Goal: Transaction & Acquisition: Purchase product/service

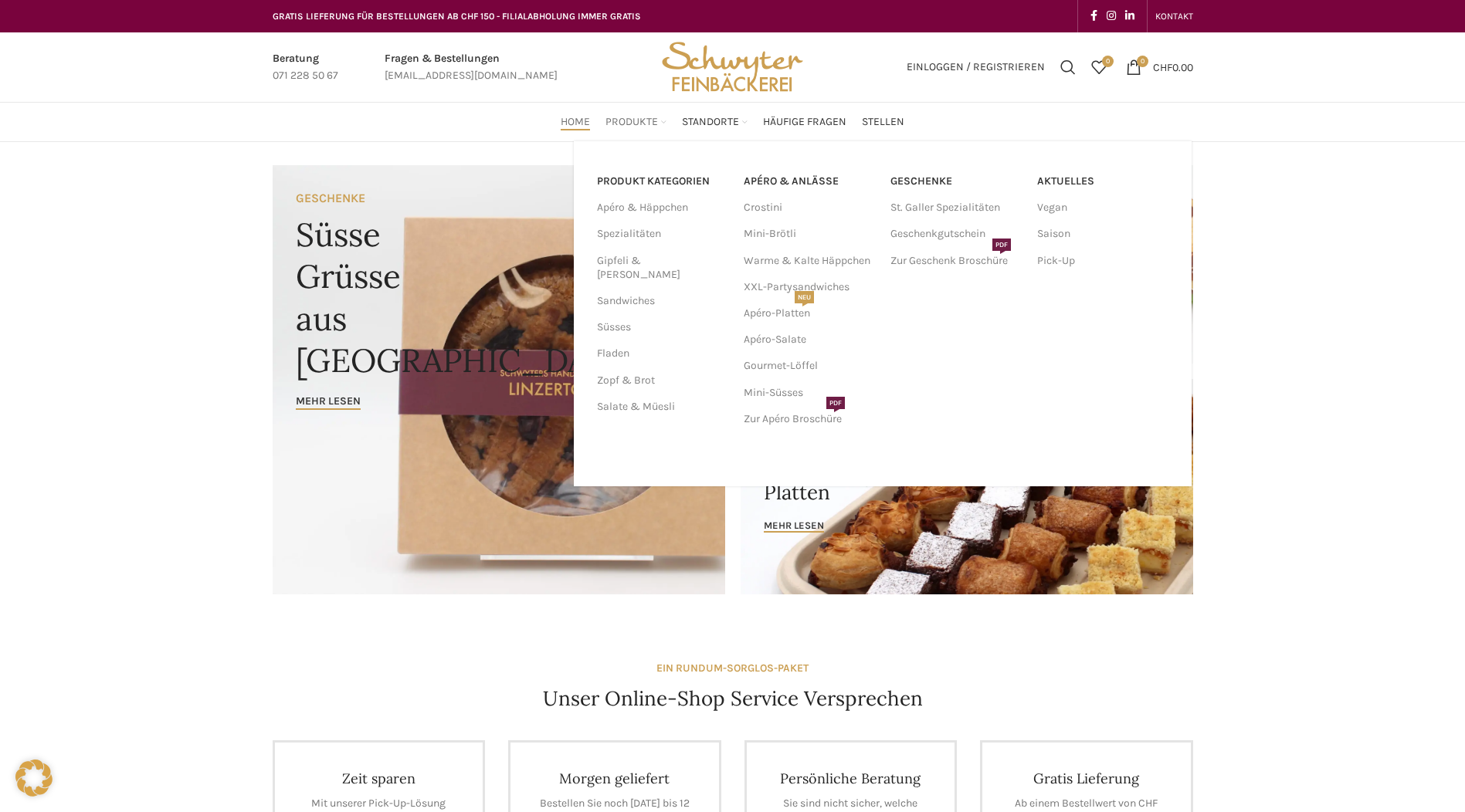
click at [639, 127] on span "Produkte" at bounding box center [632, 122] width 53 height 14
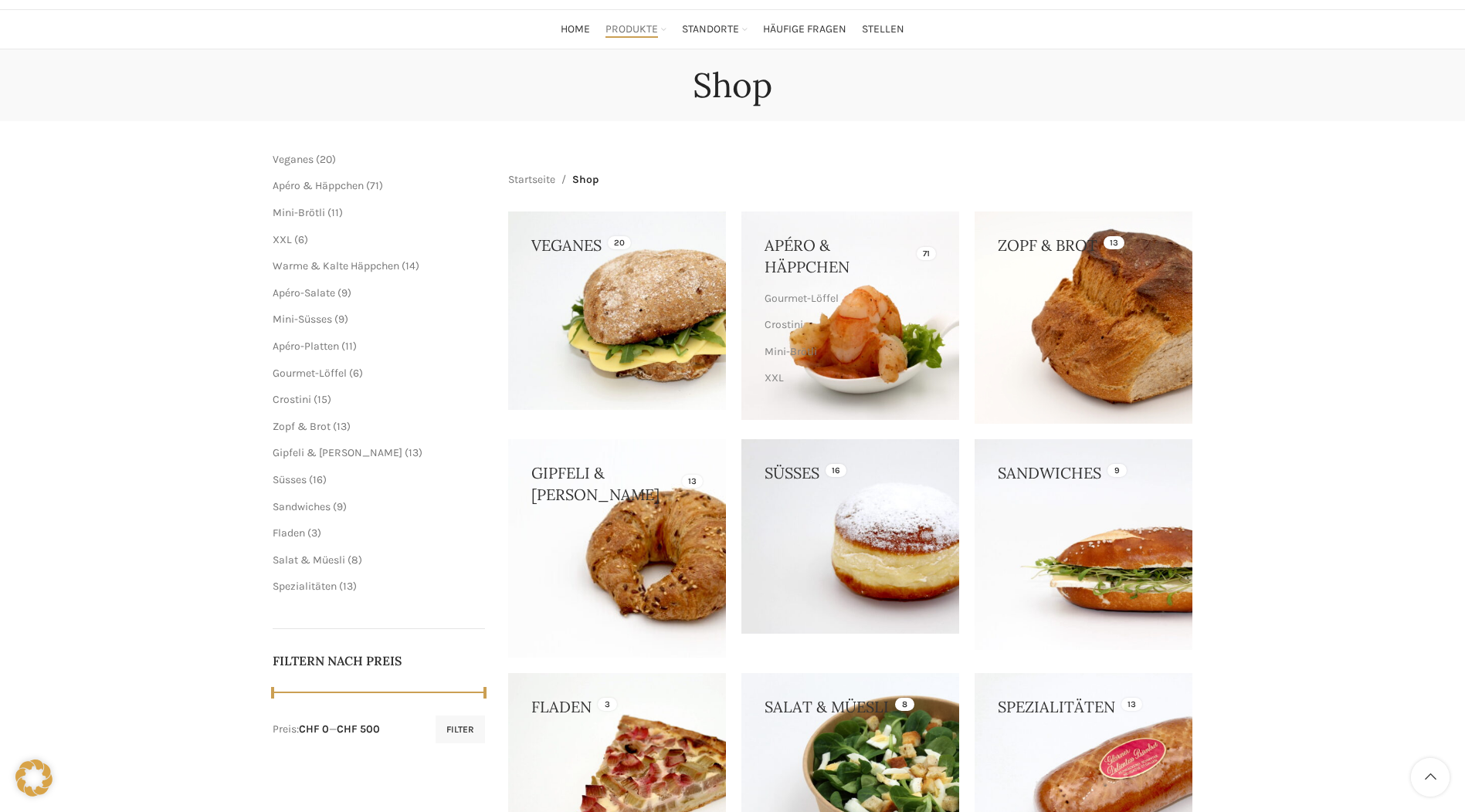
scroll to position [77, 0]
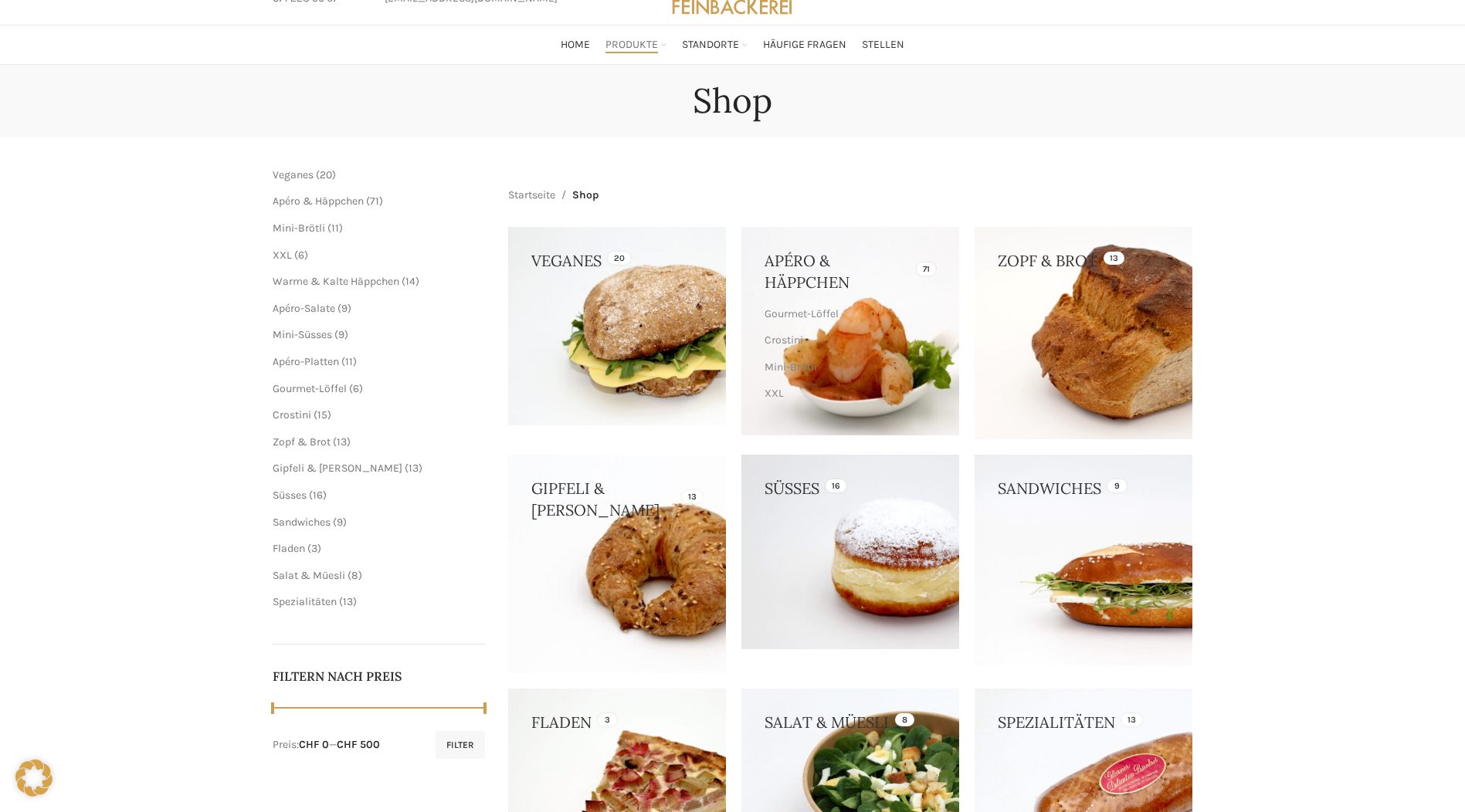
click at [868, 294] on link at bounding box center [851, 331] width 218 height 209
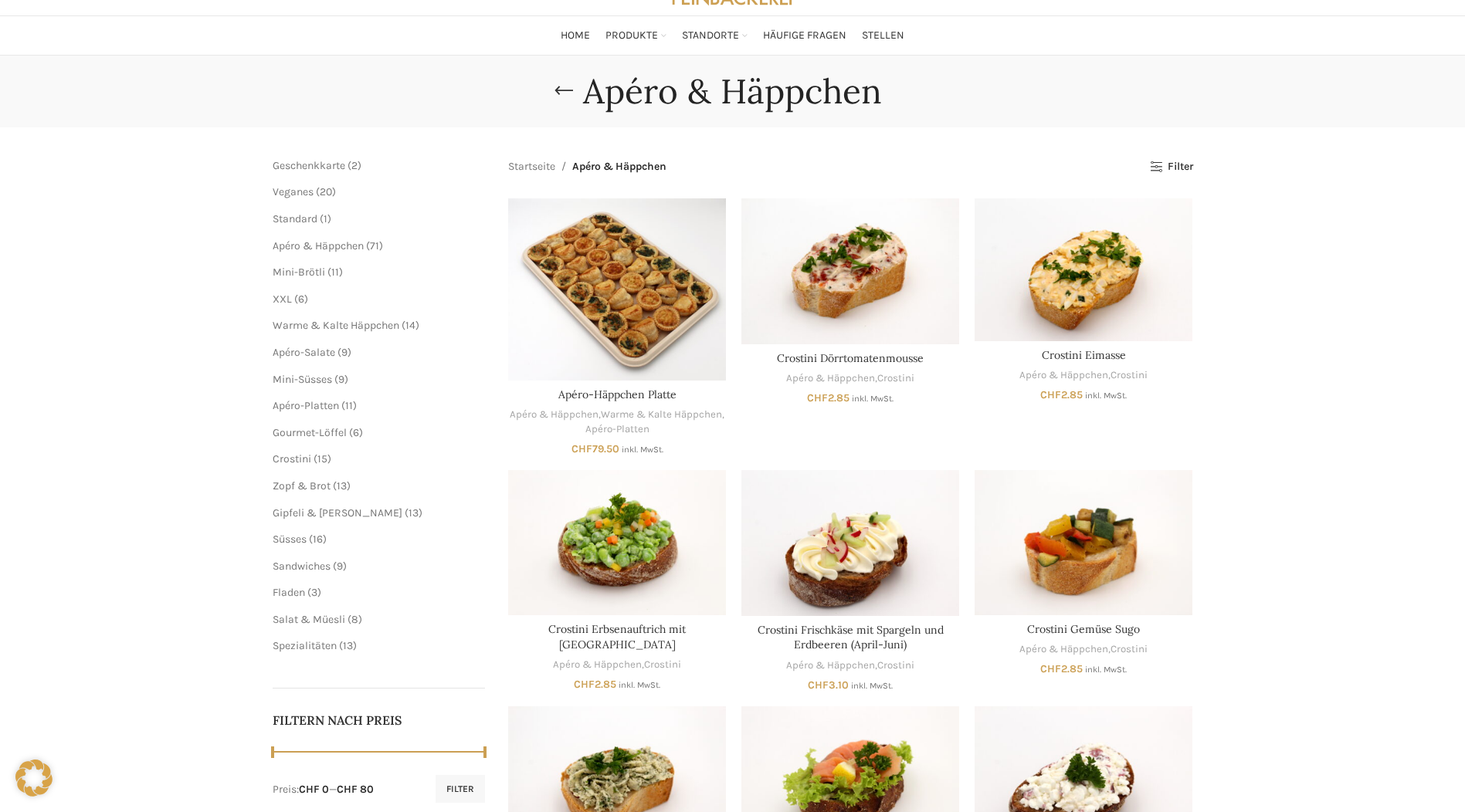
scroll to position [60, 0]
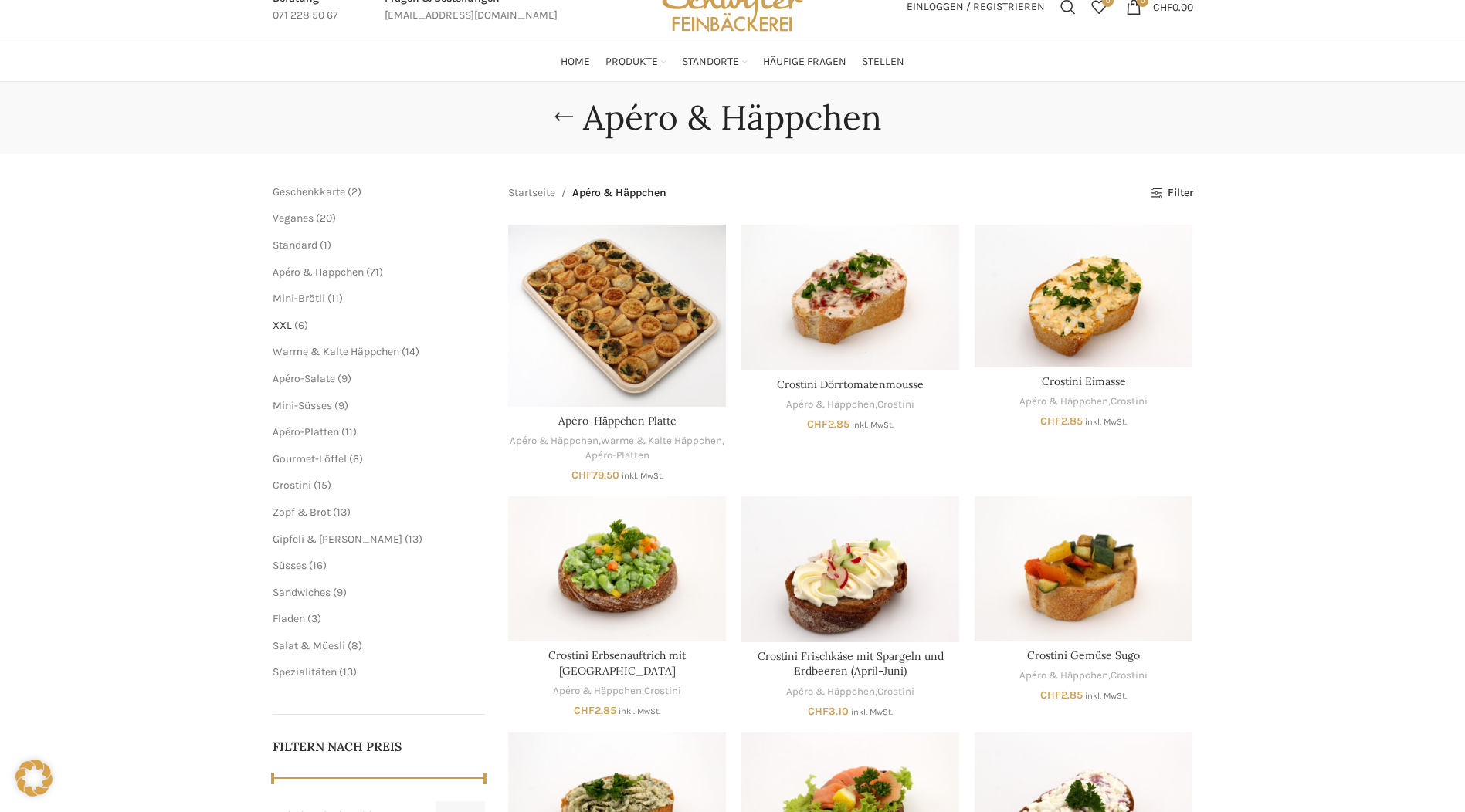
click at [281, 319] on span "XXL" at bounding box center [282, 325] width 19 height 13
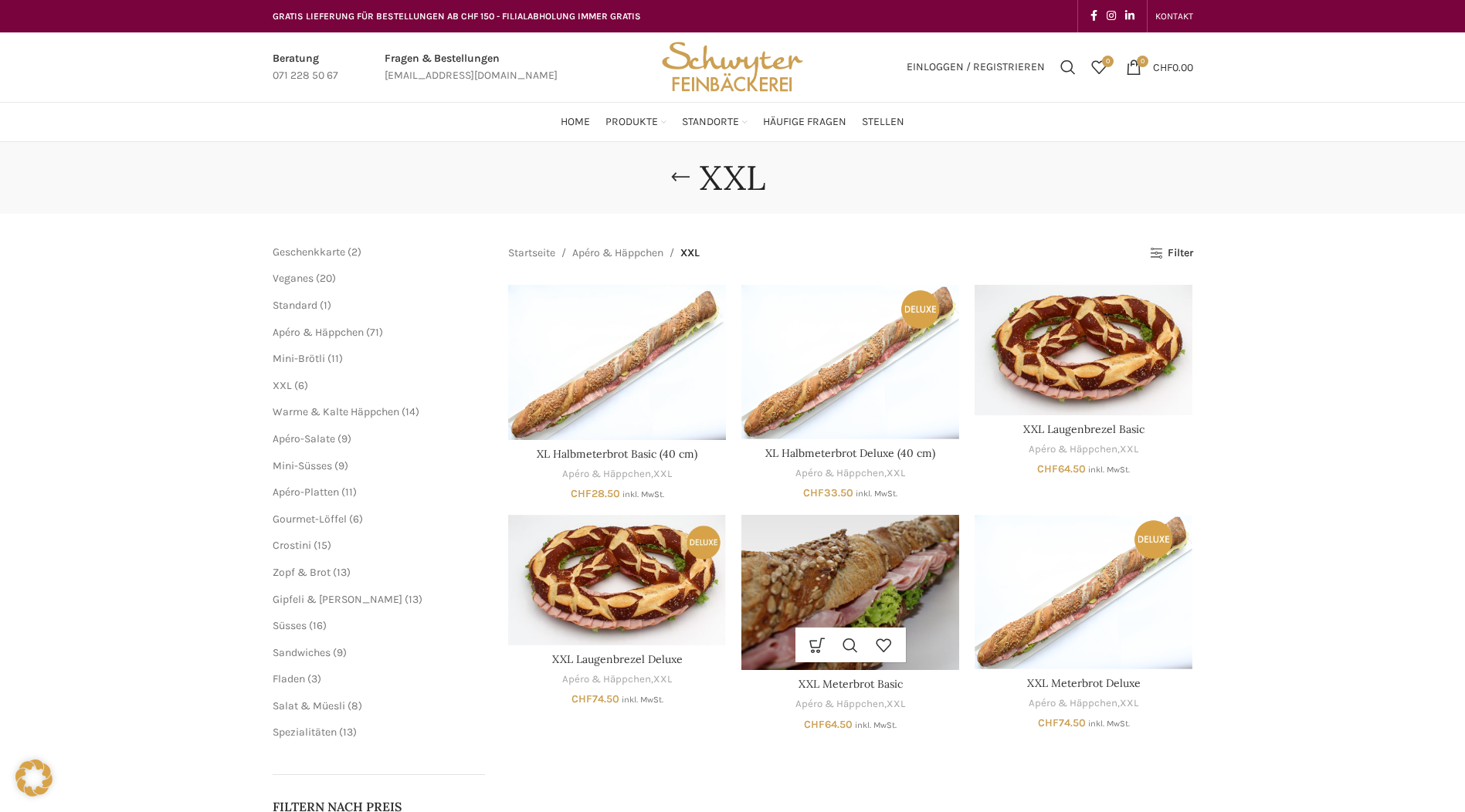
click at [897, 607] on img "XXL Meterbrot Basic" at bounding box center [851, 592] width 218 height 155
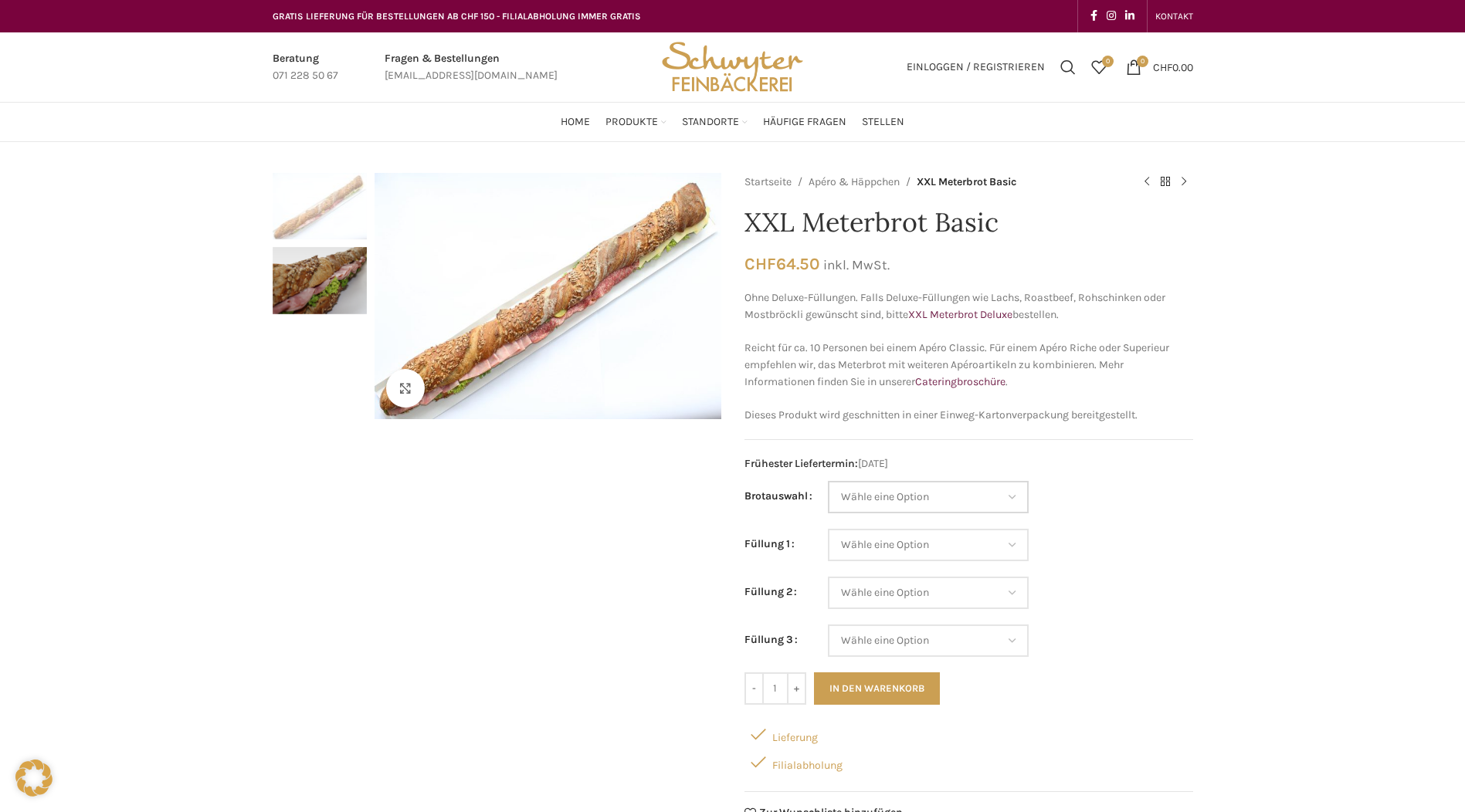
click at [1019, 508] on select "Wähle eine Option Baguette Paillasse dunkel Paillasse knusper (Bild) Laugenbagu…" at bounding box center [928, 497] width 201 height 33
click at [1009, 544] on select "Wähle eine Option Salami Schinken Fleischkäse Trutenschinken Appenzellerkäse Gr…" at bounding box center [928, 545] width 201 height 33
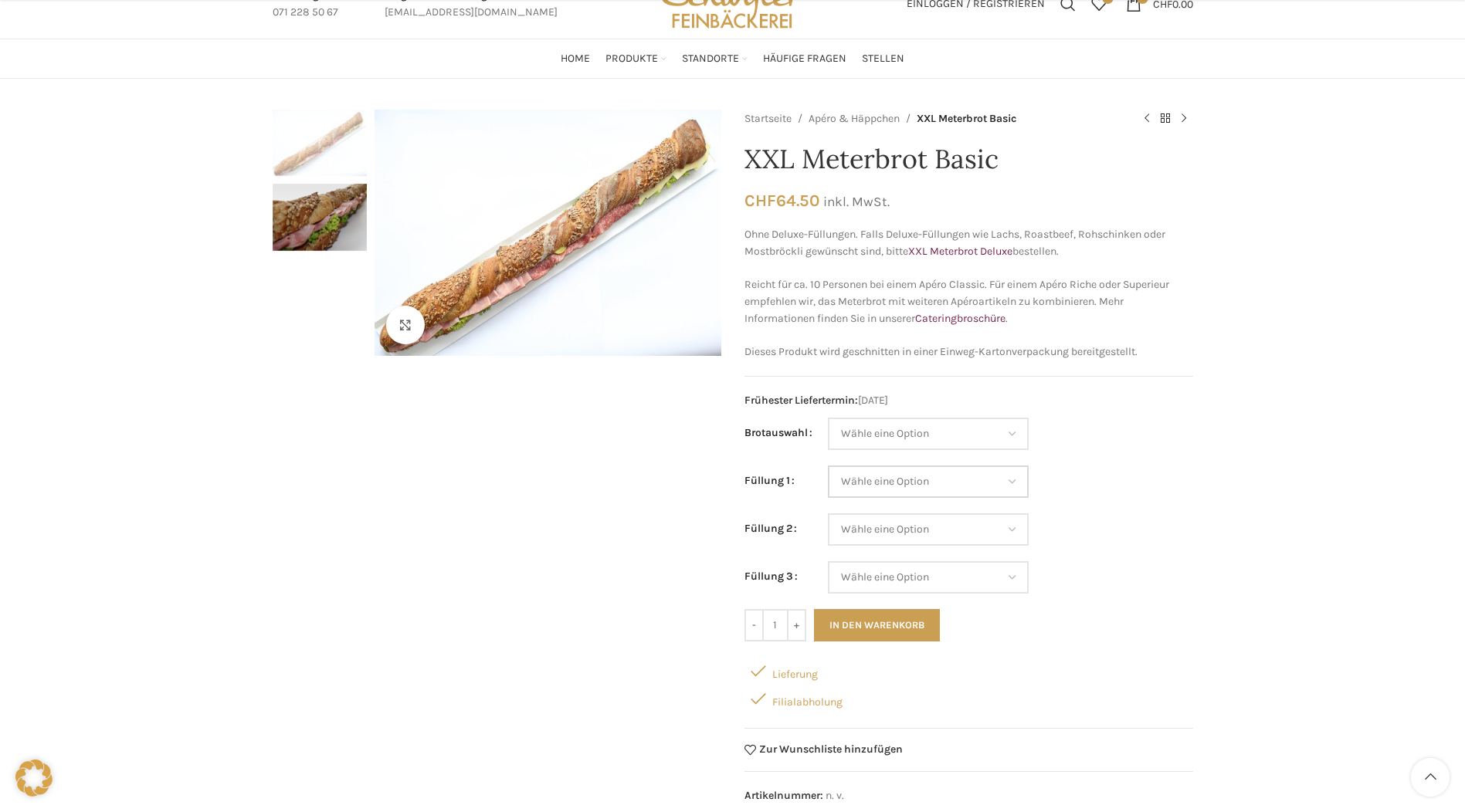
scroll to position [232, 0]
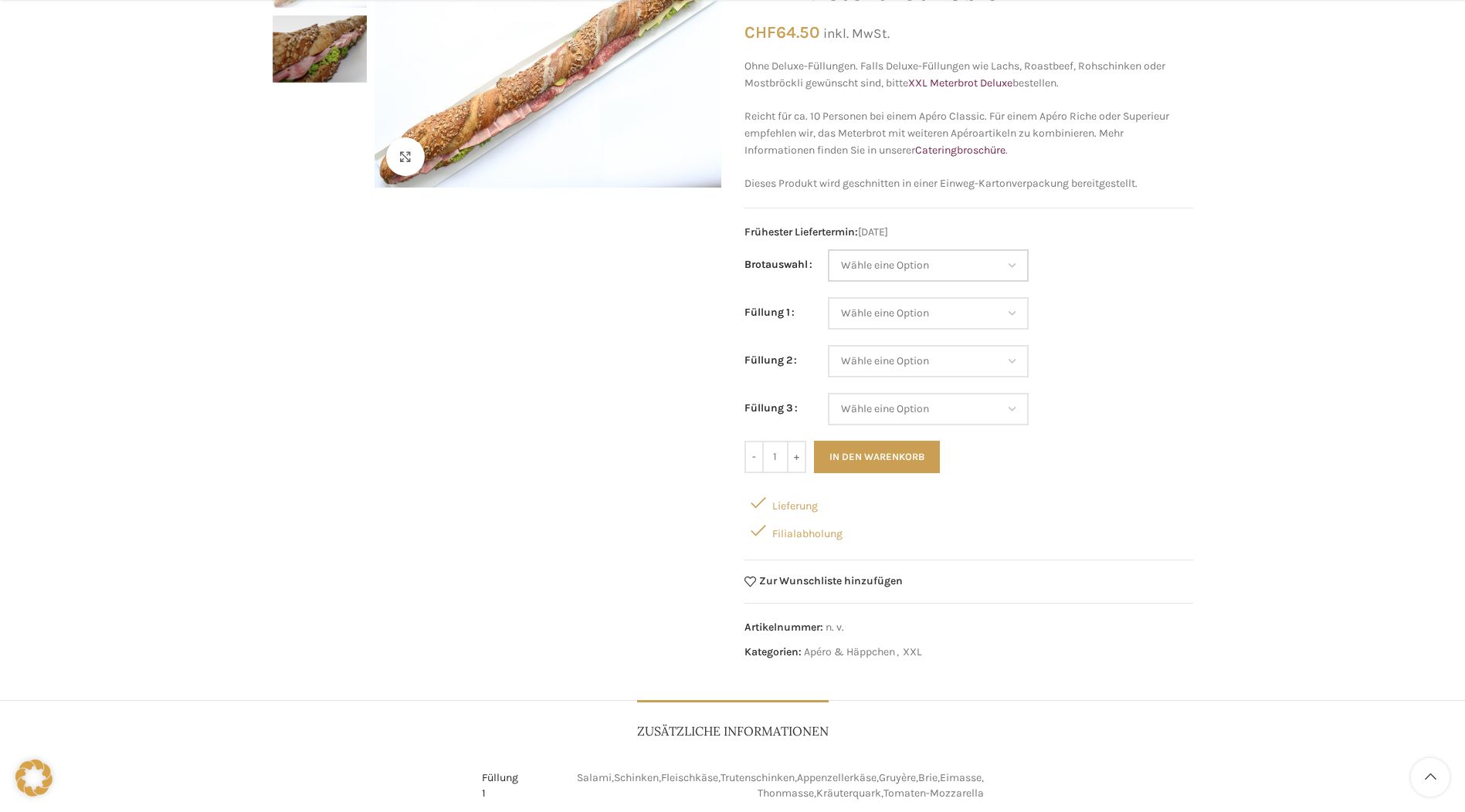
click at [1016, 261] on select "Wähle eine Option Baguette Paillasse dunkel Paillasse knusper (Bild) Laugenbagu…" at bounding box center [928, 265] width 201 height 33
click at [828, 249] on select "Wähle eine Option Baguette Paillasse dunkel Paillasse knusper (Bild) Laugenbagu…" at bounding box center [928, 265] width 201 height 33
select select "Baguette"
click at [997, 320] on select "Wähle eine Option Salami Schinken Fleischkäse Trutenschinken Appenzellerkäse Gr…" at bounding box center [928, 313] width 201 height 33
select select "Salami"
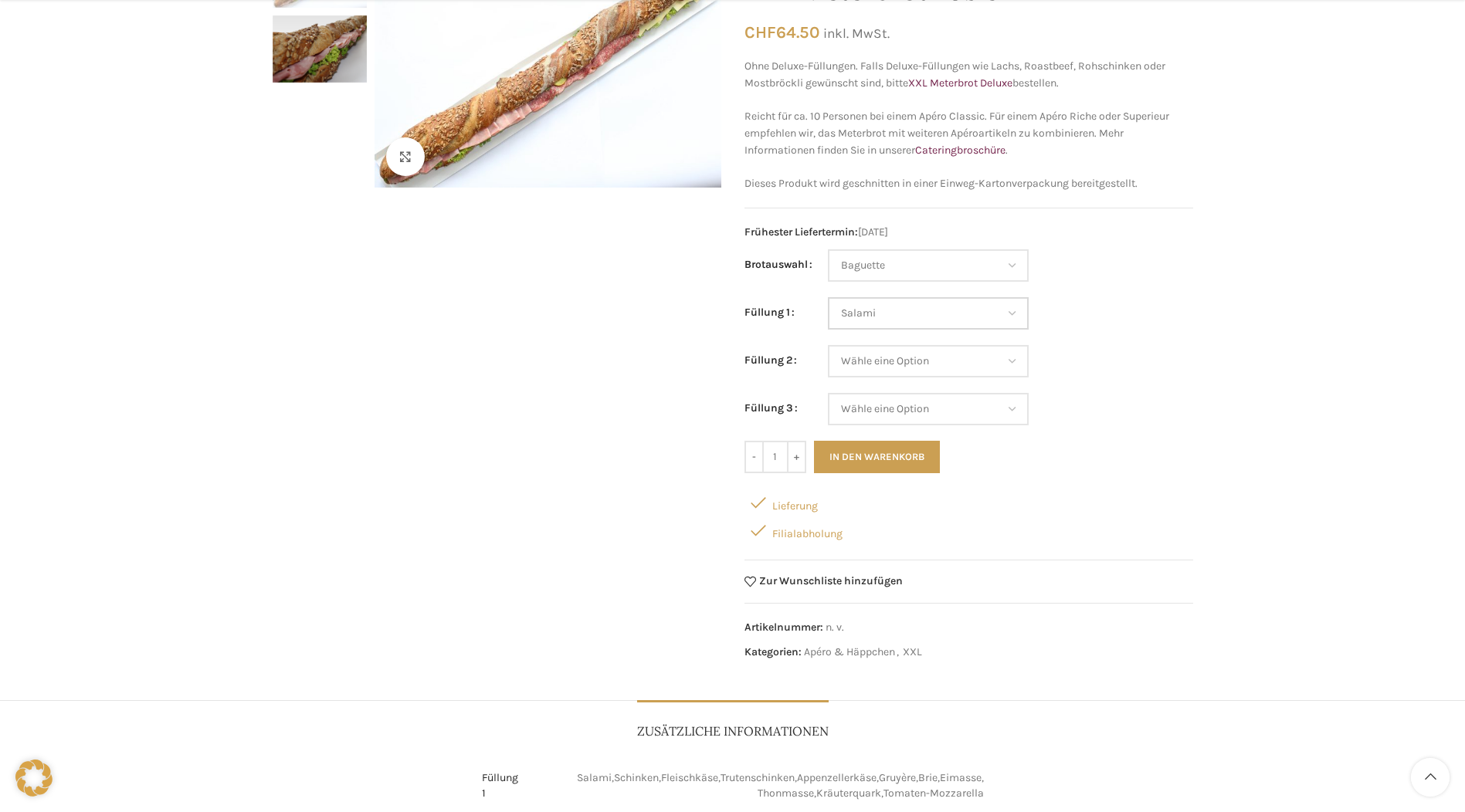
click at [828, 297] on select "Wähle eine Option Salami Schinken Fleischkäse Trutenschinken Appenzellerkäse Gr…" at bounding box center [928, 313] width 201 height 33
select select "Baguette"
select select "Salami"
click at [962, 368] on select "Wähle eine Option Salami Schinken Fleischkäse Trutenschinken Appenzellerkäse Gr…" at bounding box center [928, 362] width 201 height 33
select select "Schinken"
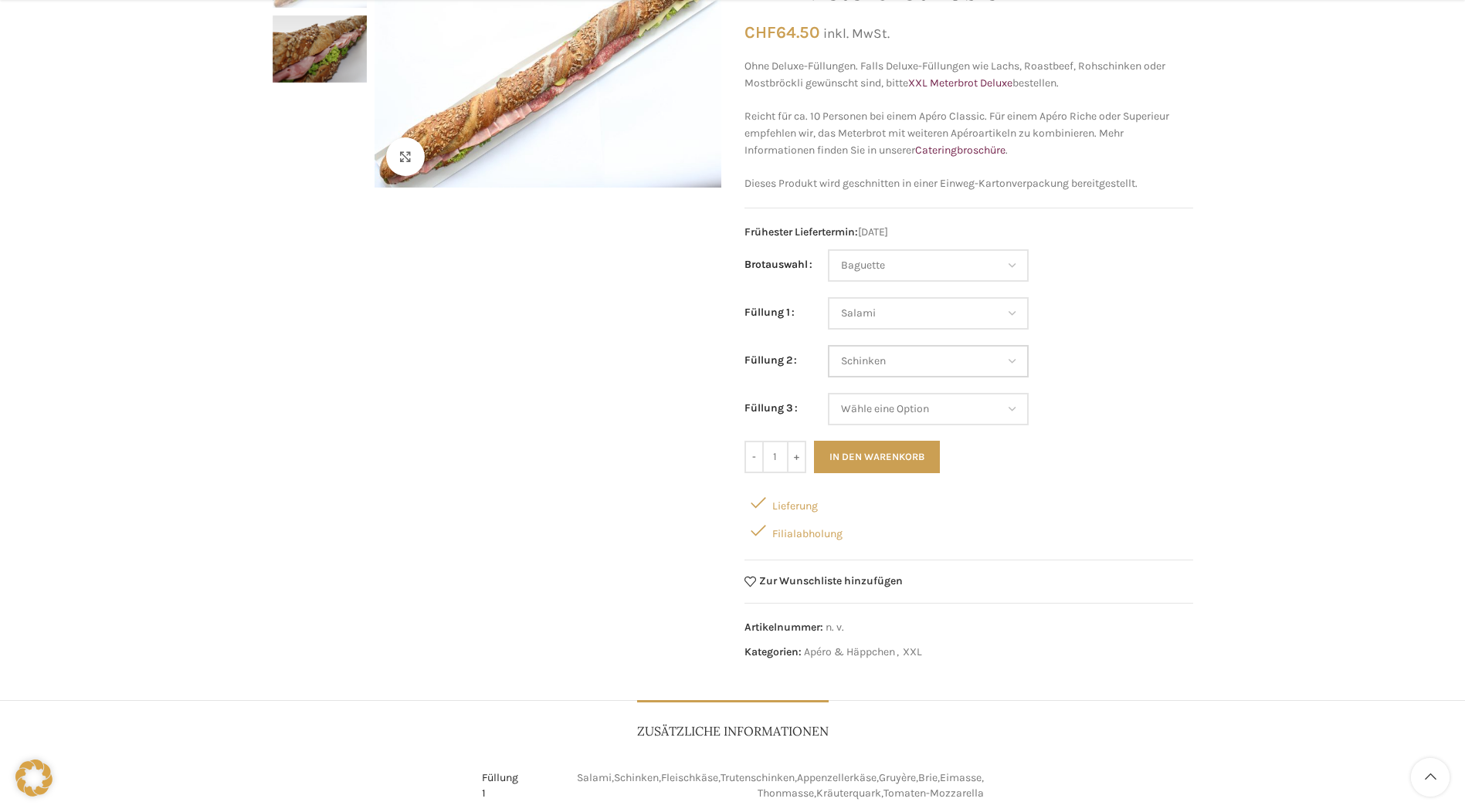
click at [828, 346] on select "Wähle eine Option Salami Schinken Fleischkäse Trutenschinken Appenzellerkäse Gr…" at bounding box center [928, 362] width 201 height 33
select select "Baguette"
select select "Salami"
select select "Schinken"
drag, startPoint x: 963, startPoint y: 408, endPoint x: 962, endPoint y: 420, distance: 12.0
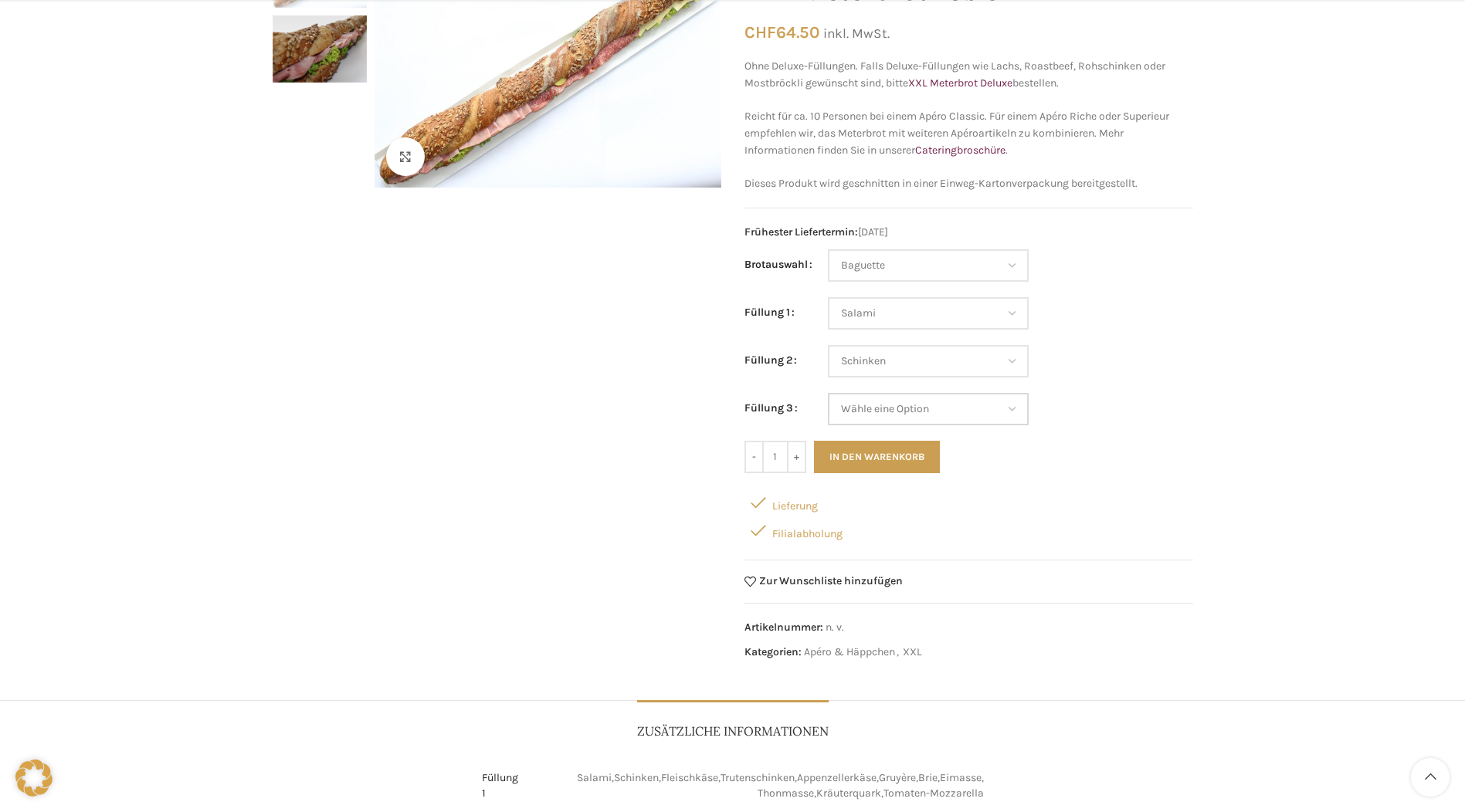
click at [963, 408] on select "Wähle eine Option Salami Schinken Fleischkäse Trutenschinken Appenzellerkäse Gr…" at bounding box center [928, 409] width 201 height 33
select select "Trutenschinken"
click at [828, 393] on select "Wähle eine Option Salami Schinken Fleischkäse Trutenschinken Appenzellerkäse Gr…" at bounding box center [928, 409] width 201 height 33
select select "Baguette"
select select "Salami"
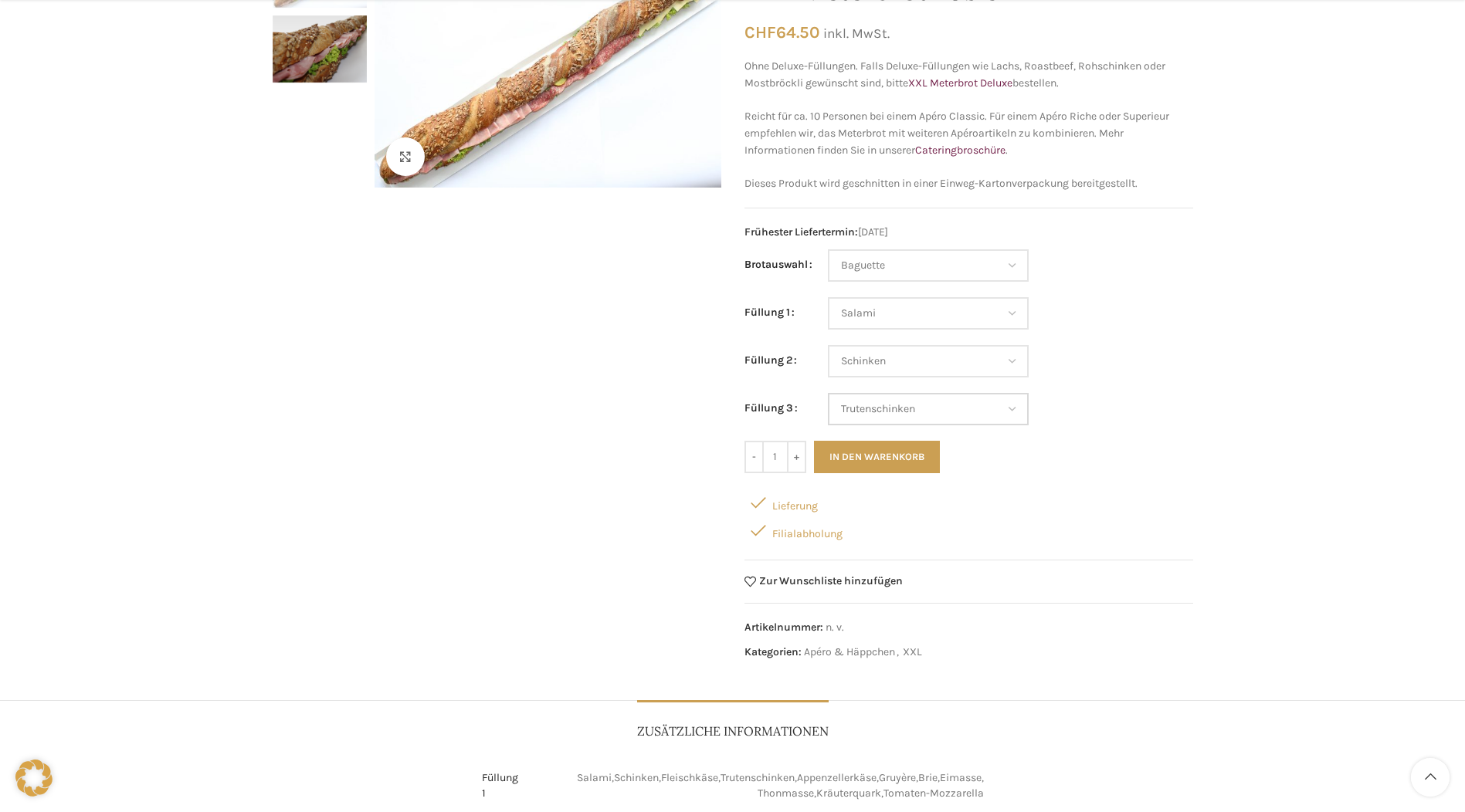
select select "Schinken"
select select "Trutenschinken"
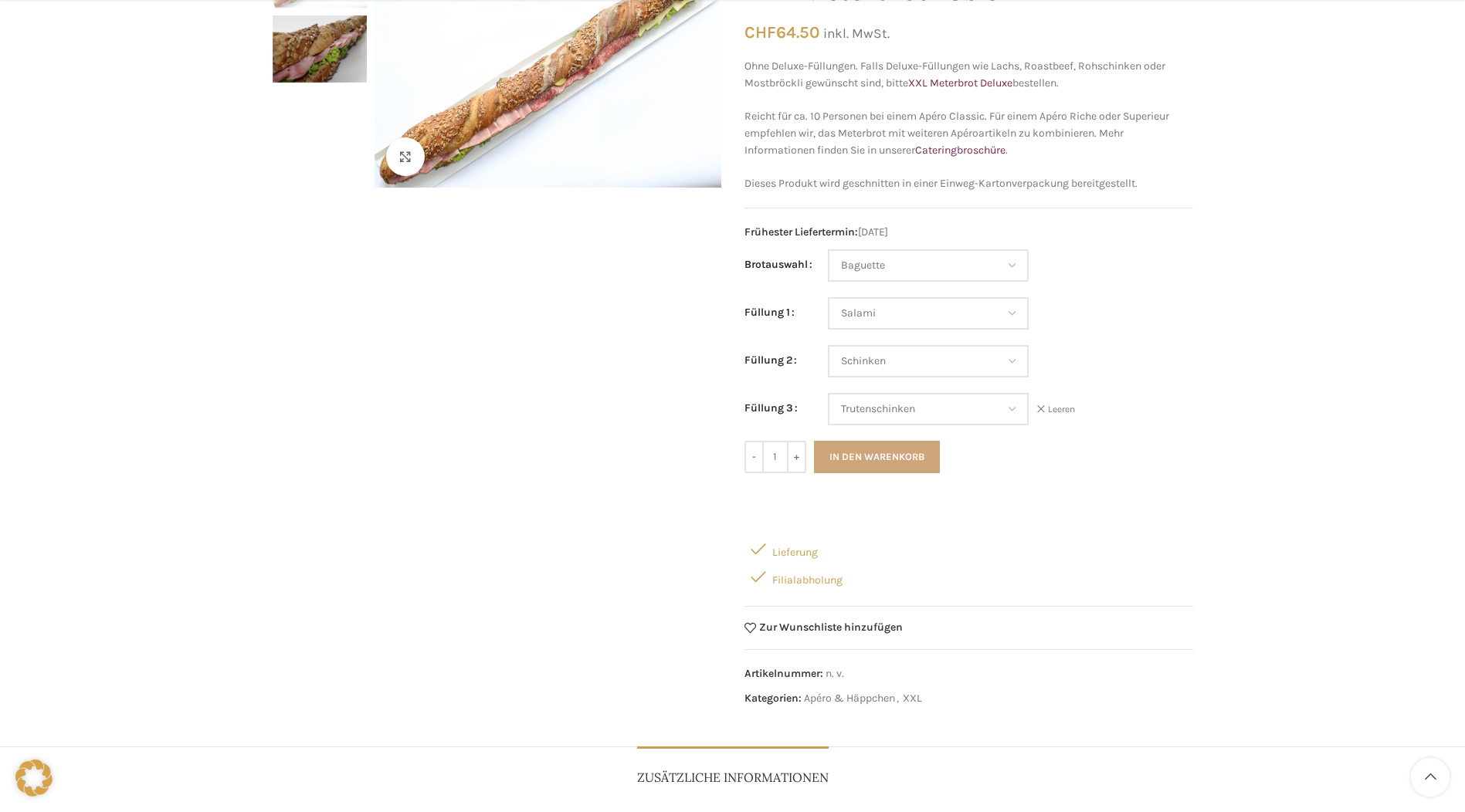
click at [917, 450] on button "In den Warenkorb" at bounding box center [877, 457] width 126 height 33
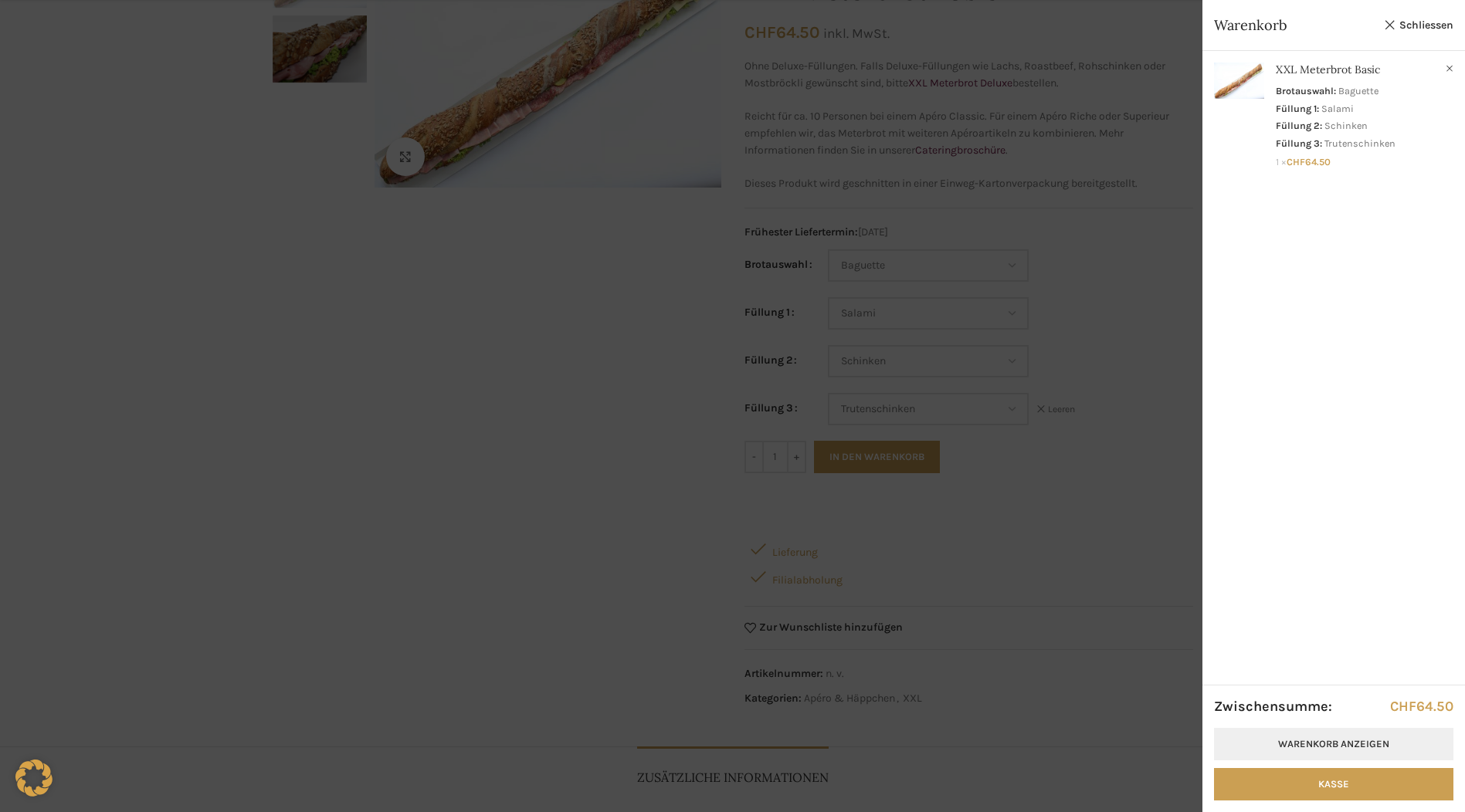
click at [1322, 744] on link "Warenkorb anzeigen" at bounding box center [1333, 744] width 239 height 33
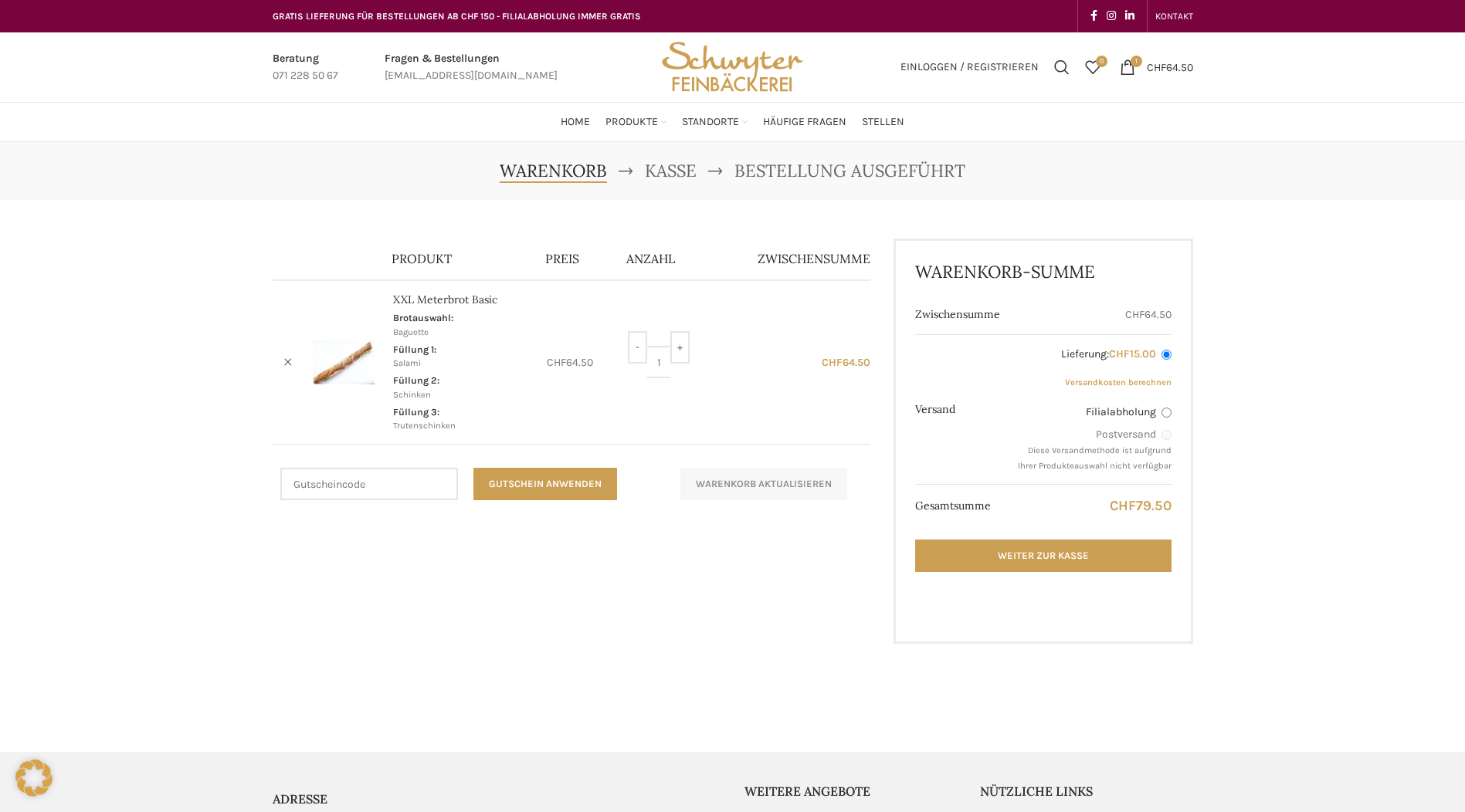
click at [1162, 418] on label "Filialabholung" at bounding box center [1093, 412] width 154 height 15
click at [1162, 418] on input "Filialabholung" at bounding box center [1167, 413] width 10 height 10
radio input "true"
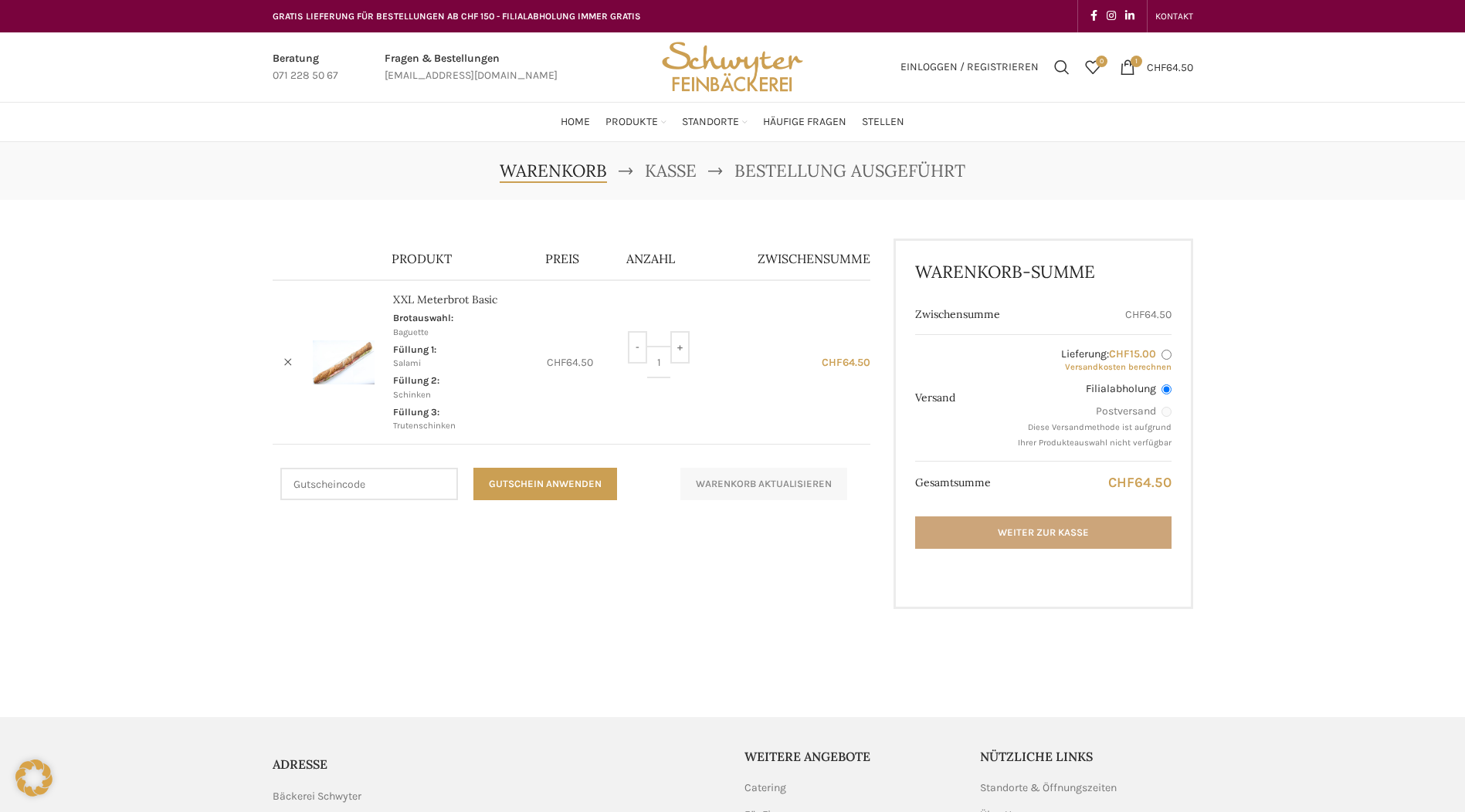
click at [1089, 528] on link "Weiter zur Kasse" at bounding box center [1043, 533] width 256 height 33
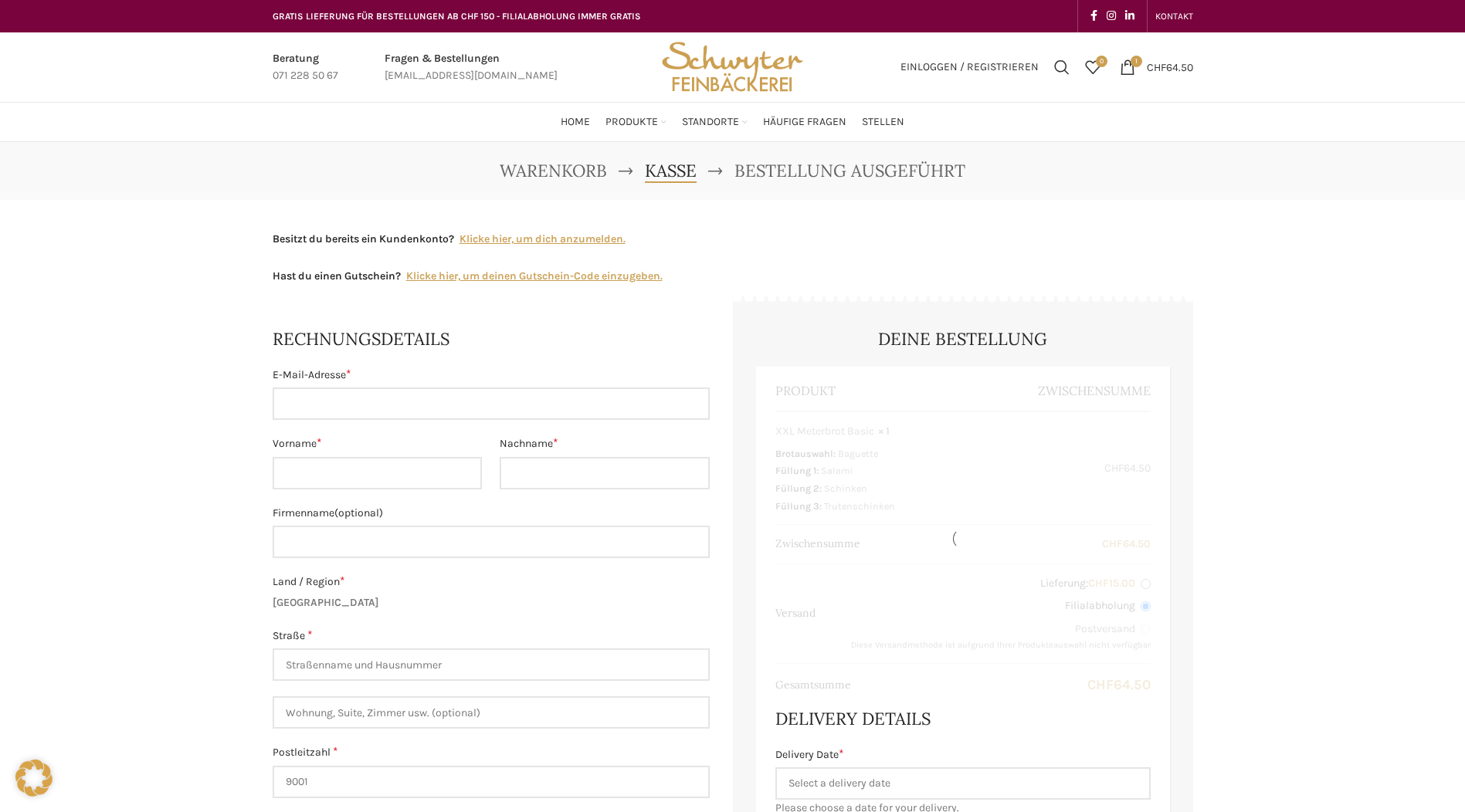
select select "SG"
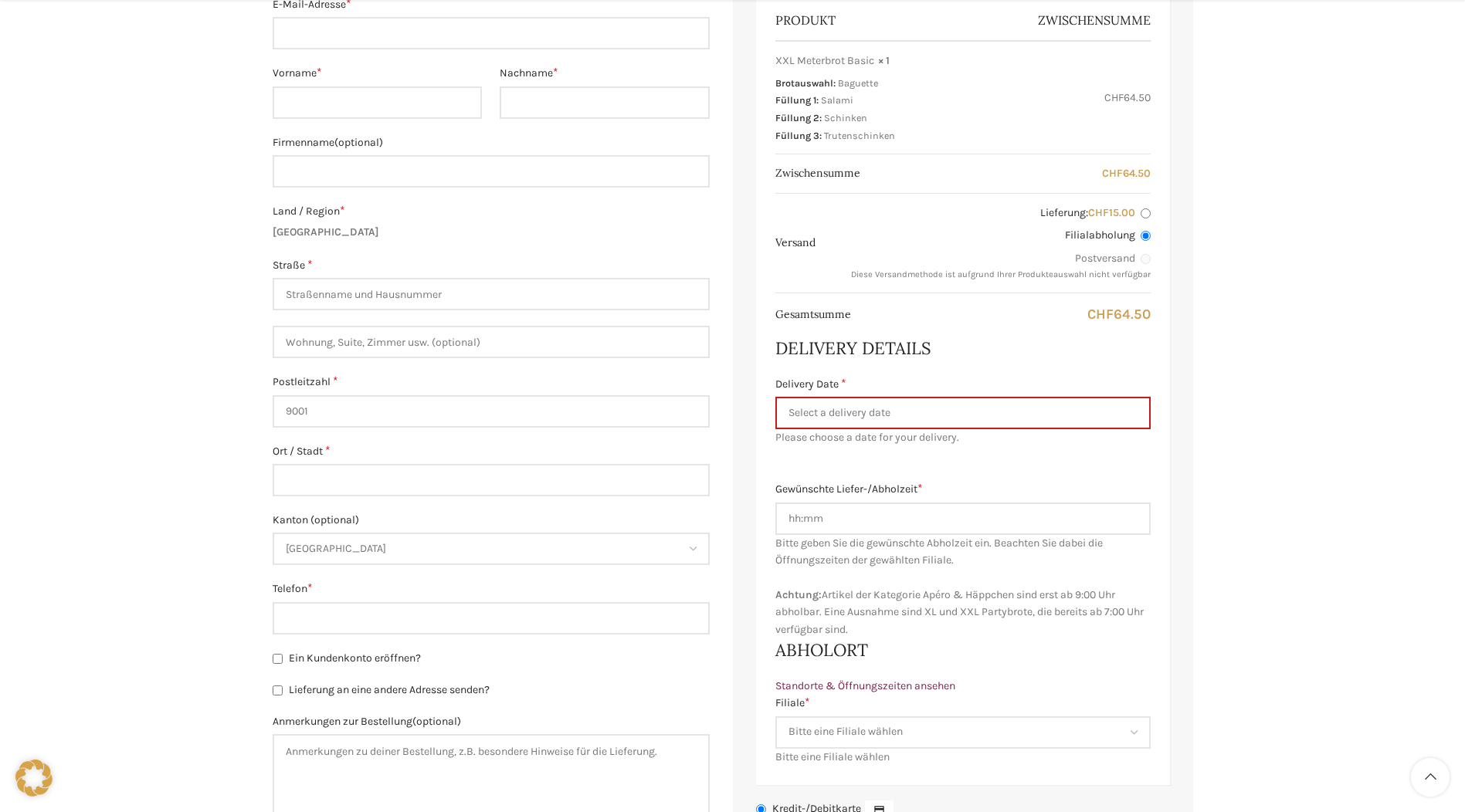
scroll to position [463, 0]
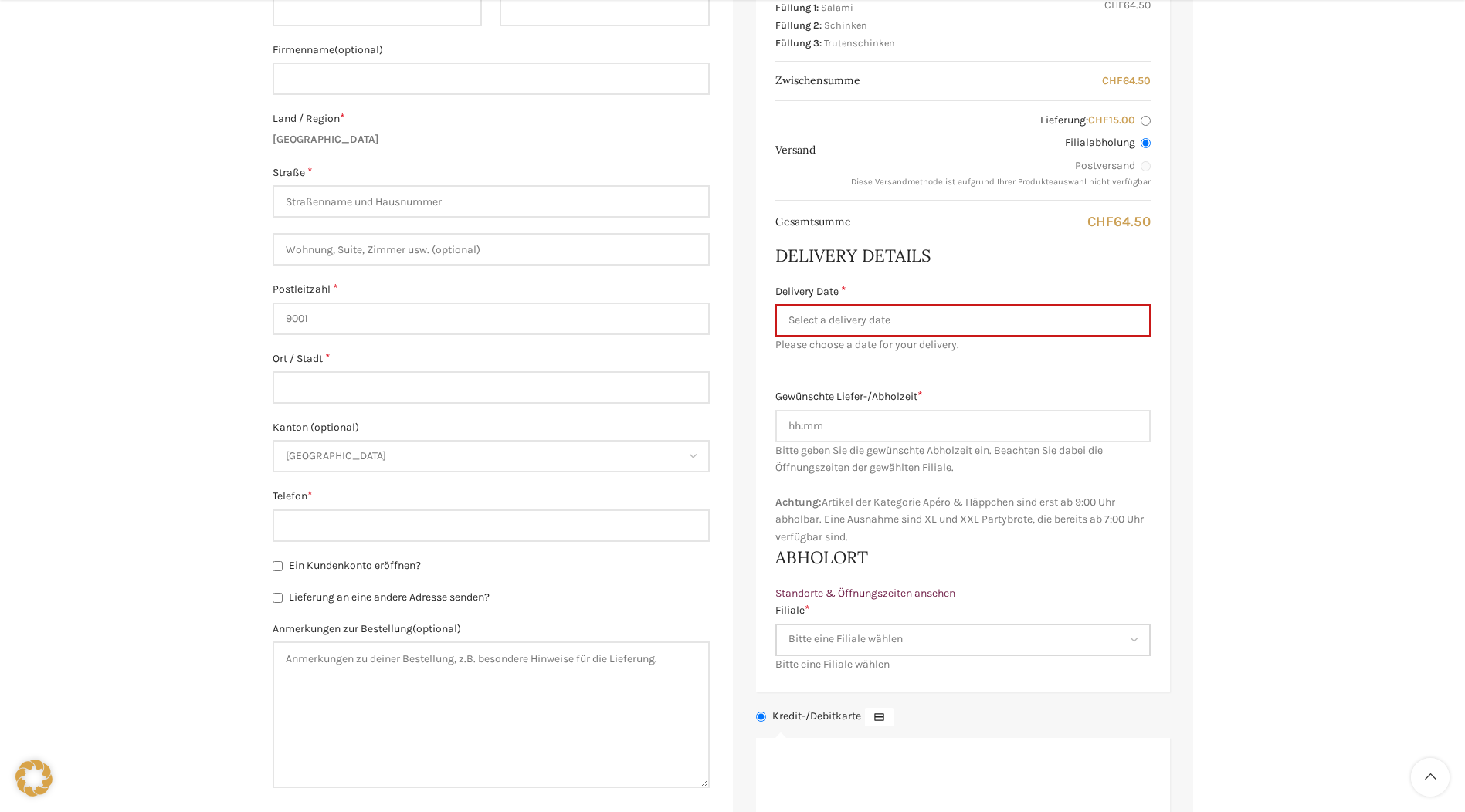
click at [1136, 642] on select "Bitte eine Filiale wählen Backstube Schuppis Neugasse Lindenpark Bahnhof St. Ga…" at bounding box center [962, 640] width 375 height 33
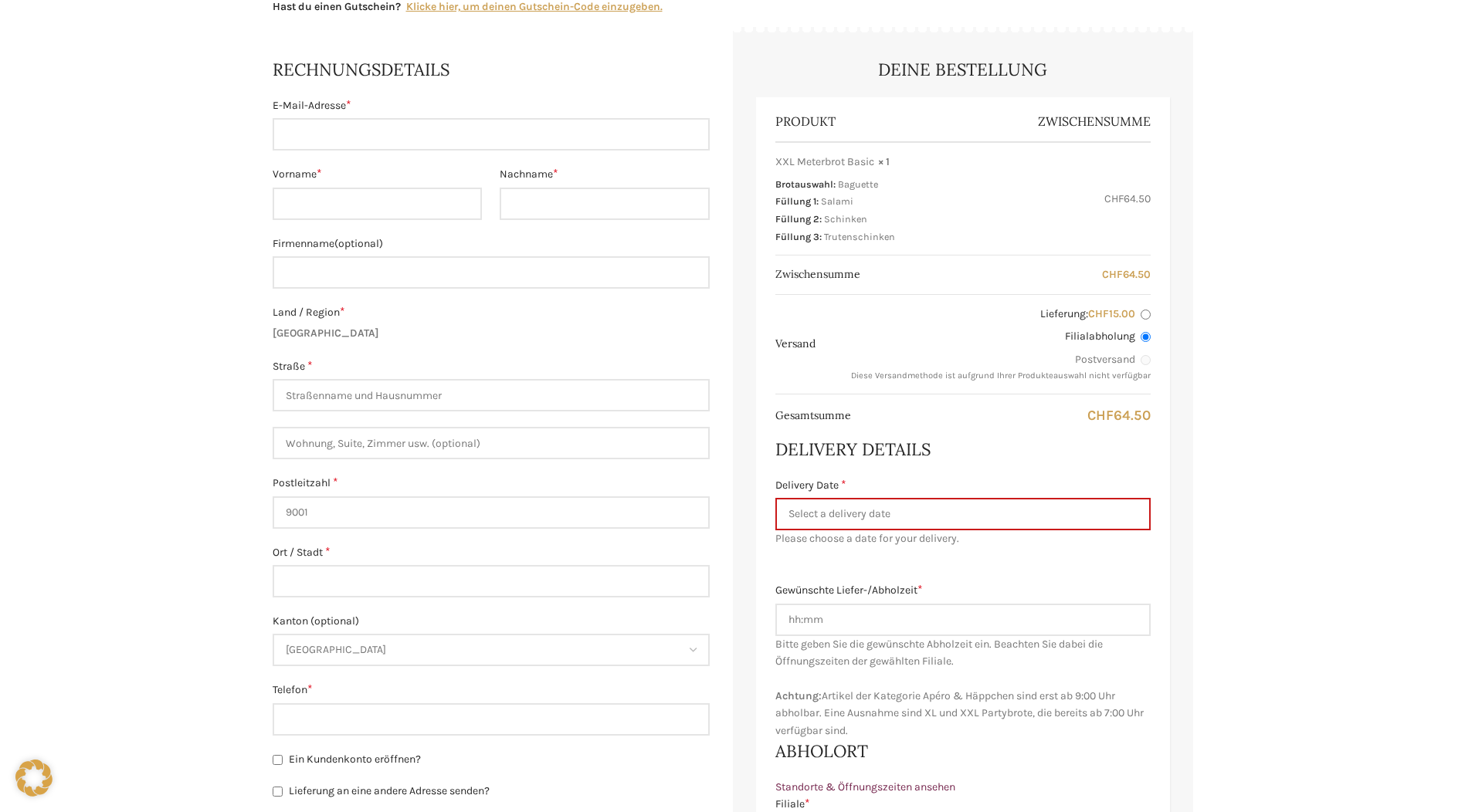
scroll to position [0, 0]
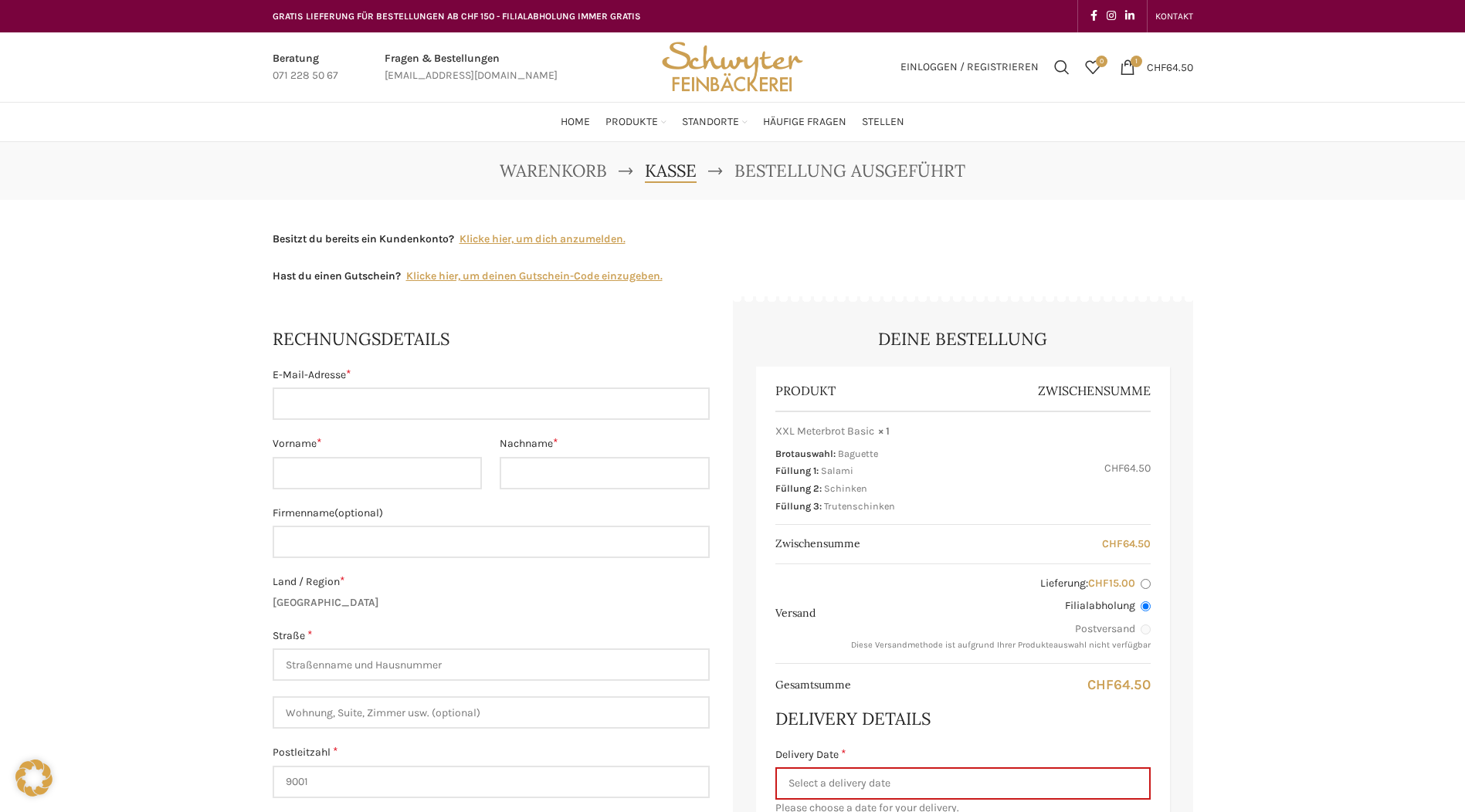
click at [701, 80] on img "Site logo" at bounding box center [732, 67] width 151 height 70
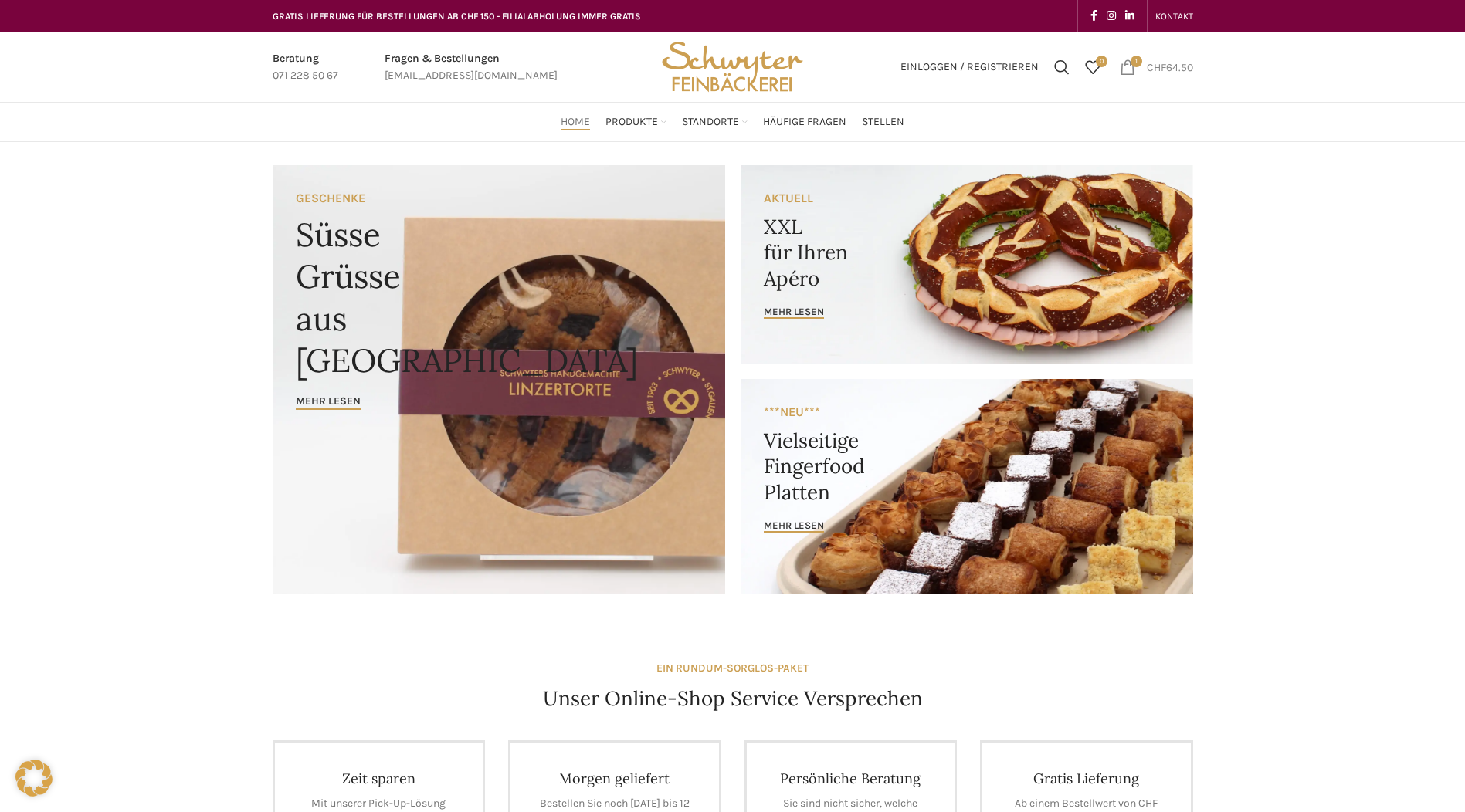
click at [1139, 74] on link "1 item CHF 64.50" at bounding box center [1157, 67] width 89 height 31
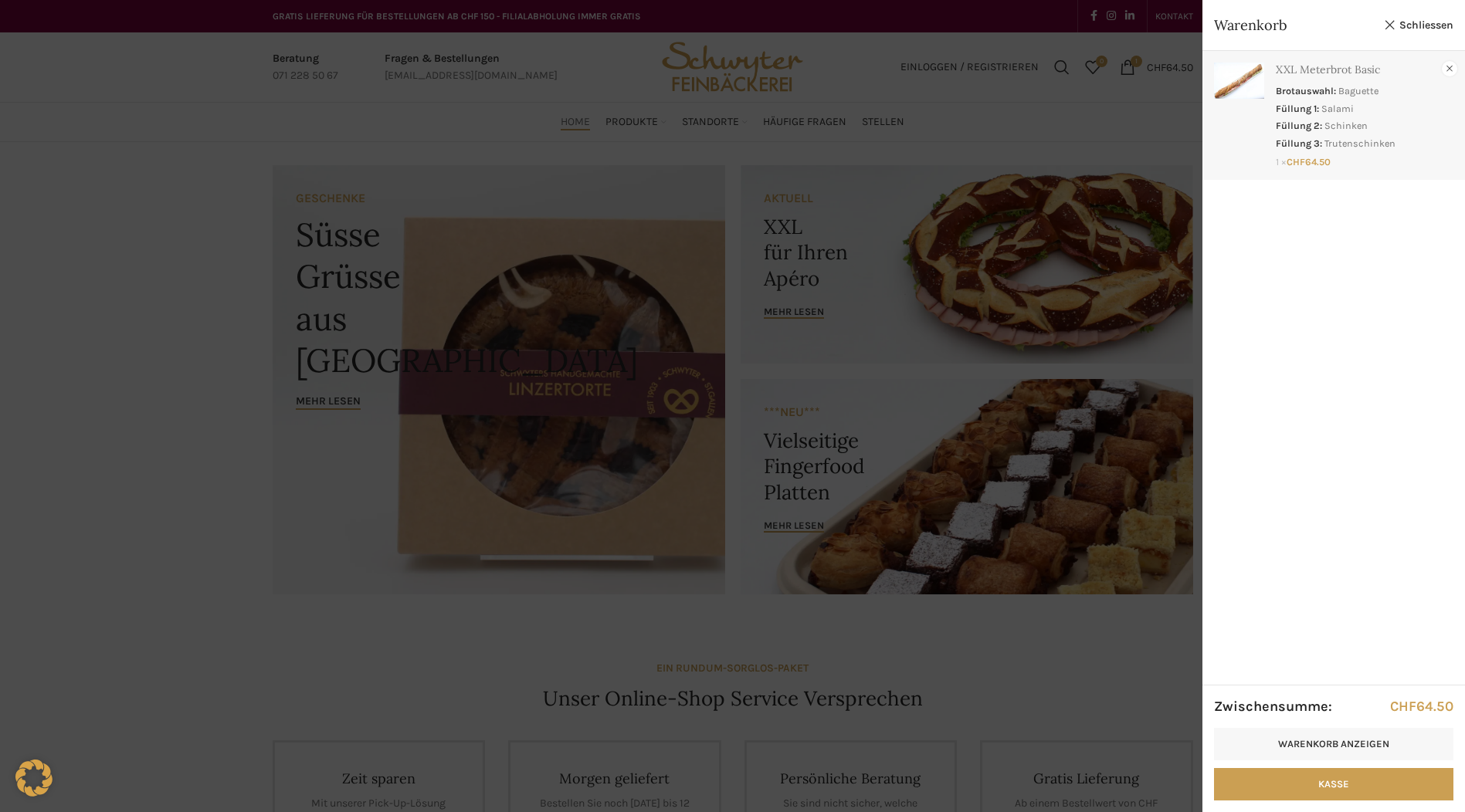
click at [1454, 71] on link "×" at bounding box center [1450, 69] width 15 height 15
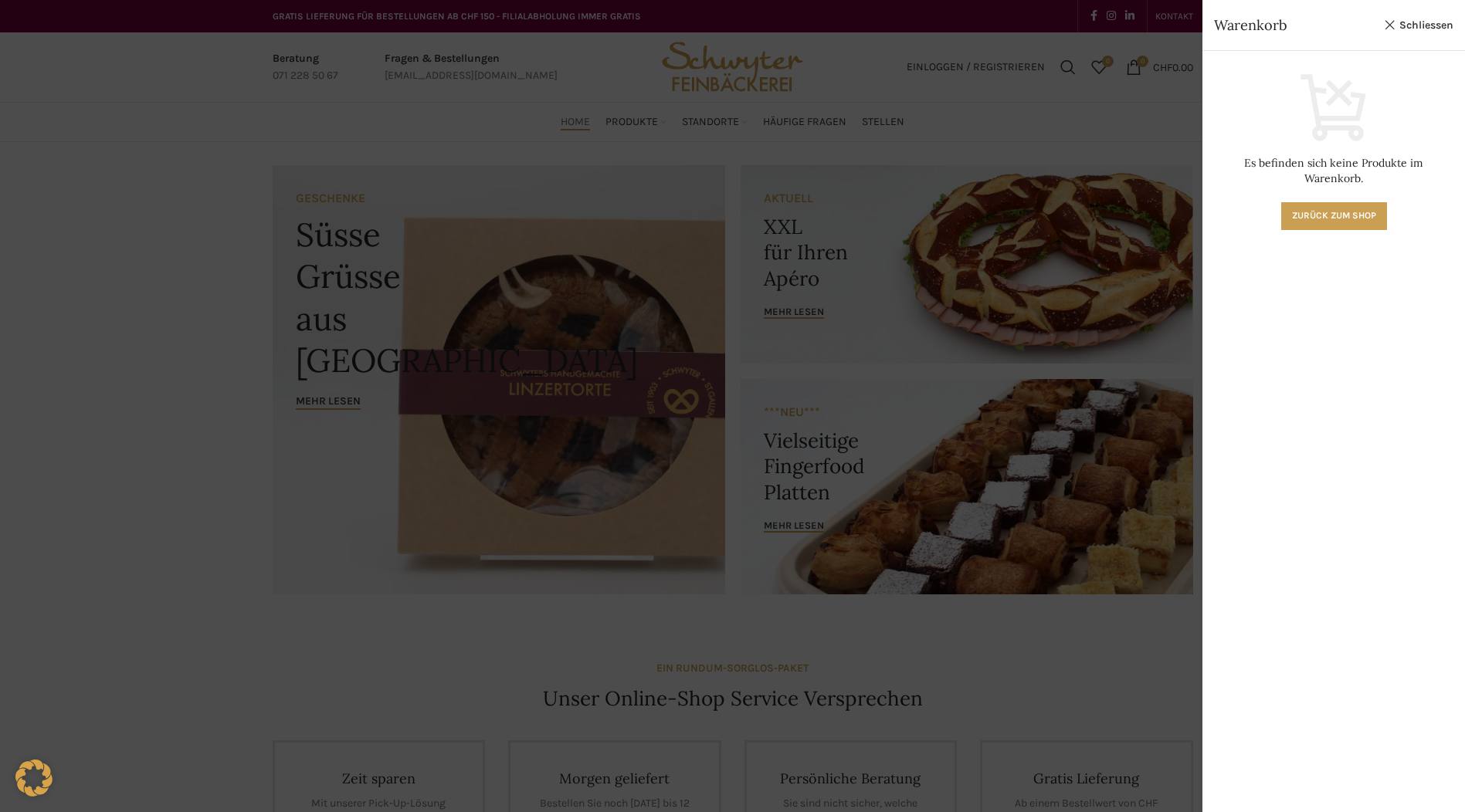
click at [1080, 96] on div at bounding box center [732, 406] width 1465 height 812
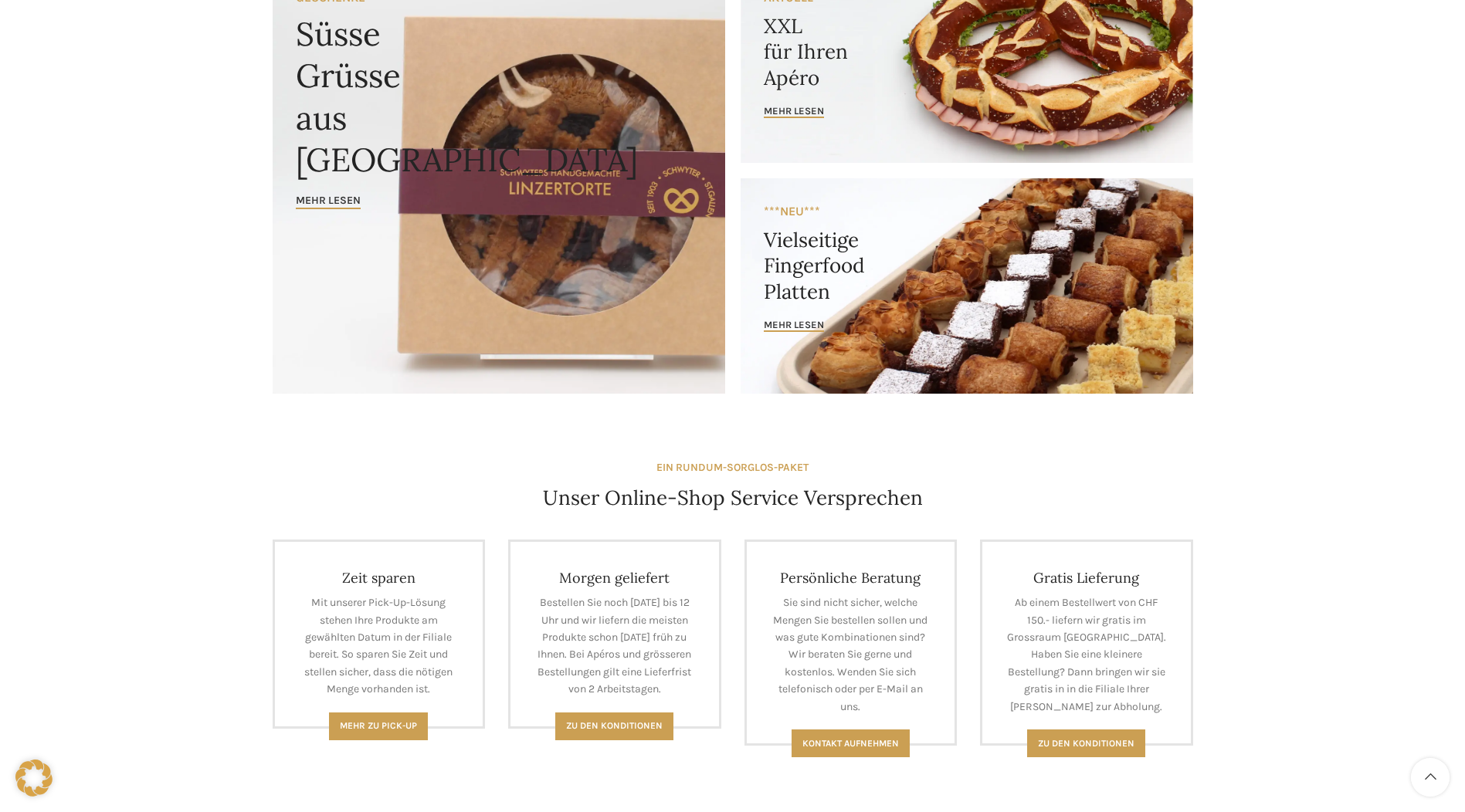
scroll to position [232, 0]
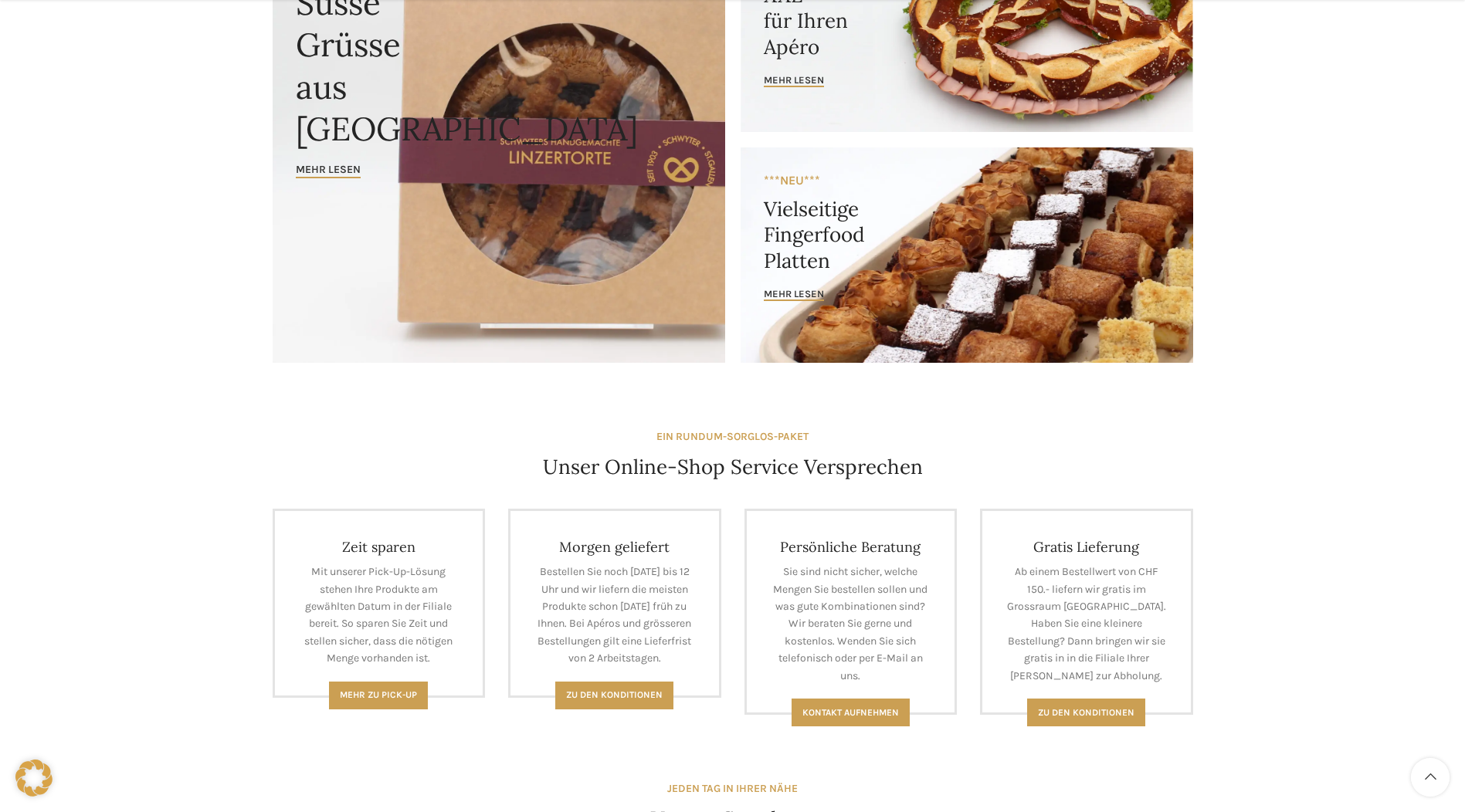
click at [1013, 264] on link "Banner link" at bounding box center [967, 255] width 452 height 216
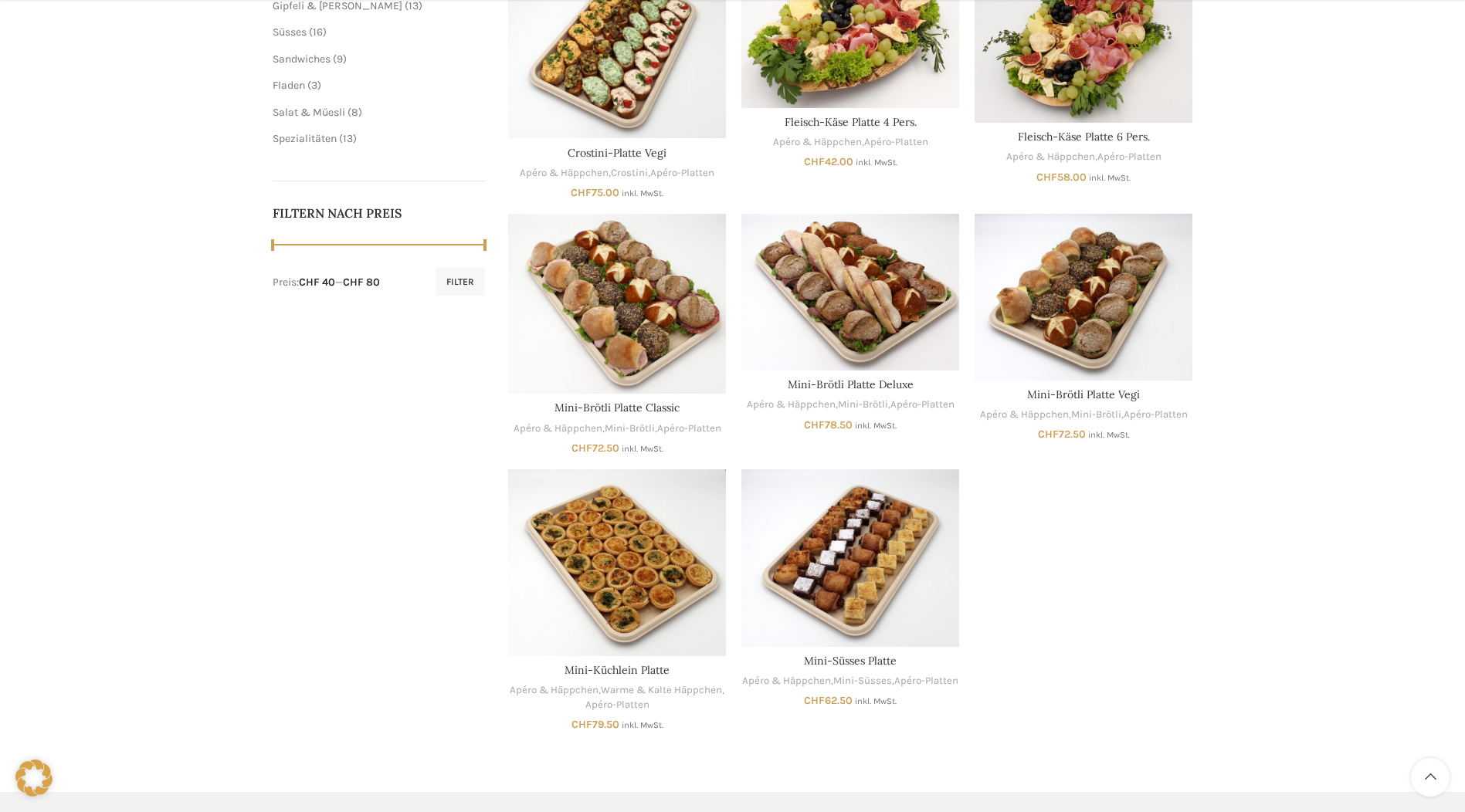
scroll to position [617, 0]
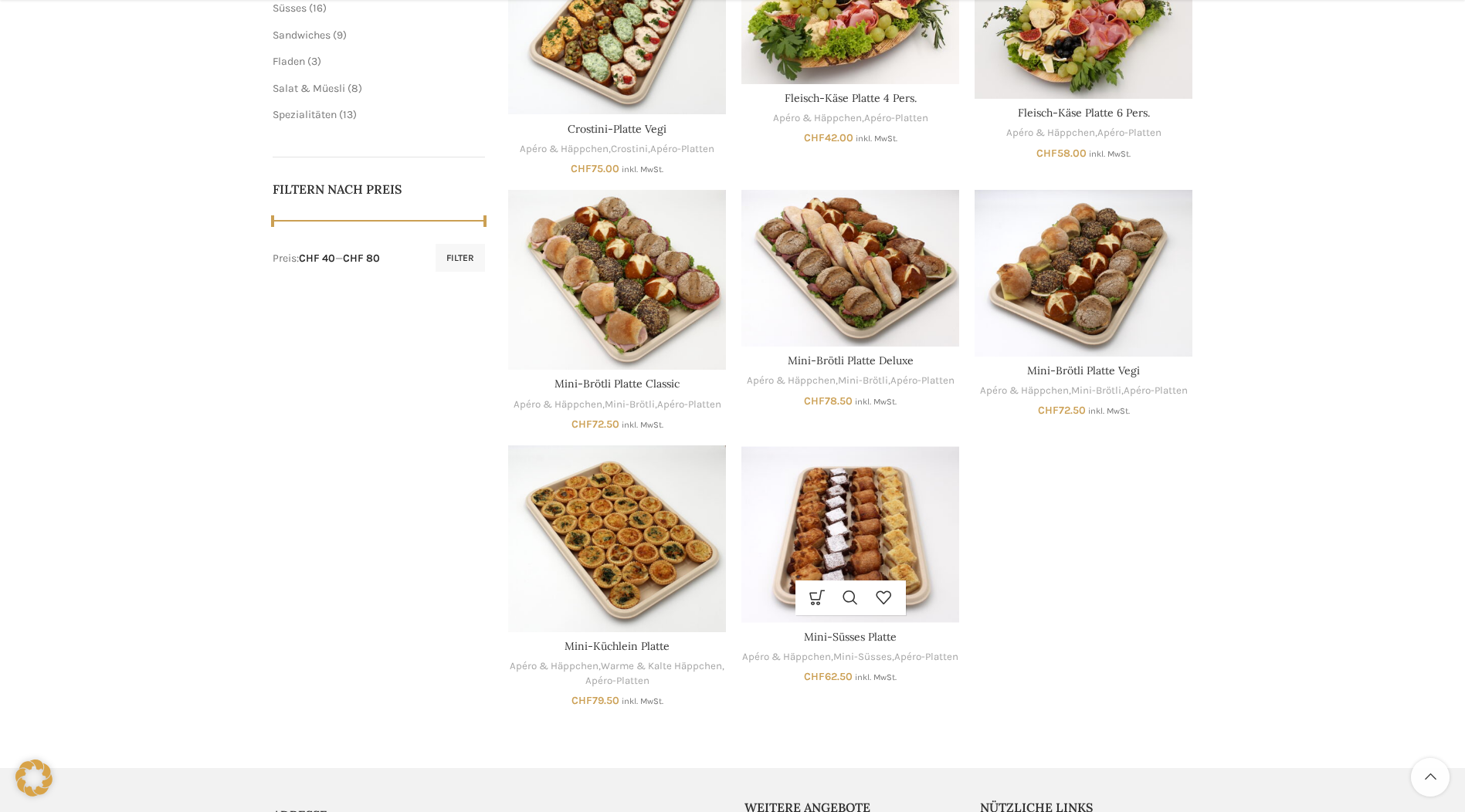
click at [824, 528] on img "Mini-Süsses Platte" at bounding box center [851, 534] width 218 height 178
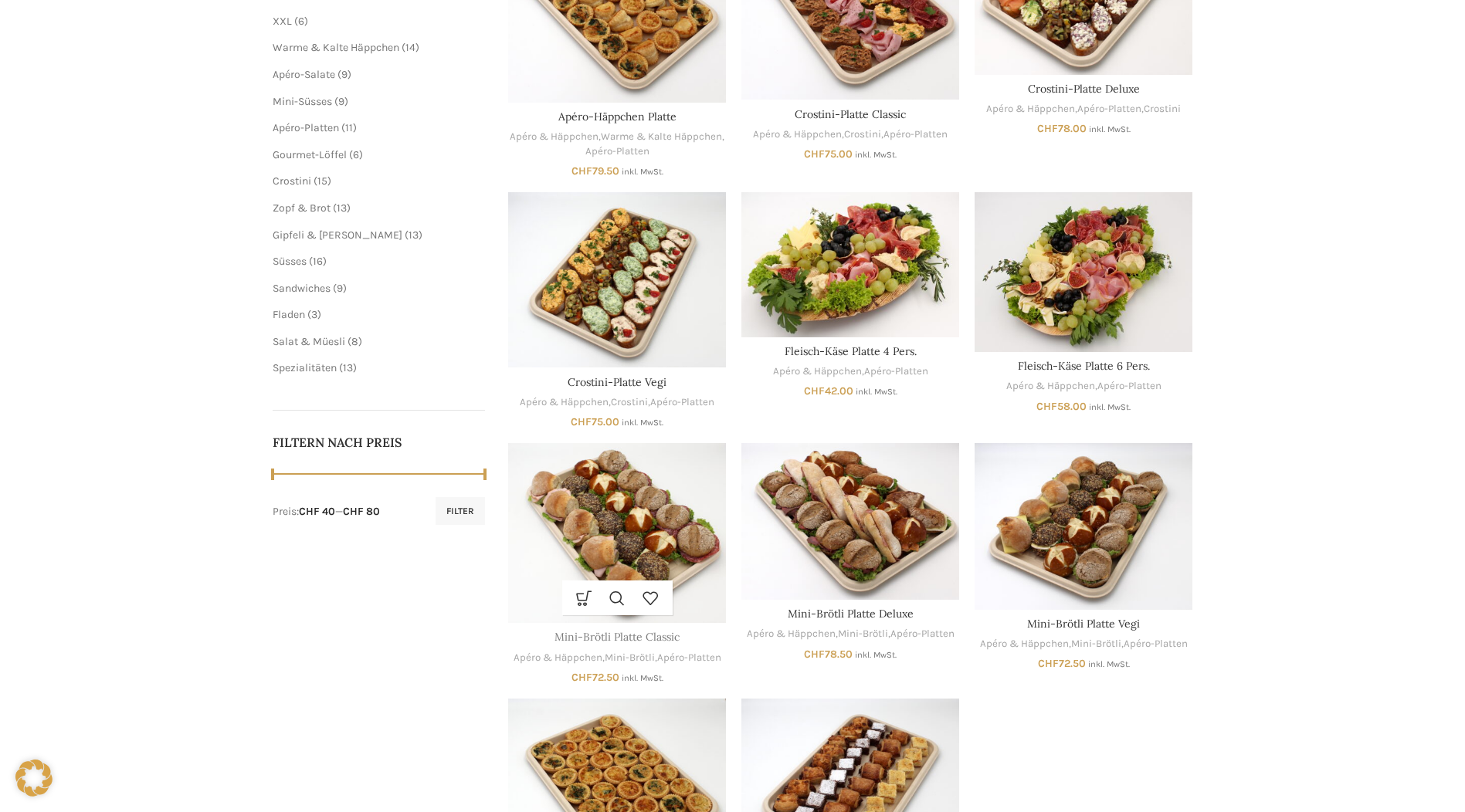
scroll to position [0, 0]
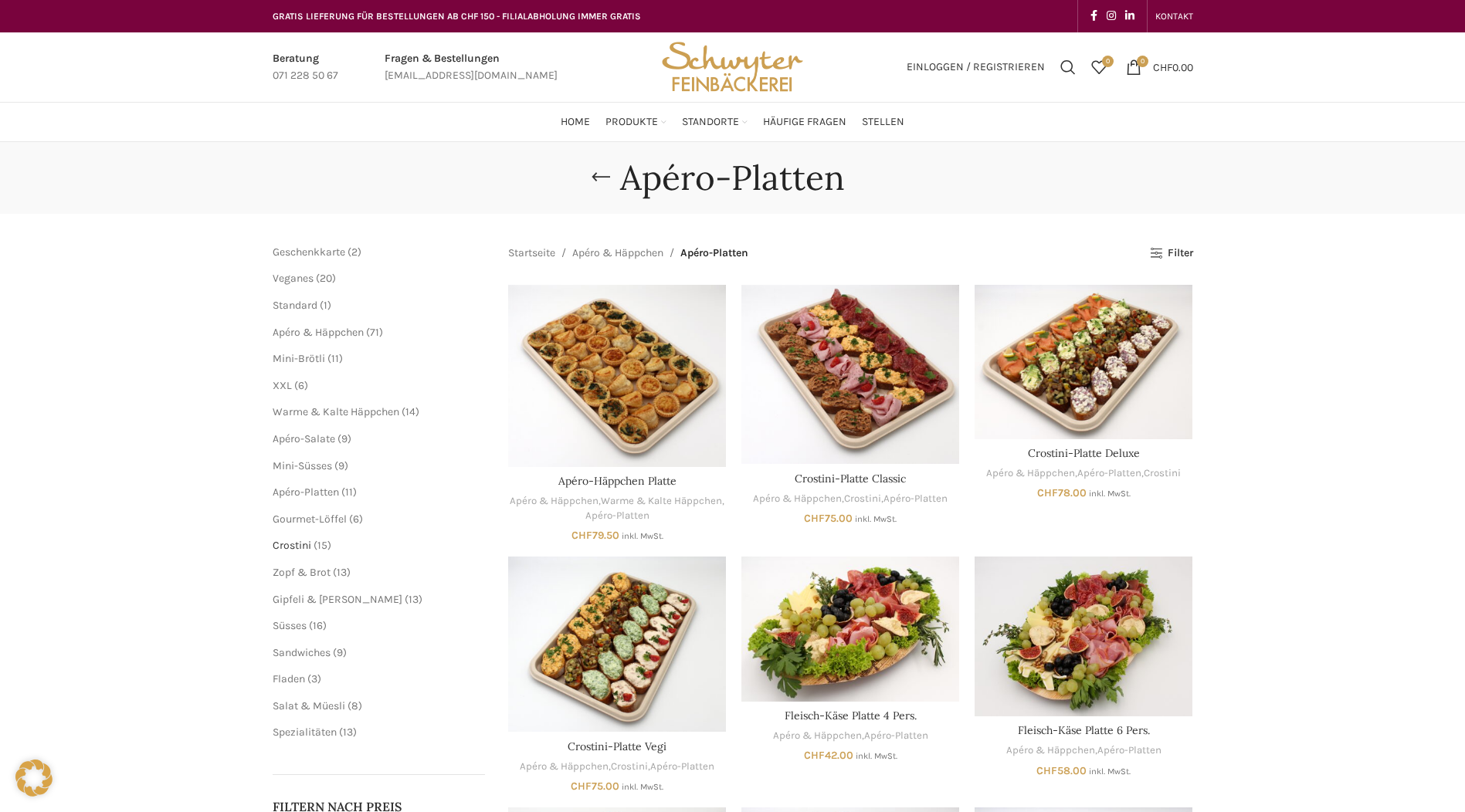
click at [295, 546] on span "Crostini" at bounding box center [292, 546] width 39 height 13
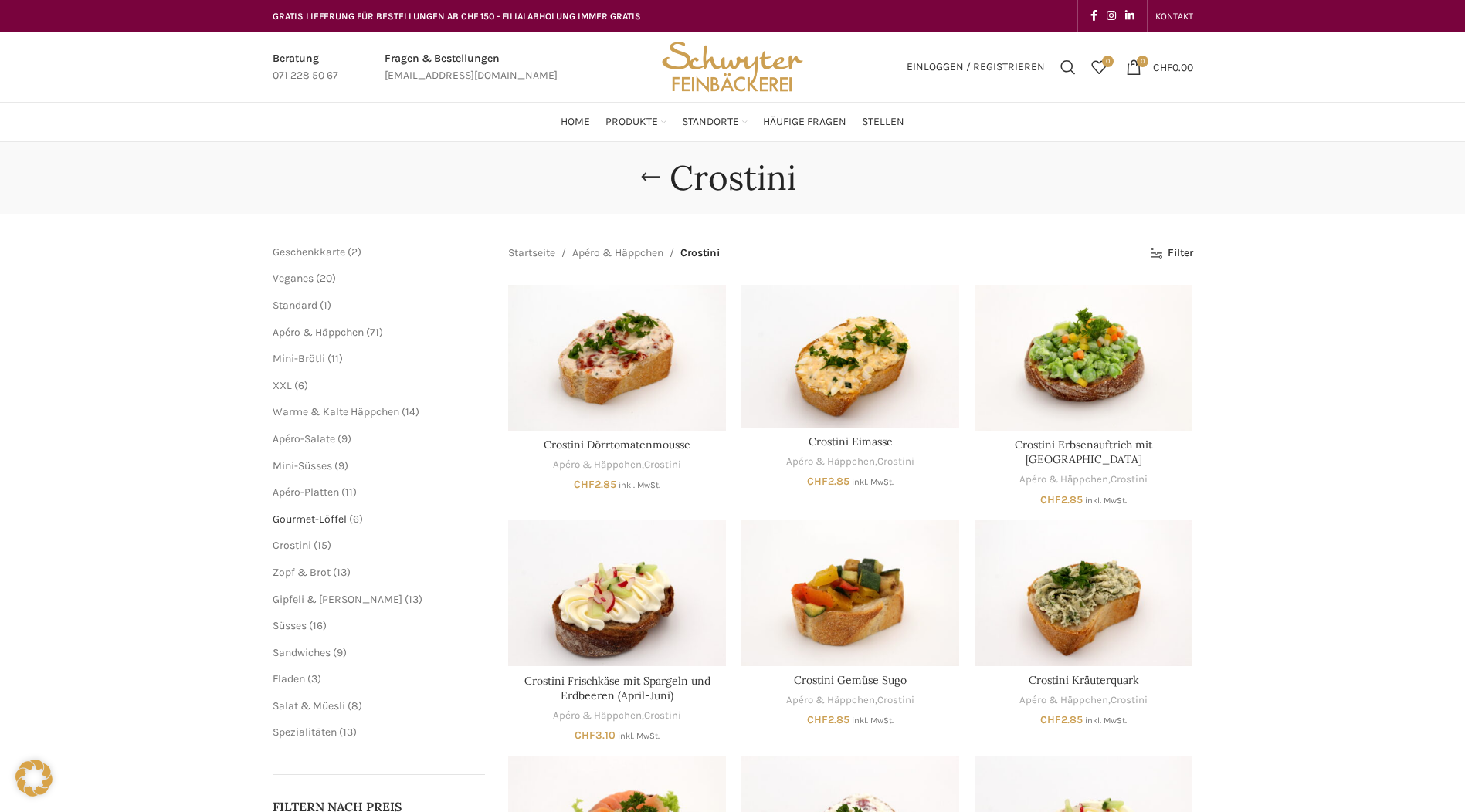
click at [309, 519] on span "Gourmet-Löffel" at bounding box center [310, 519] width 74 height 13
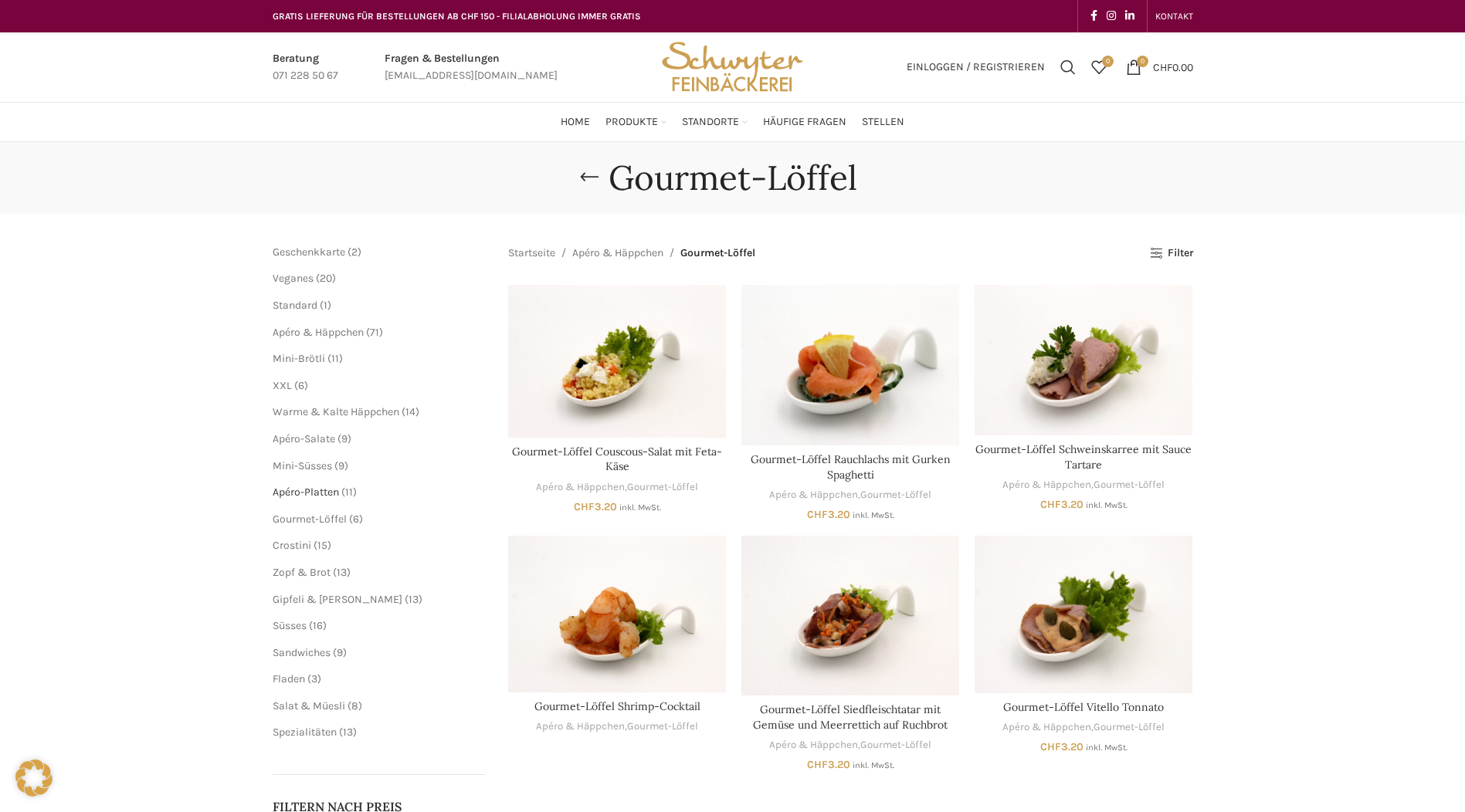
click at [308, 490] on span "Apéro-Platten" at bounding box center [305, 492] width 66 height 13
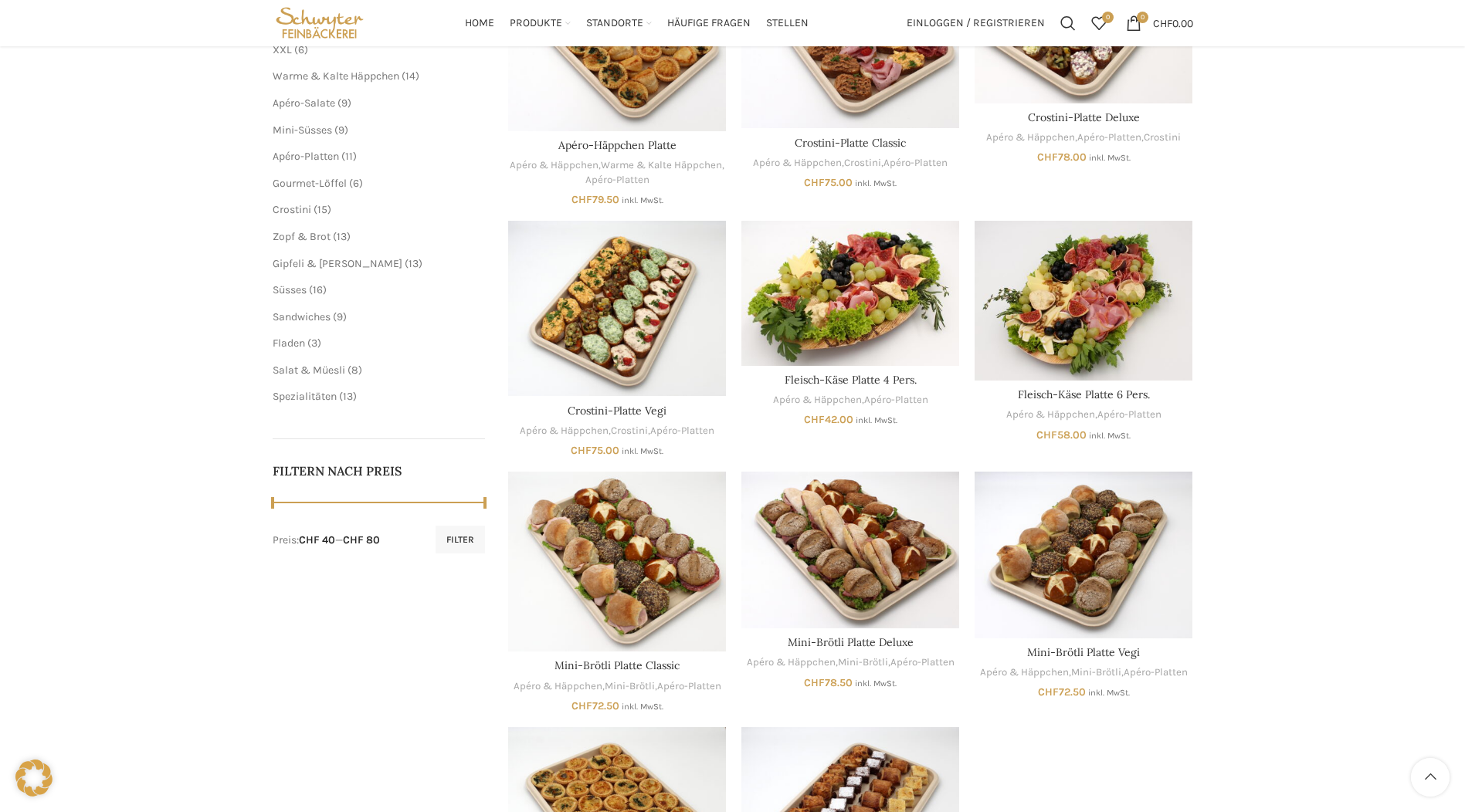
scroll to position [309, 0]
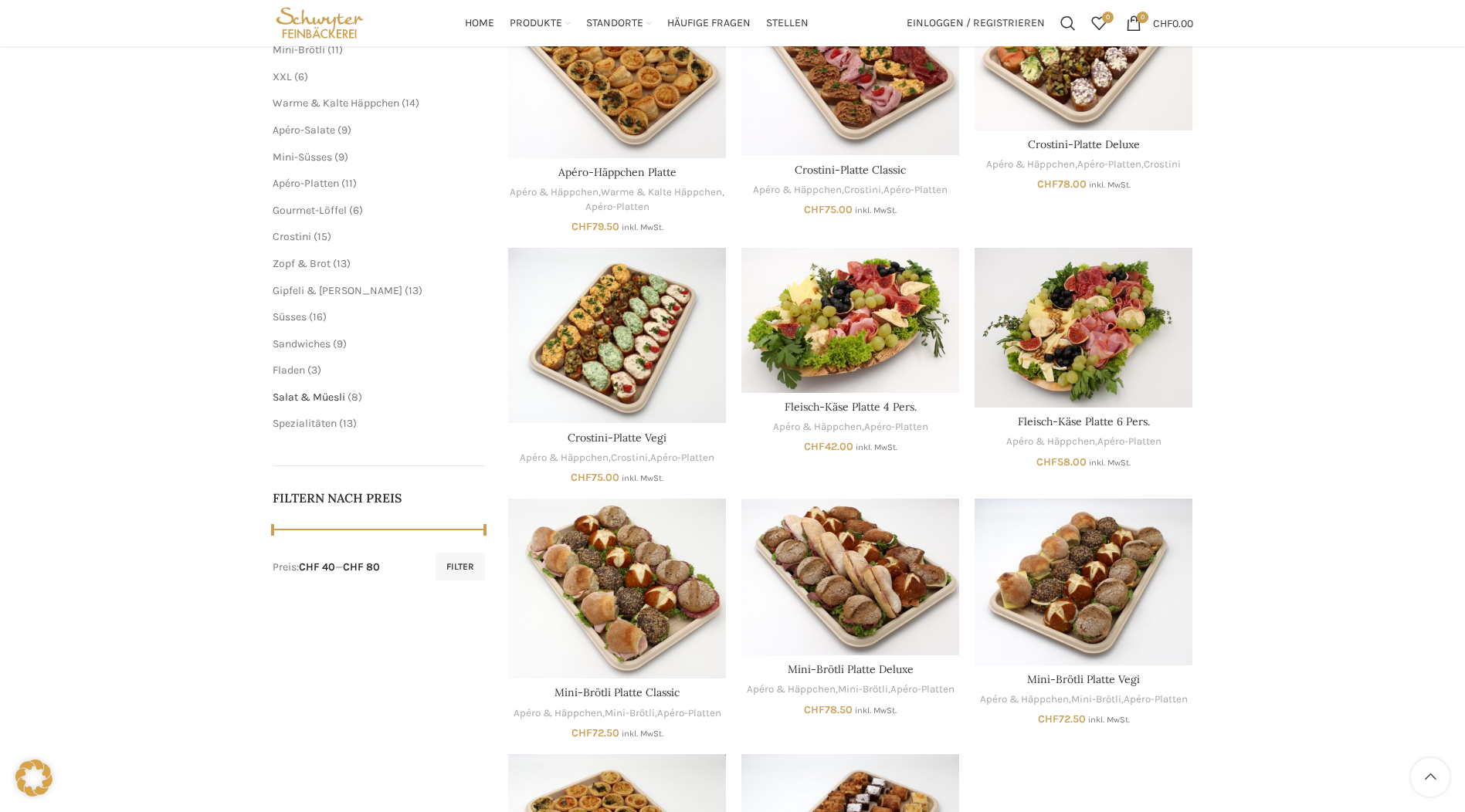
click at [305, 394] on span "Salat & Müesli" at bounding box center [309, 398] width 73 height 13
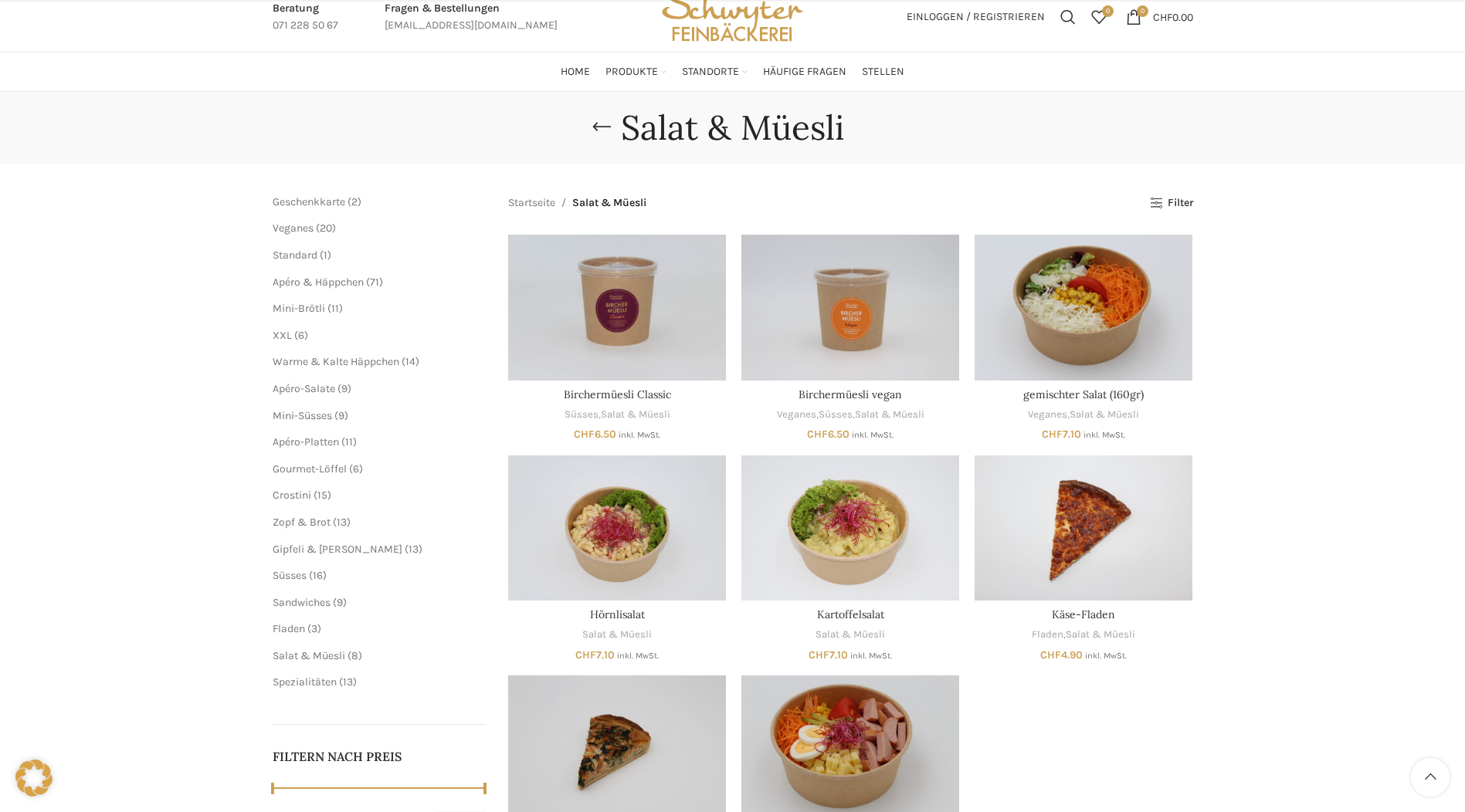
scroll to position [232, 0]
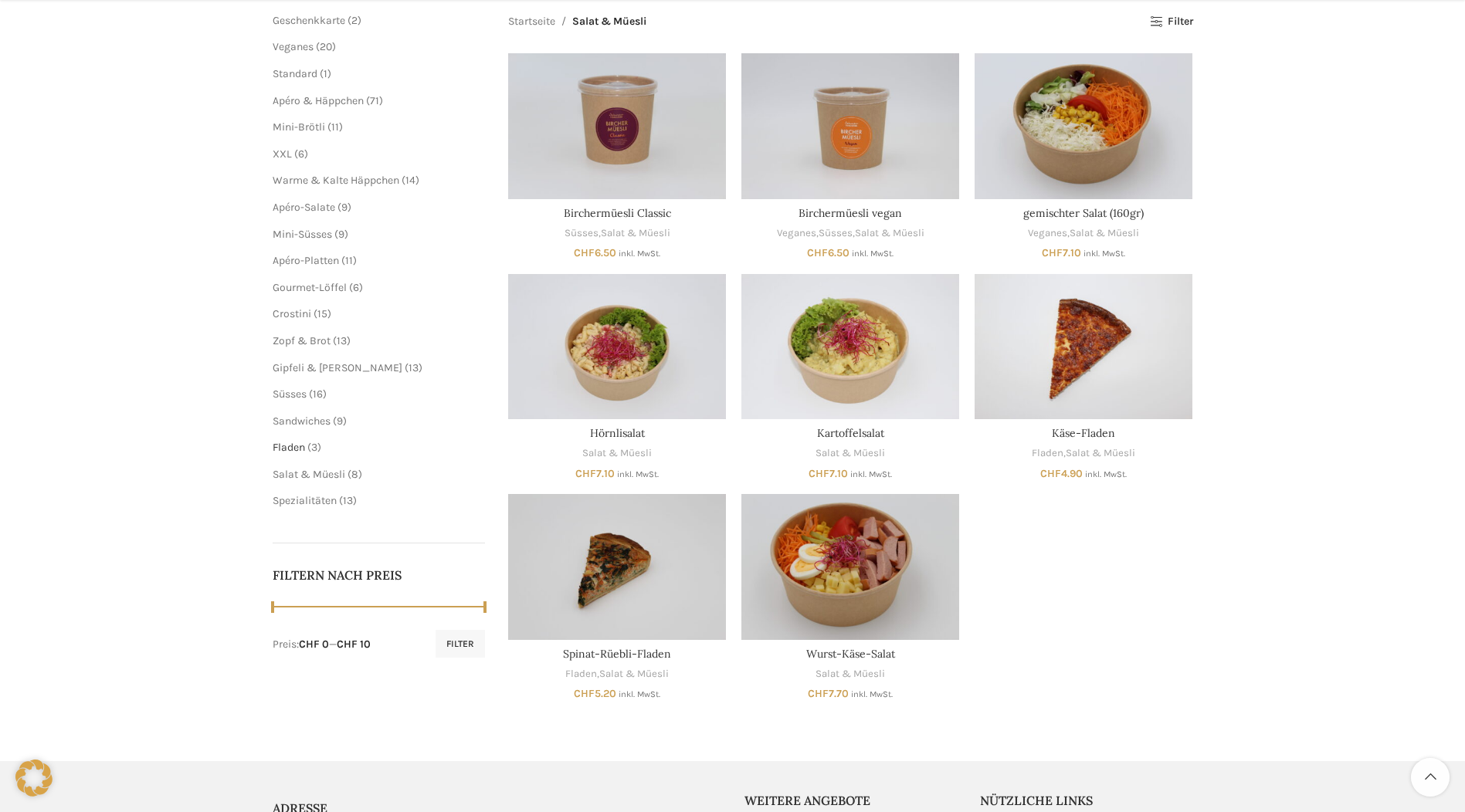
click at [285, 441] on span "Fladen" at bounding box center [289, 448] width 33 height 13
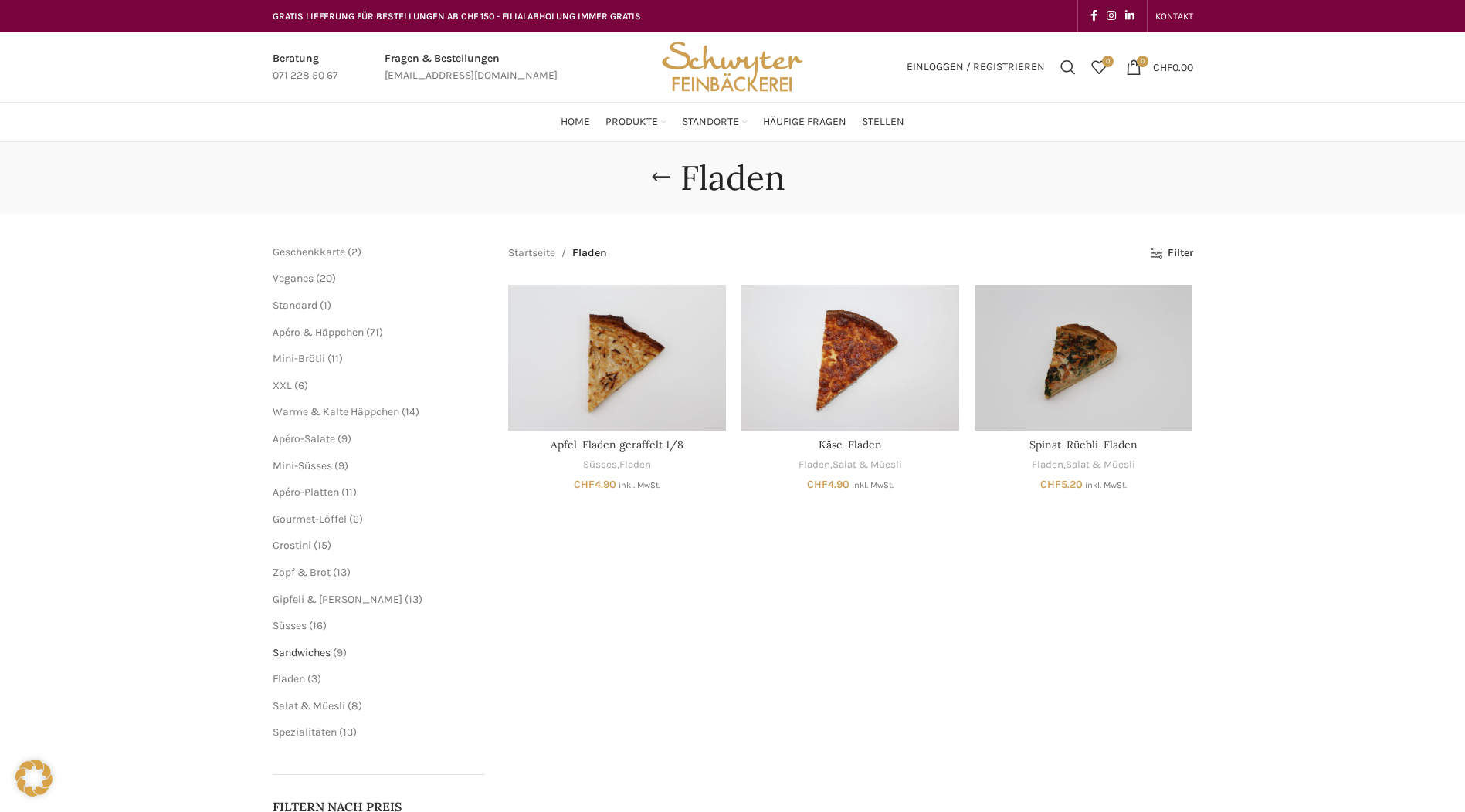
click at [307, 651] on span "Sandwiches" at bounding box center [301, 653] width 58 height 13
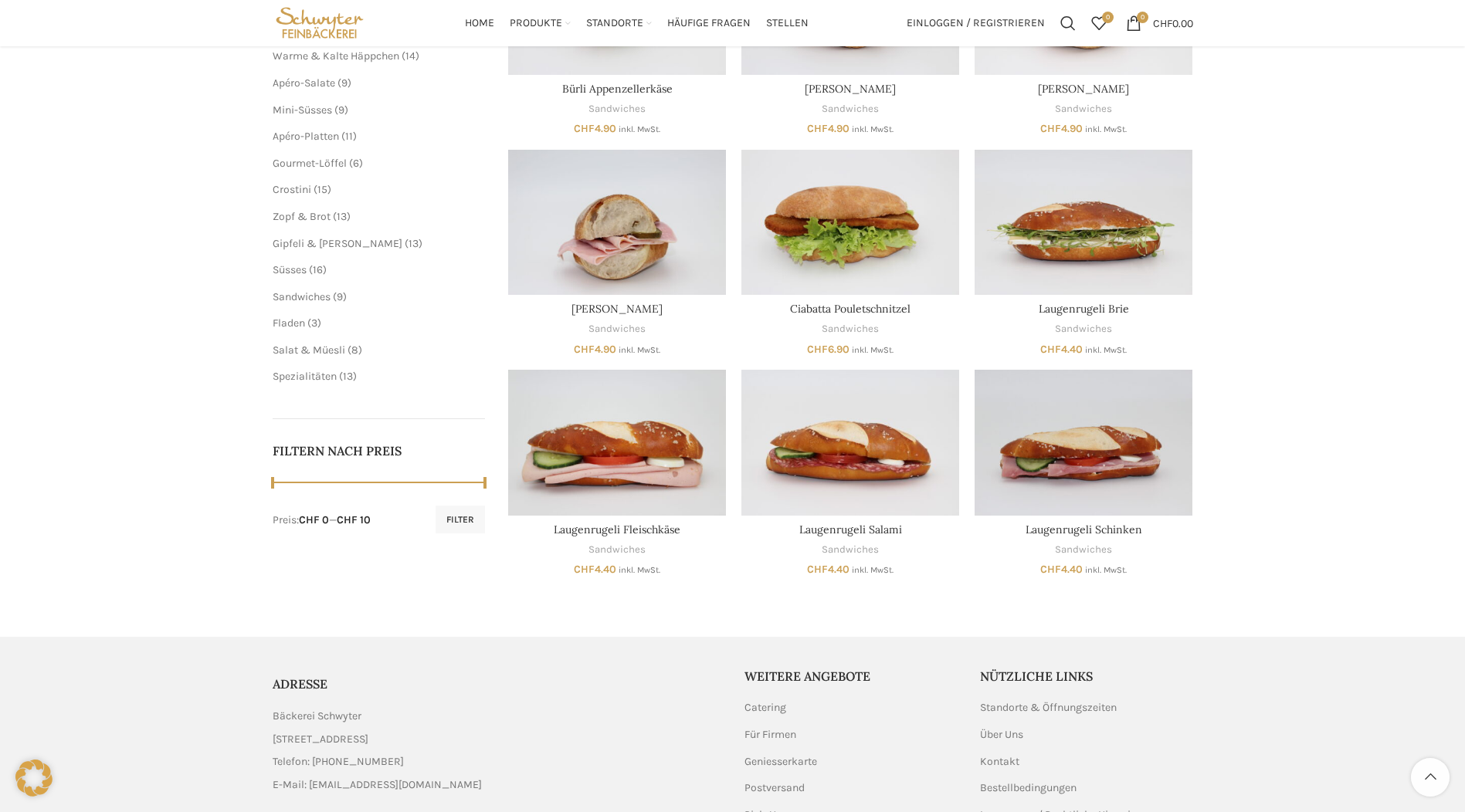
scroll to position [154, 0]
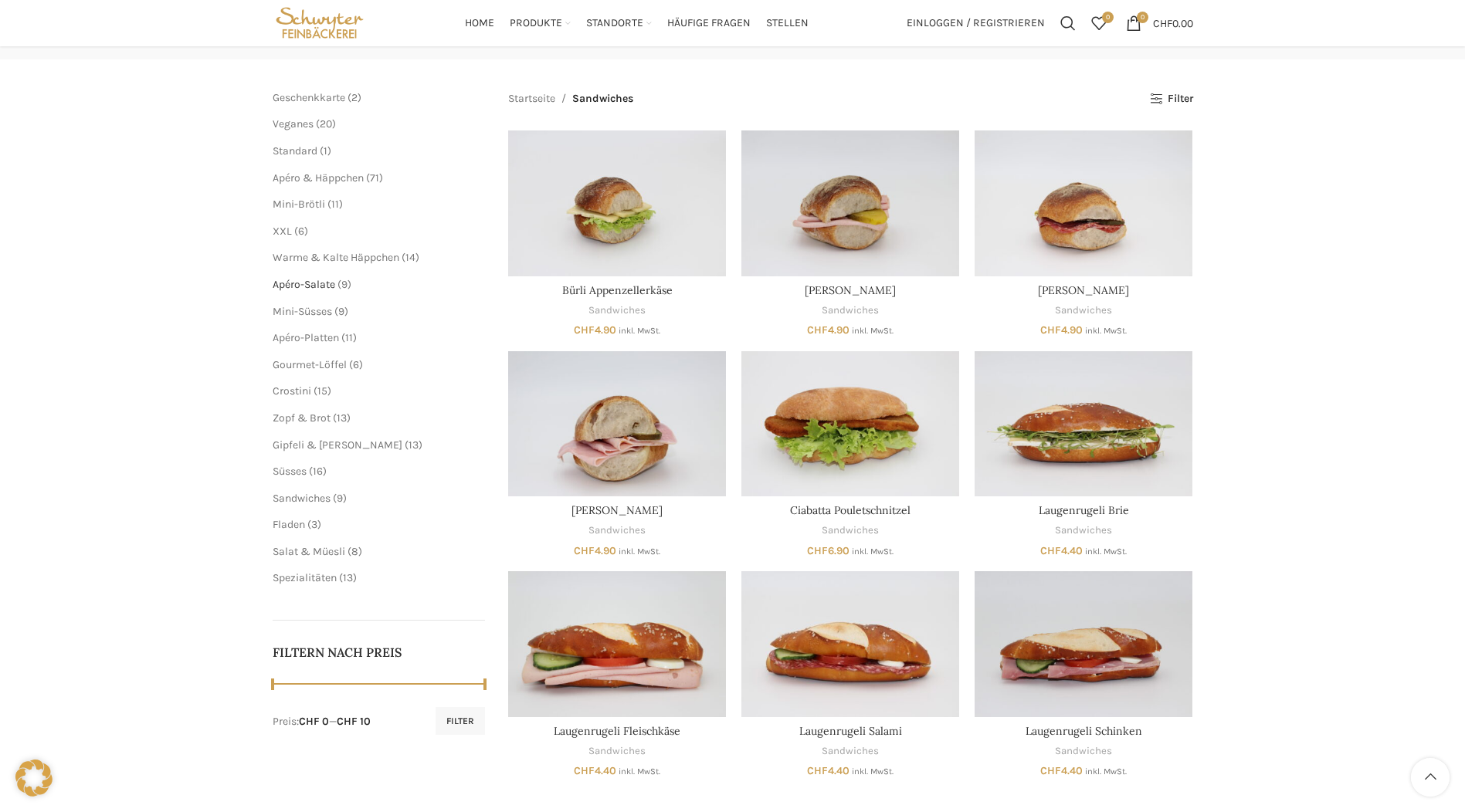
click at [315, 288] on span "Apéro-Salate" at bounding box center [304, 284] width 63 height 13
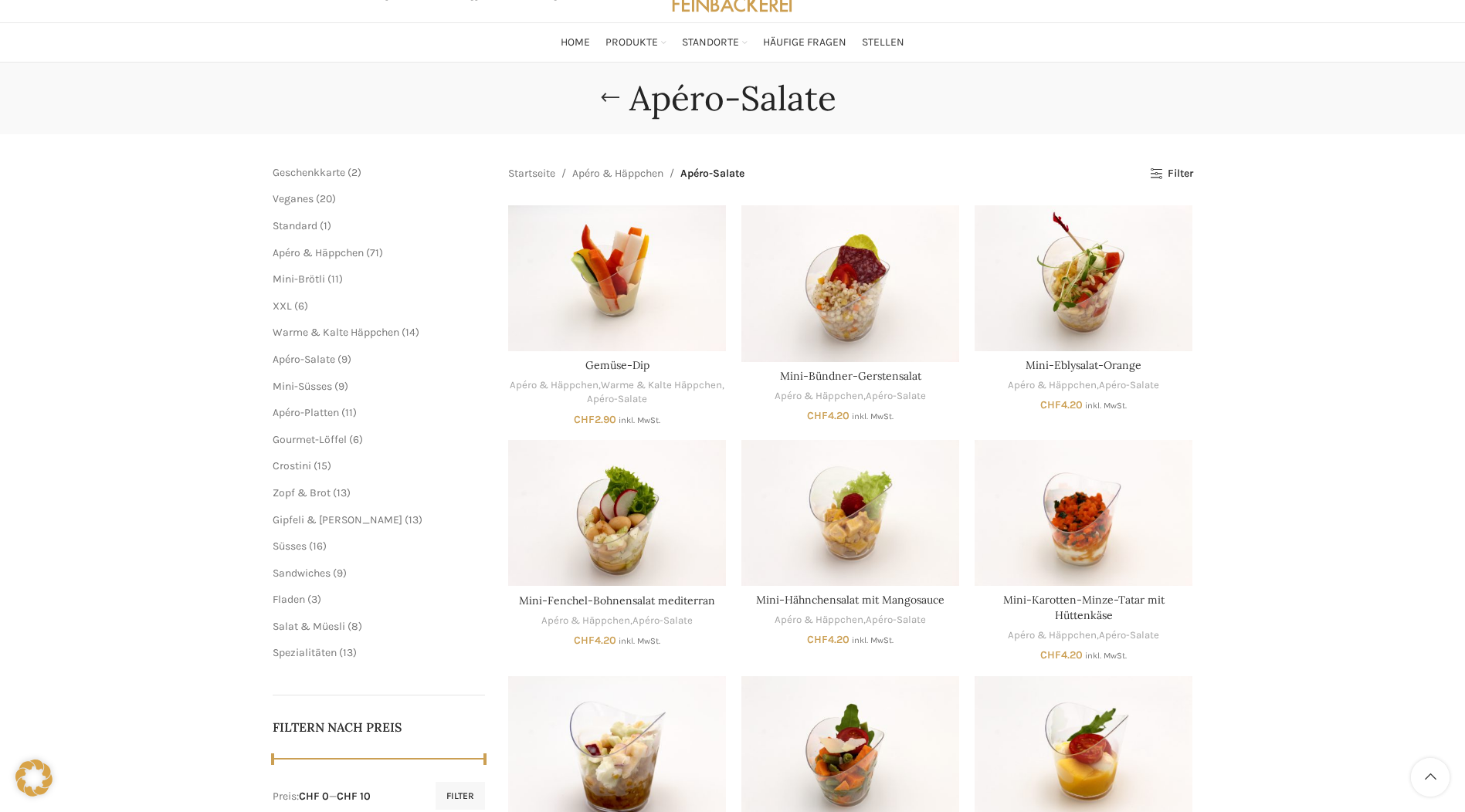
scroll to position [77, 0]
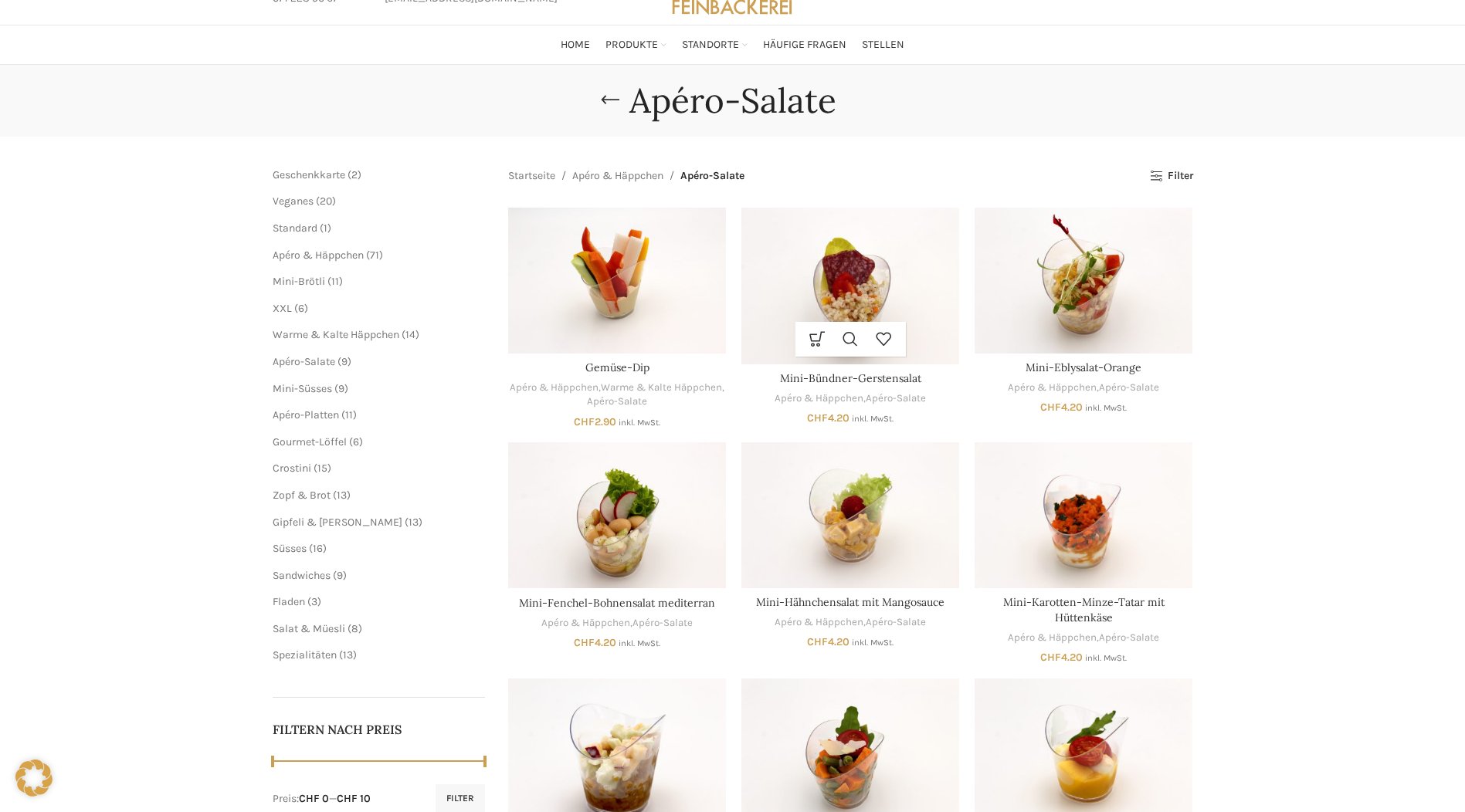
click at [819, 320] on img "Mini-Bündner-Gerstensalat" at bounding box center [851, 286] width 218 height 157
click at [292, 339] on span "Warme & Kalte Häppchen" at bounding box center [336, 335] width 127 height 13
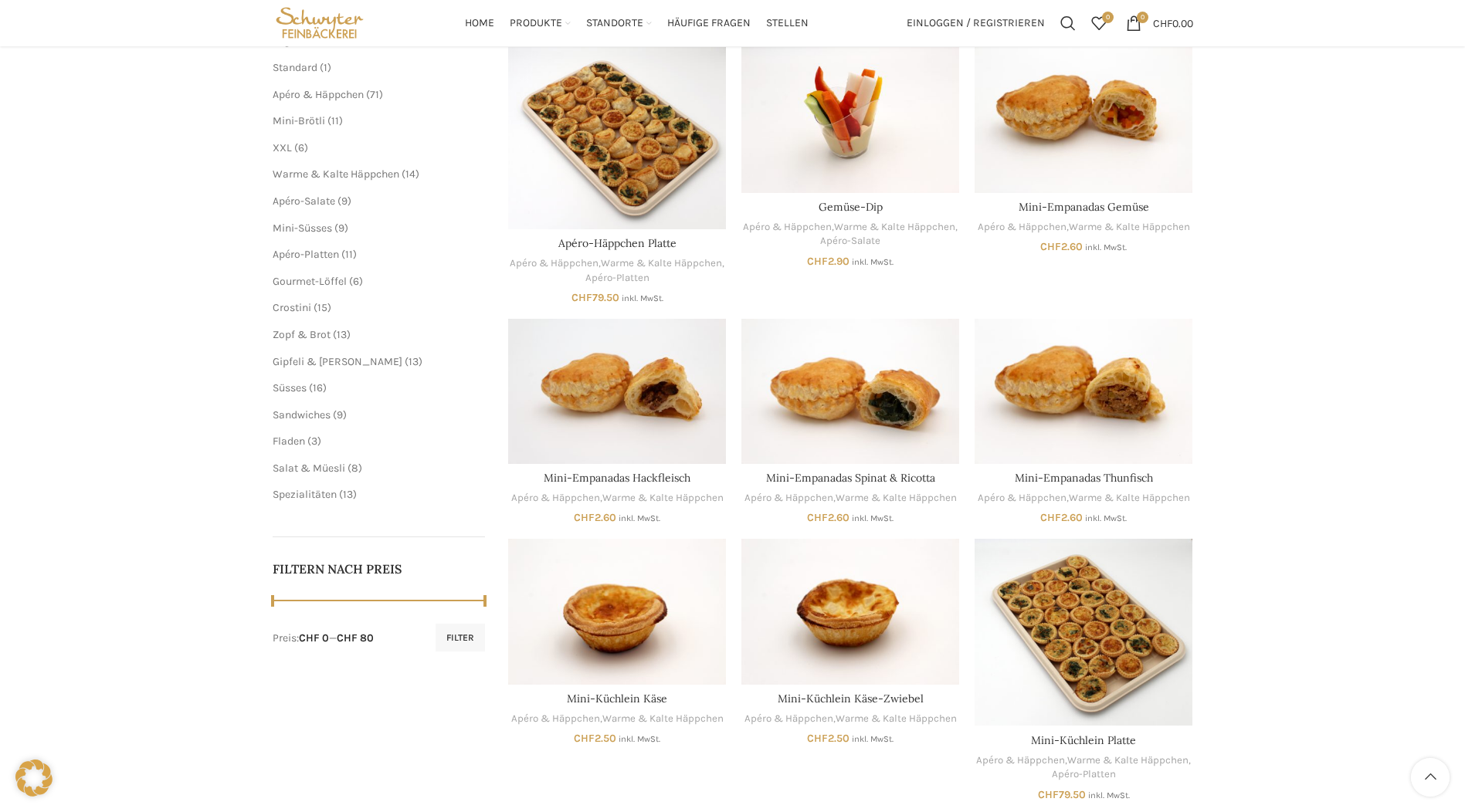
scroll to position [232, 0]
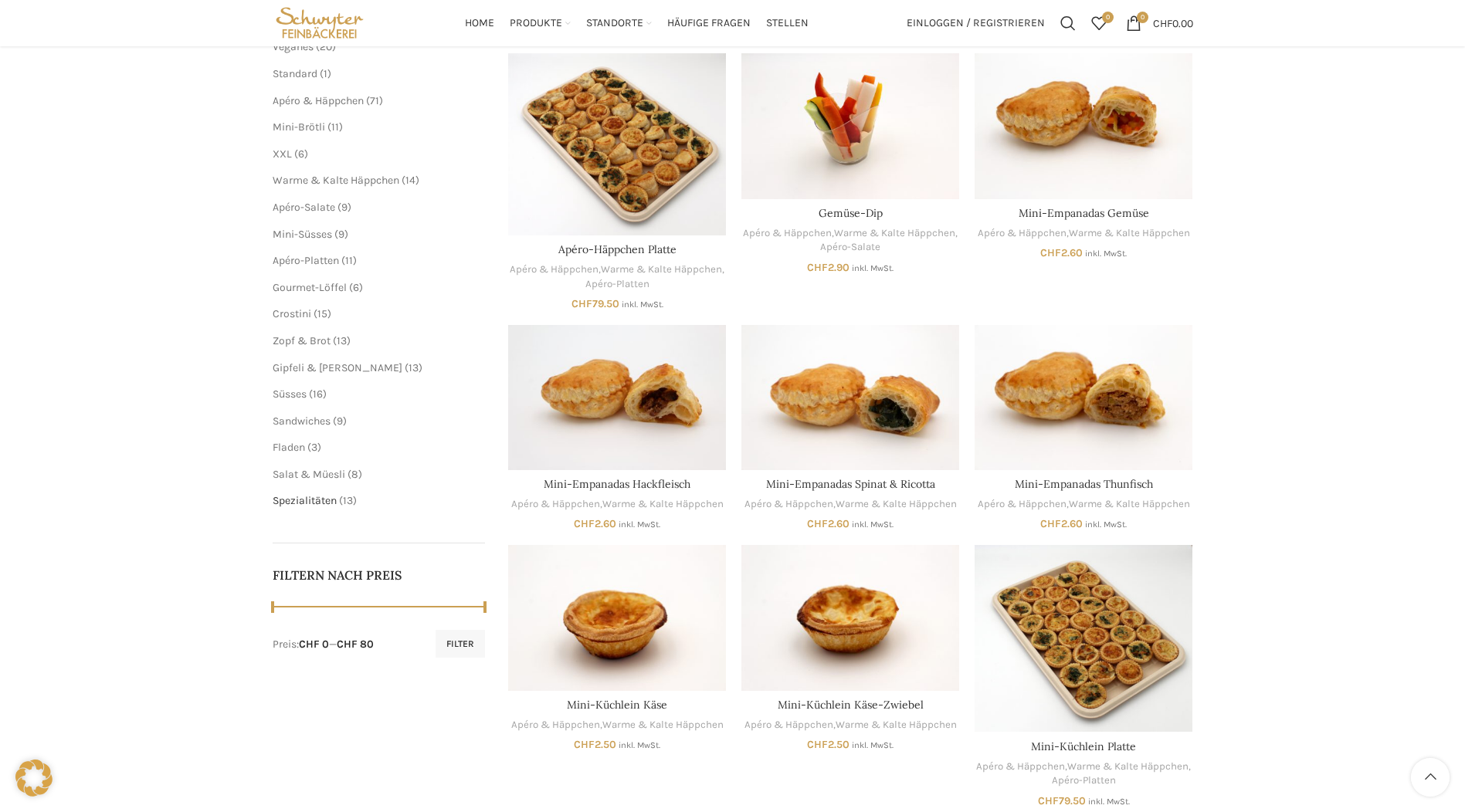
click at [317, 502] on span "Spezialitäten" at bounding box center [305, 501] width 64 height 13
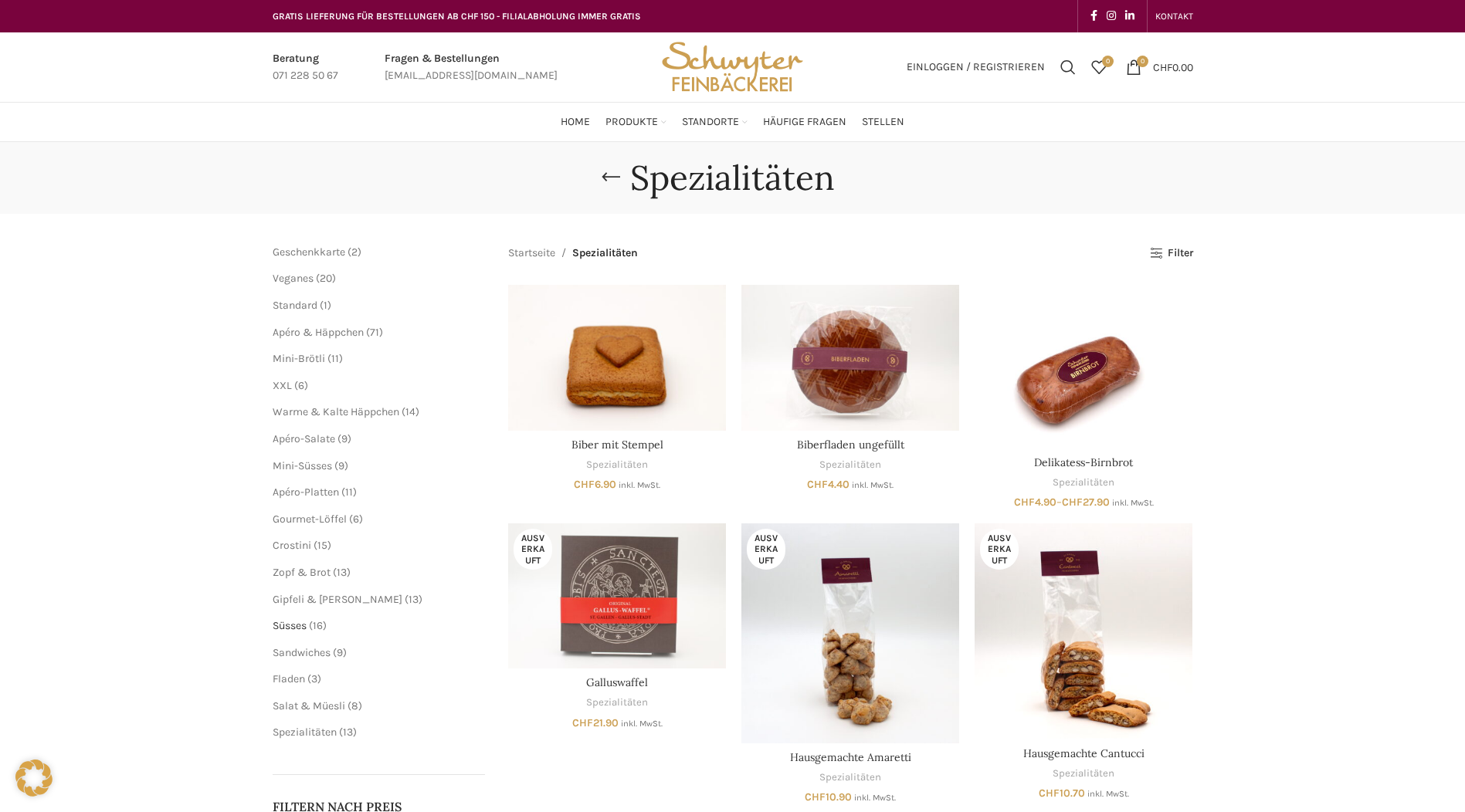
click at [305, 622] on span "Süsses" at bounding box center [289, 626] width 34 height 13
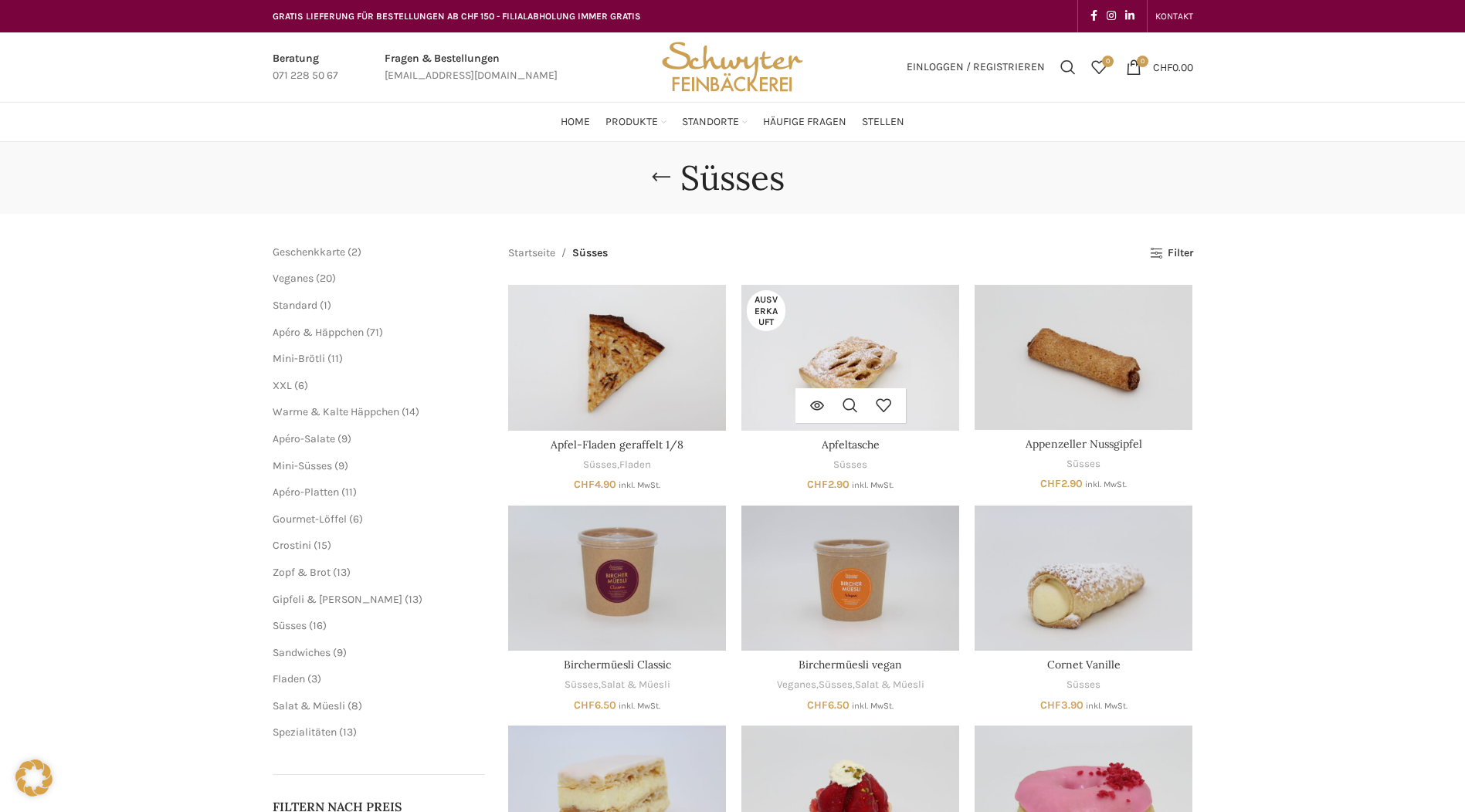
click at [825, 346] on img "Apfeltasche" at bounding box center [851, 357] width 218 height 145
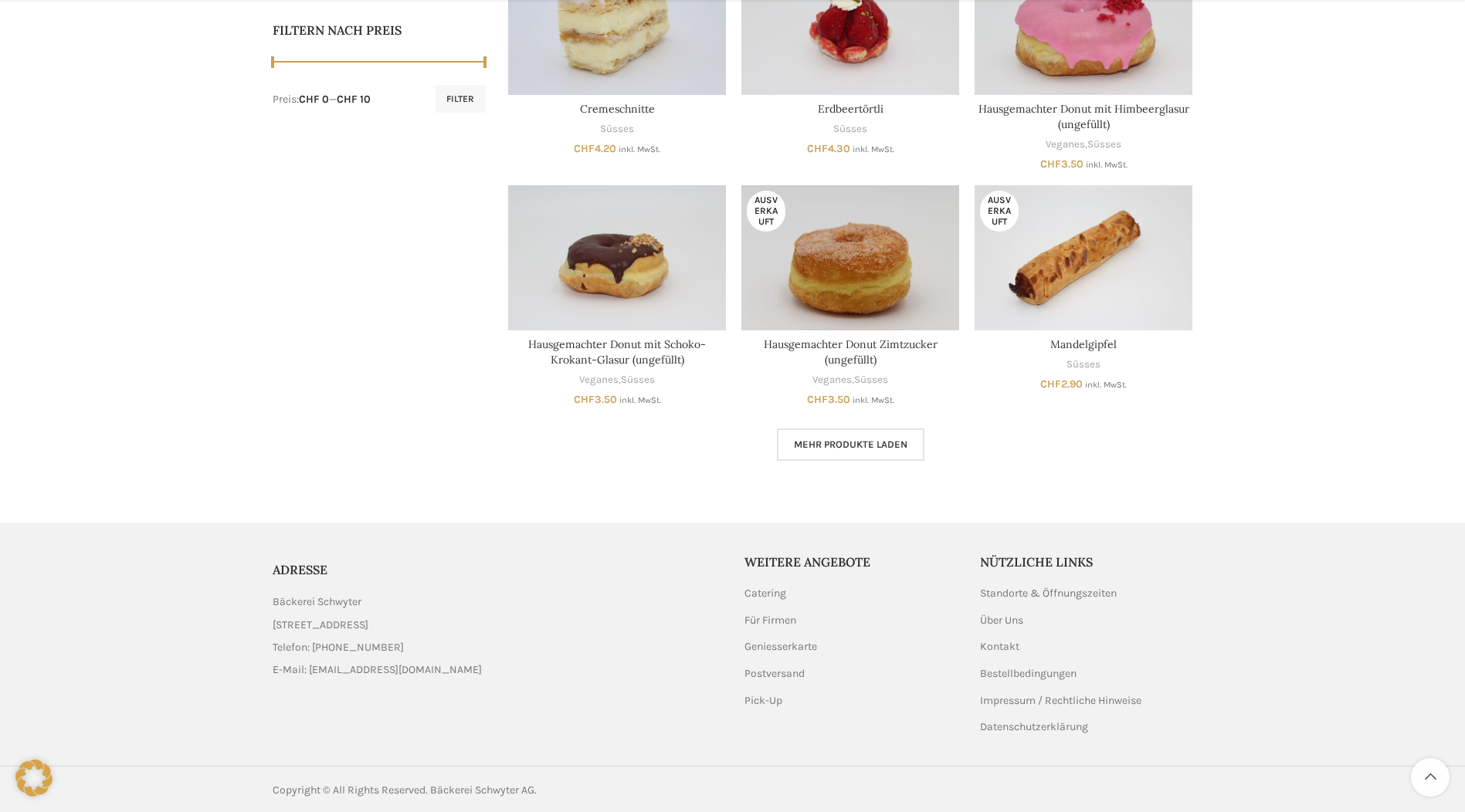
scroll to position [779, 0]
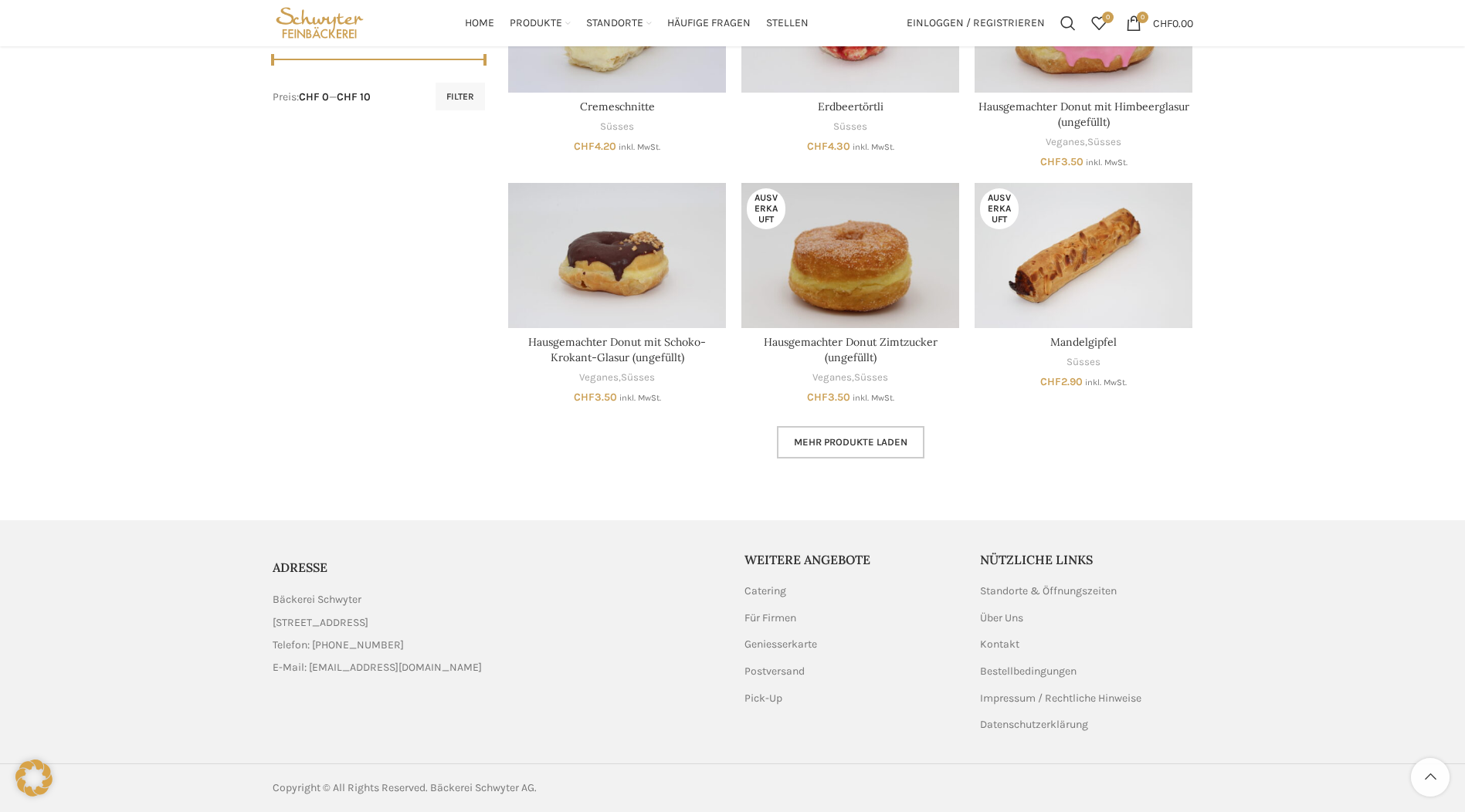
click at [872, 443] on span "Mehr Produkte laden" at bounding box center [850, 442] width 113 height 13
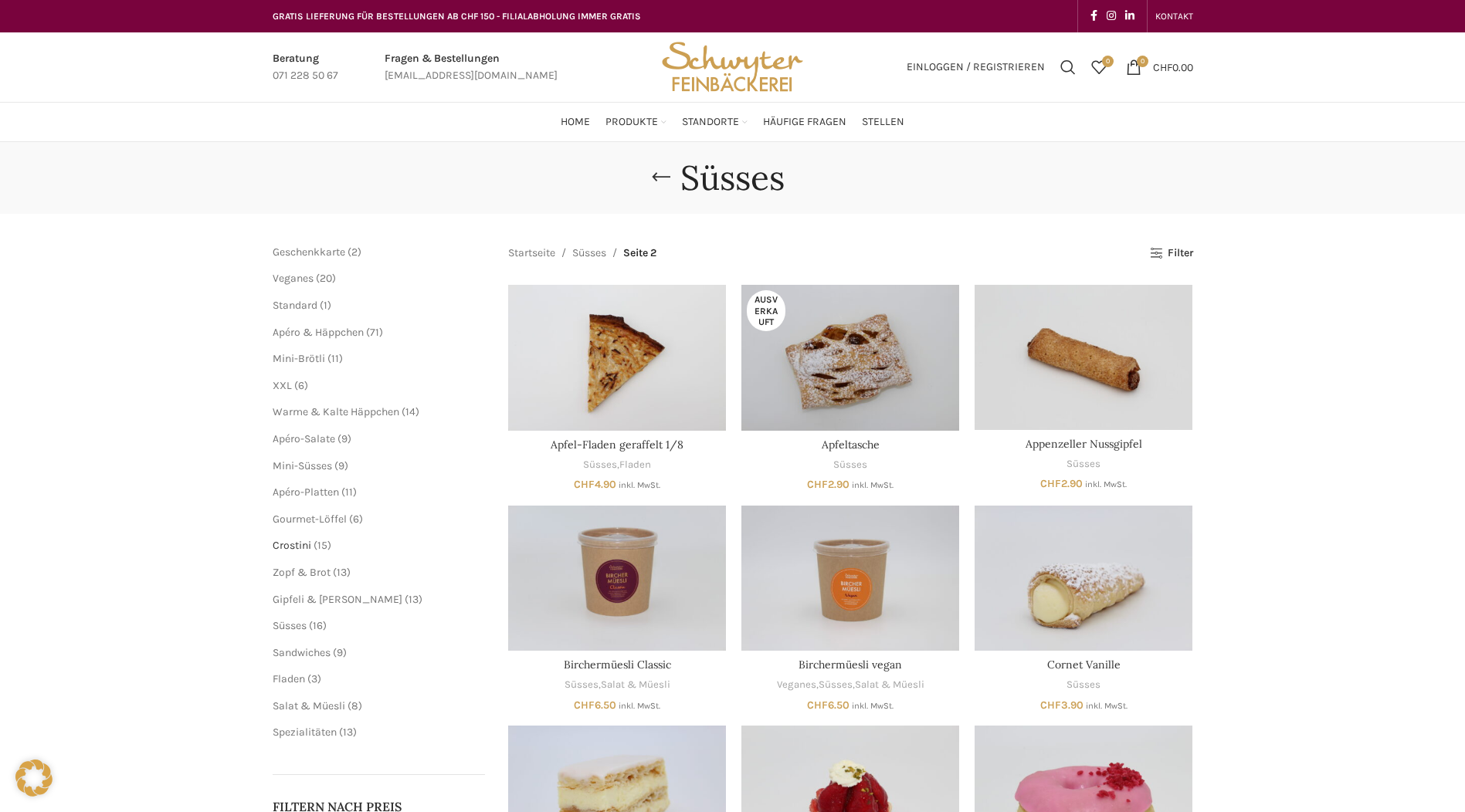
click at [304, 545] on span "Crostini" at bounding box center [292, 546] width 39 height 13
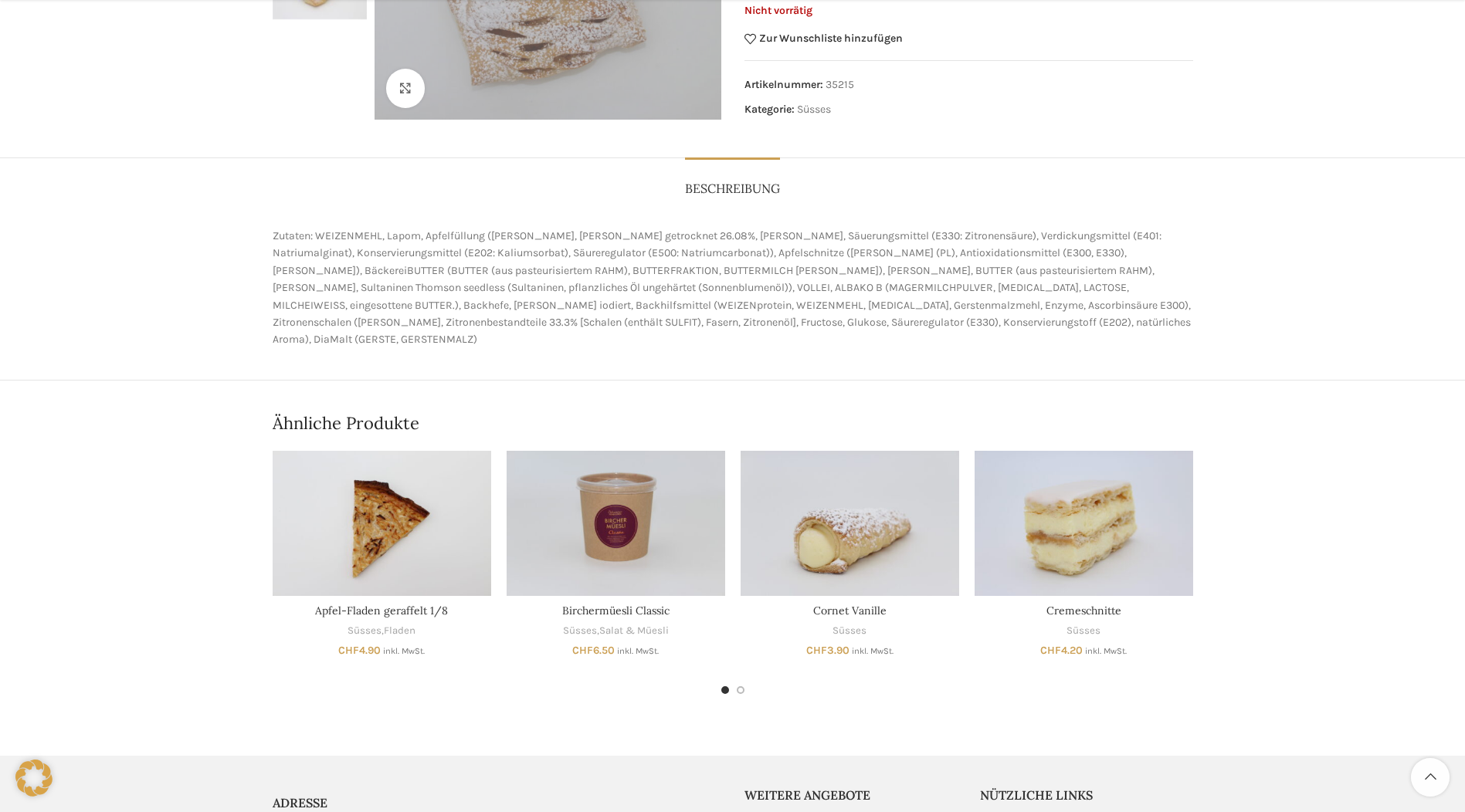
scroll to position [309, 0]
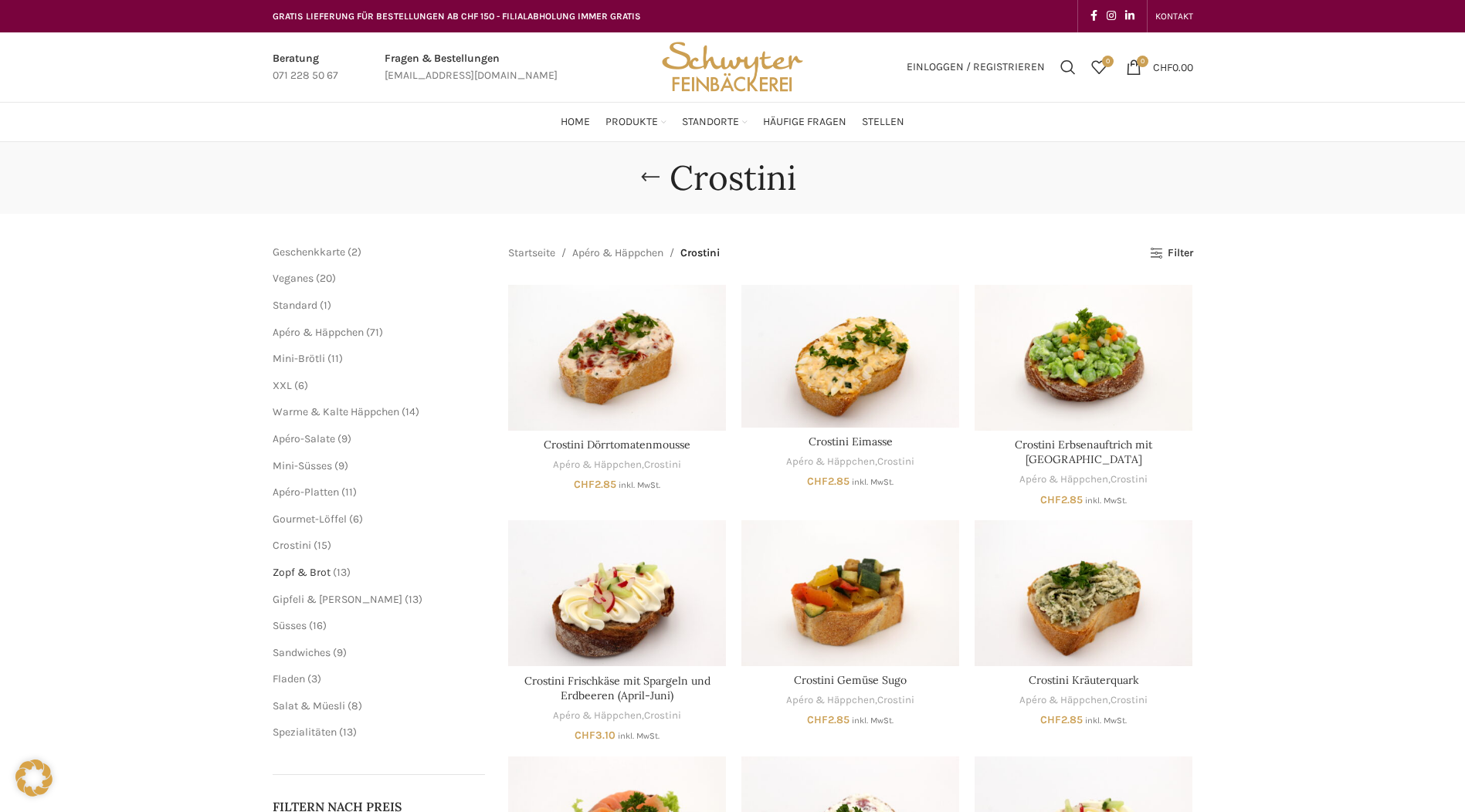
click at [314, 574] on span "Zopf & Brot" at bounding box center [301, 573] width 58 height 13
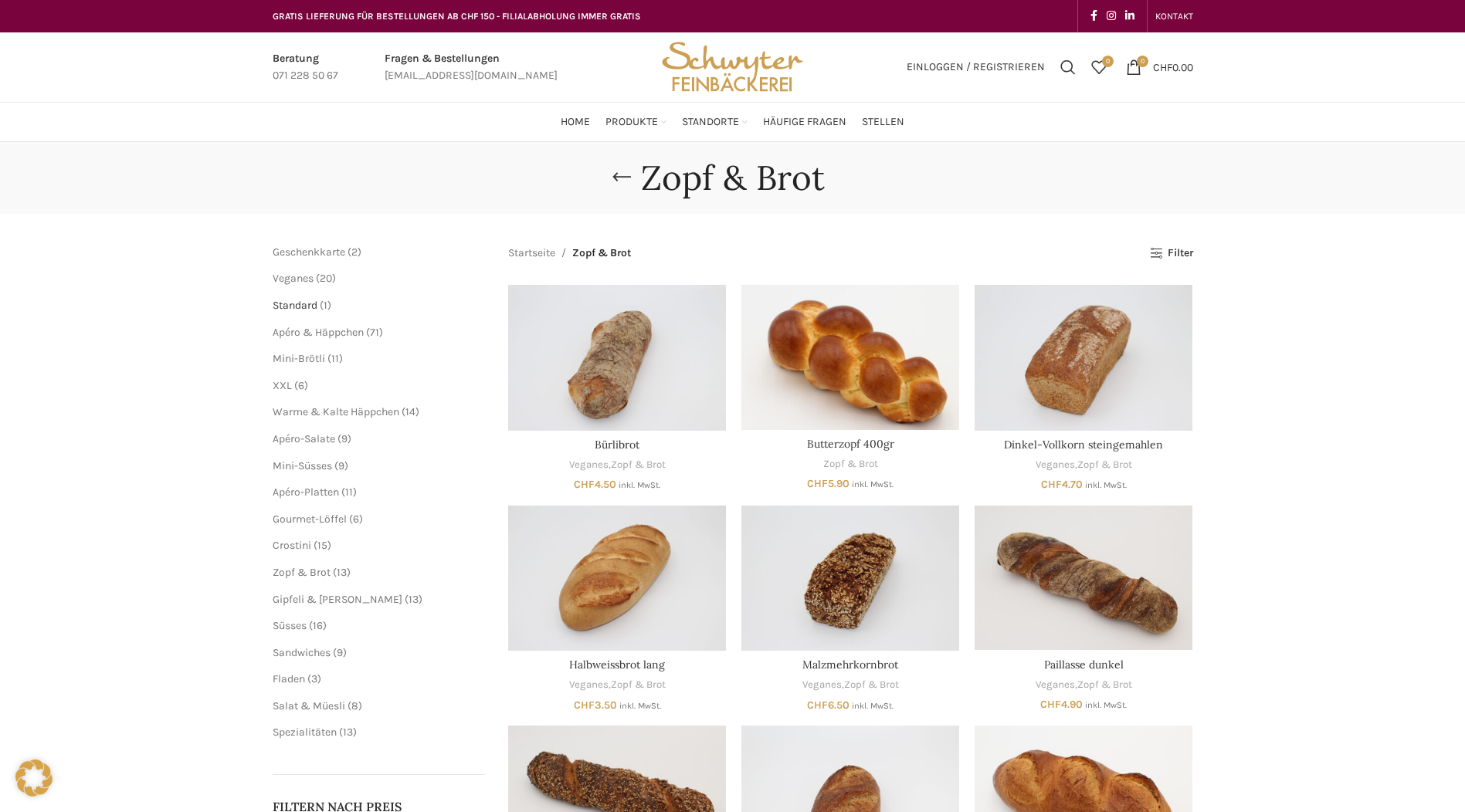
click at [292, 309] on span "Standard" at bounding box center [295, 305] width 44 height 13
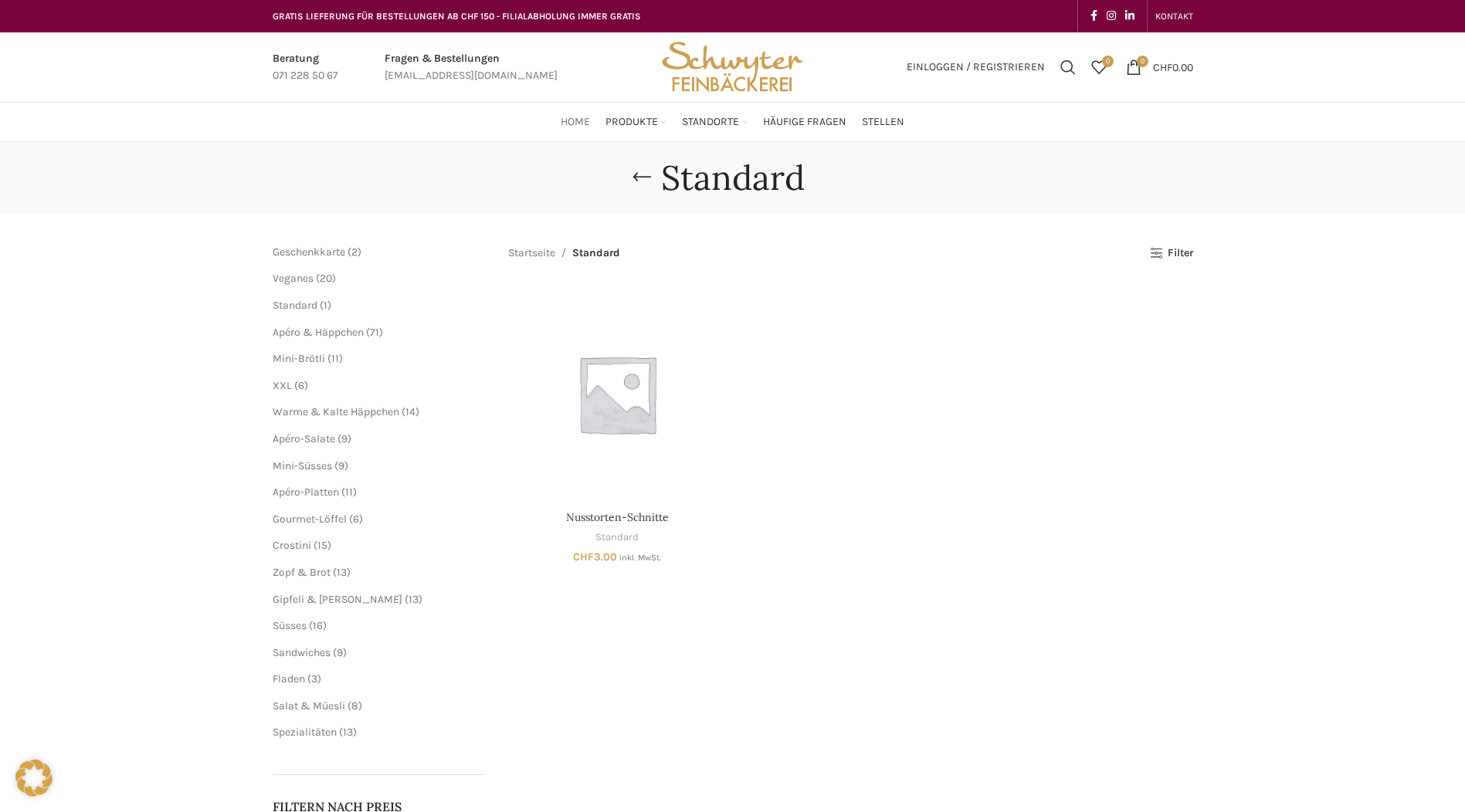
click at [586, 125] on span "Home" at bounding box center [575, 122] width 29 height 14
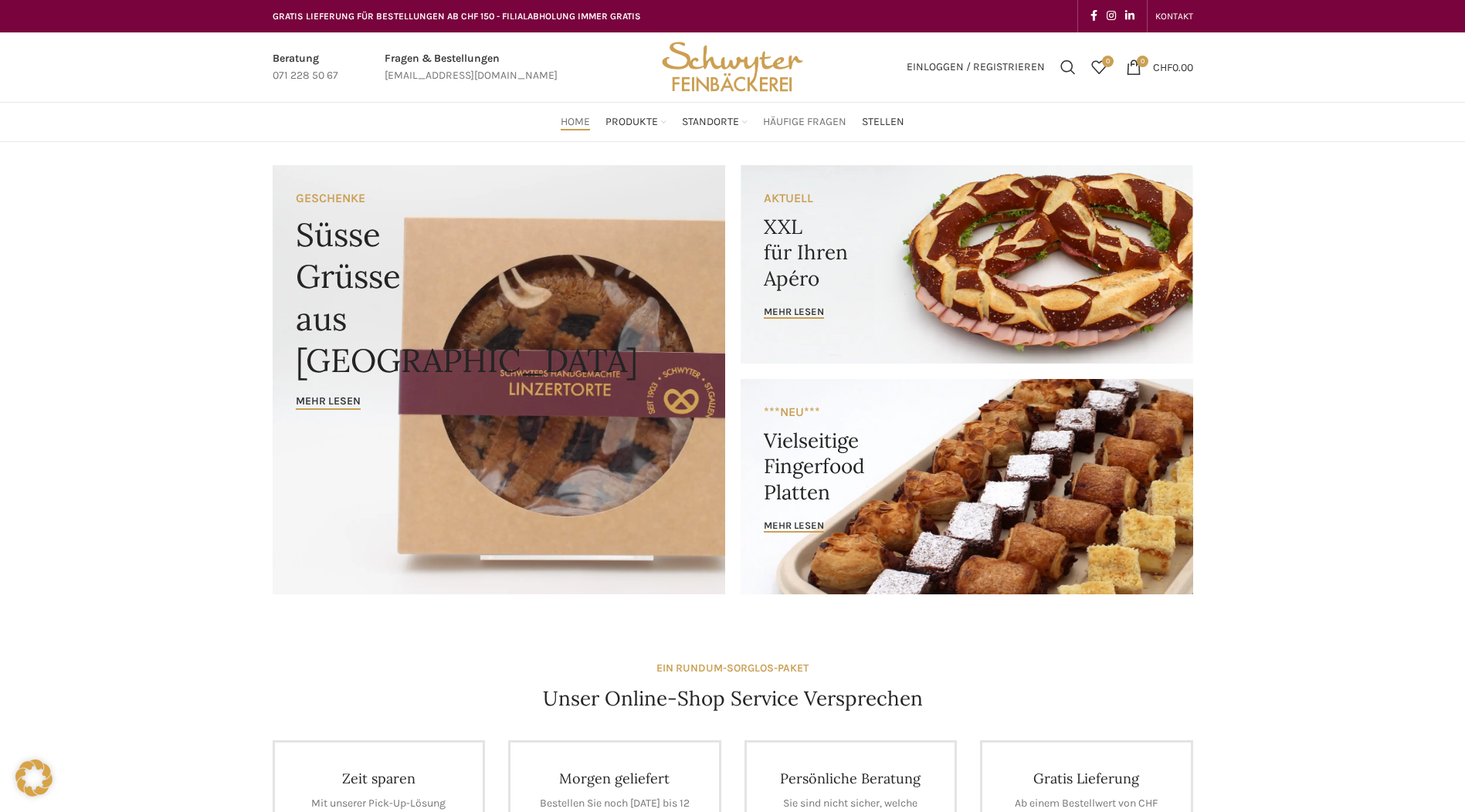
click at [818, 122] on span "Häufige Fragen" at bounding box center [805, 122] width 83 height 14
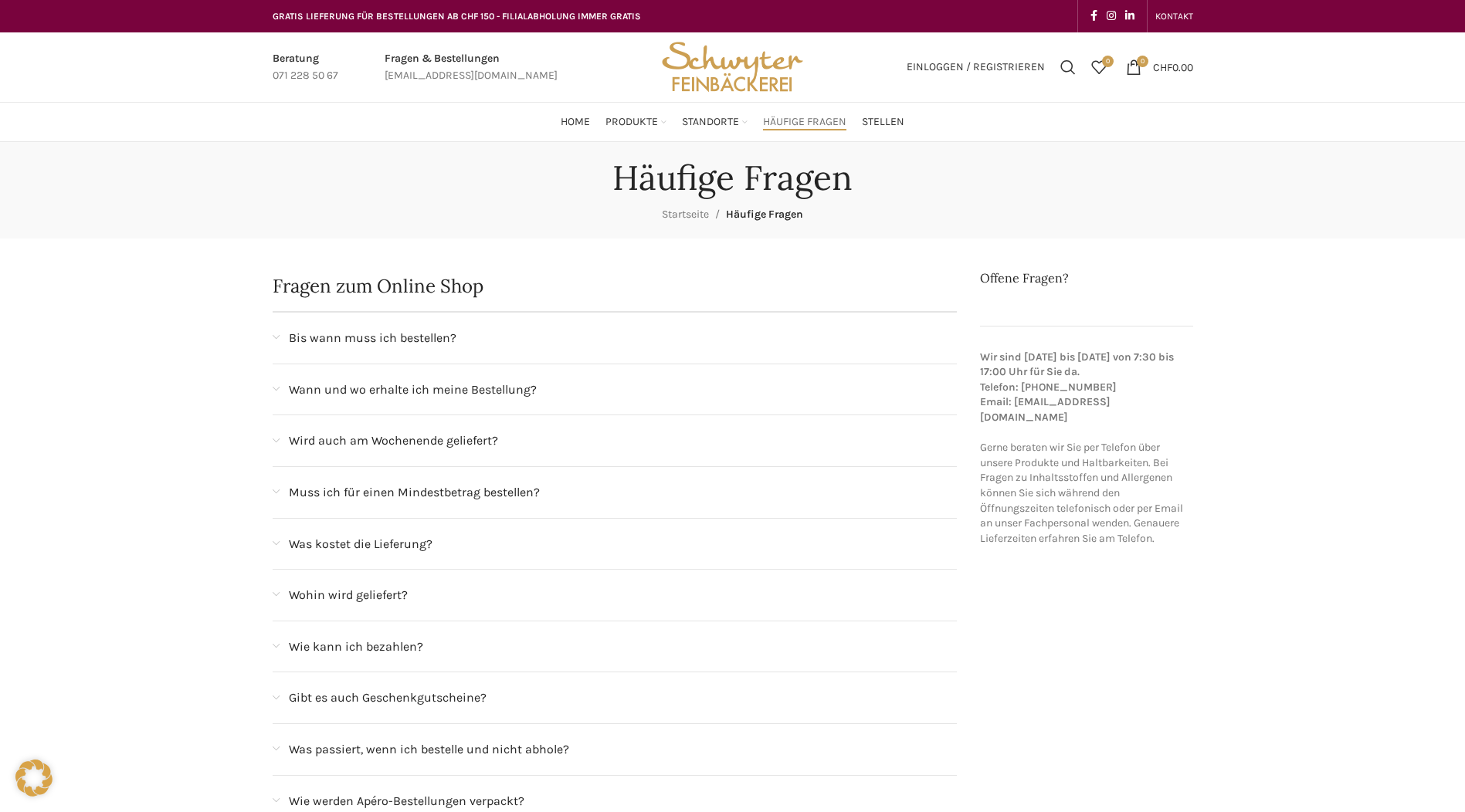
click at [744, 65] on img "Site logo" at bounding box center [732, 67] width 151 height 70
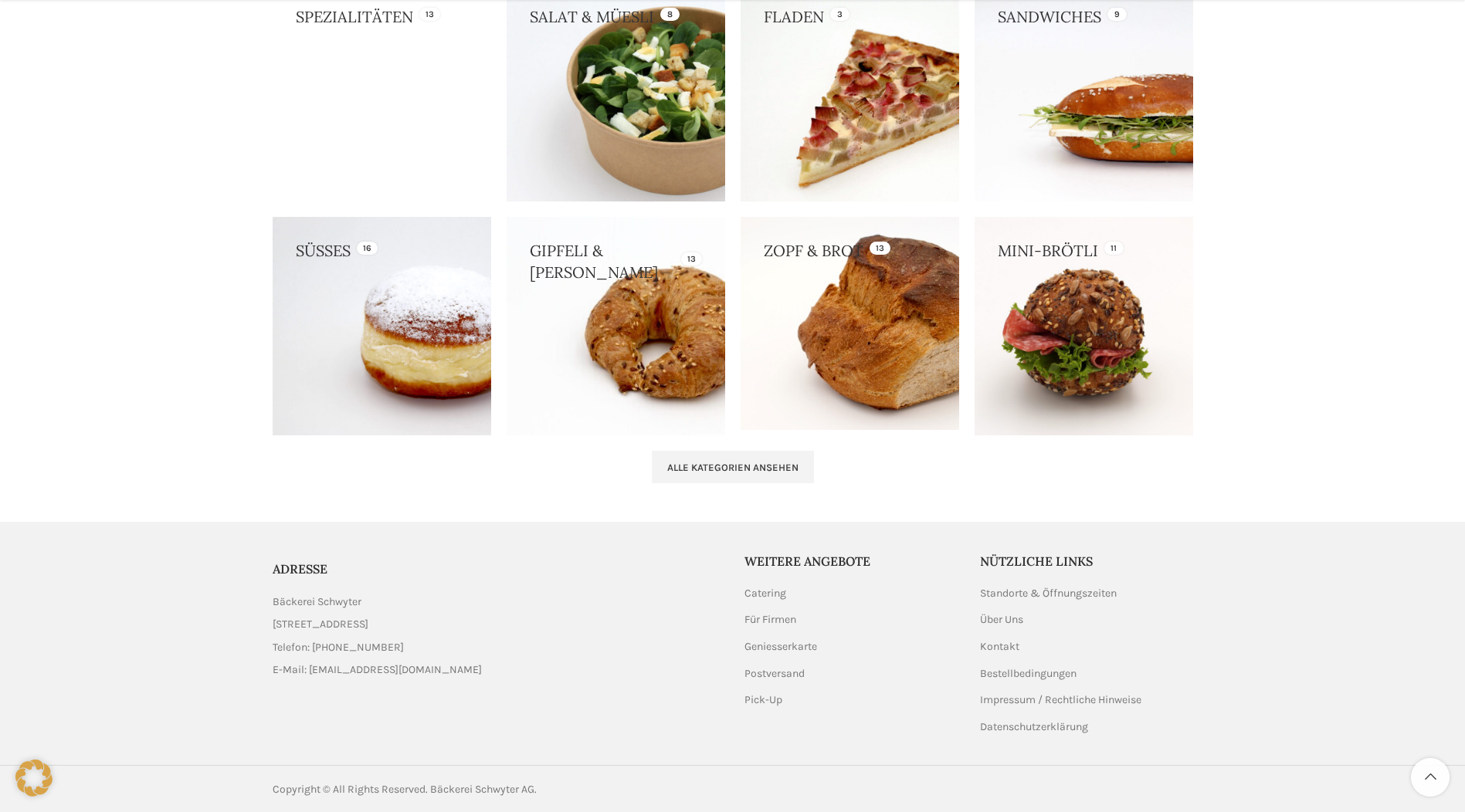
scroll to position [1454, 0]
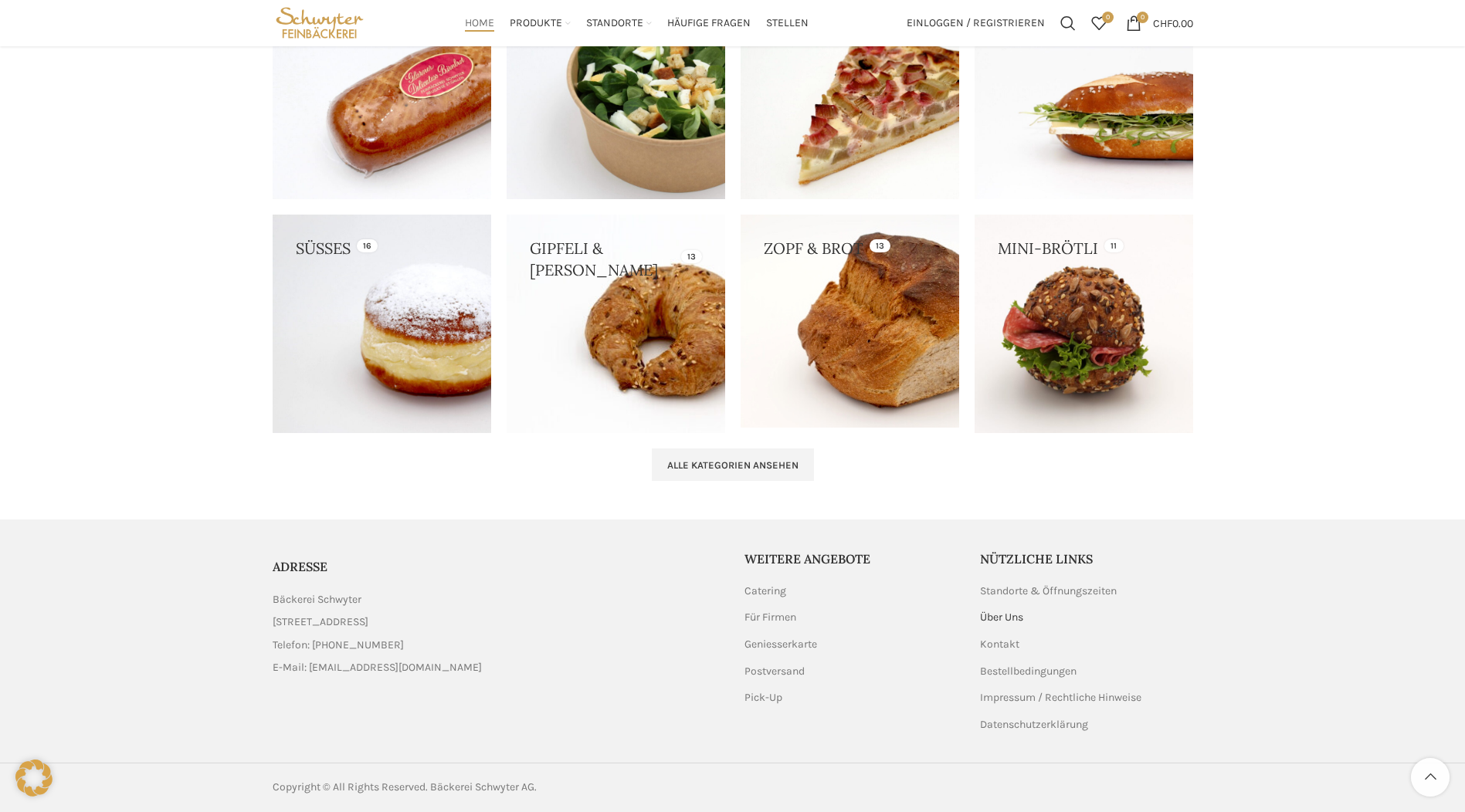
click at [997, 620] on link "Über Uns" at bounding box center [1002, 617] width 44 height 15
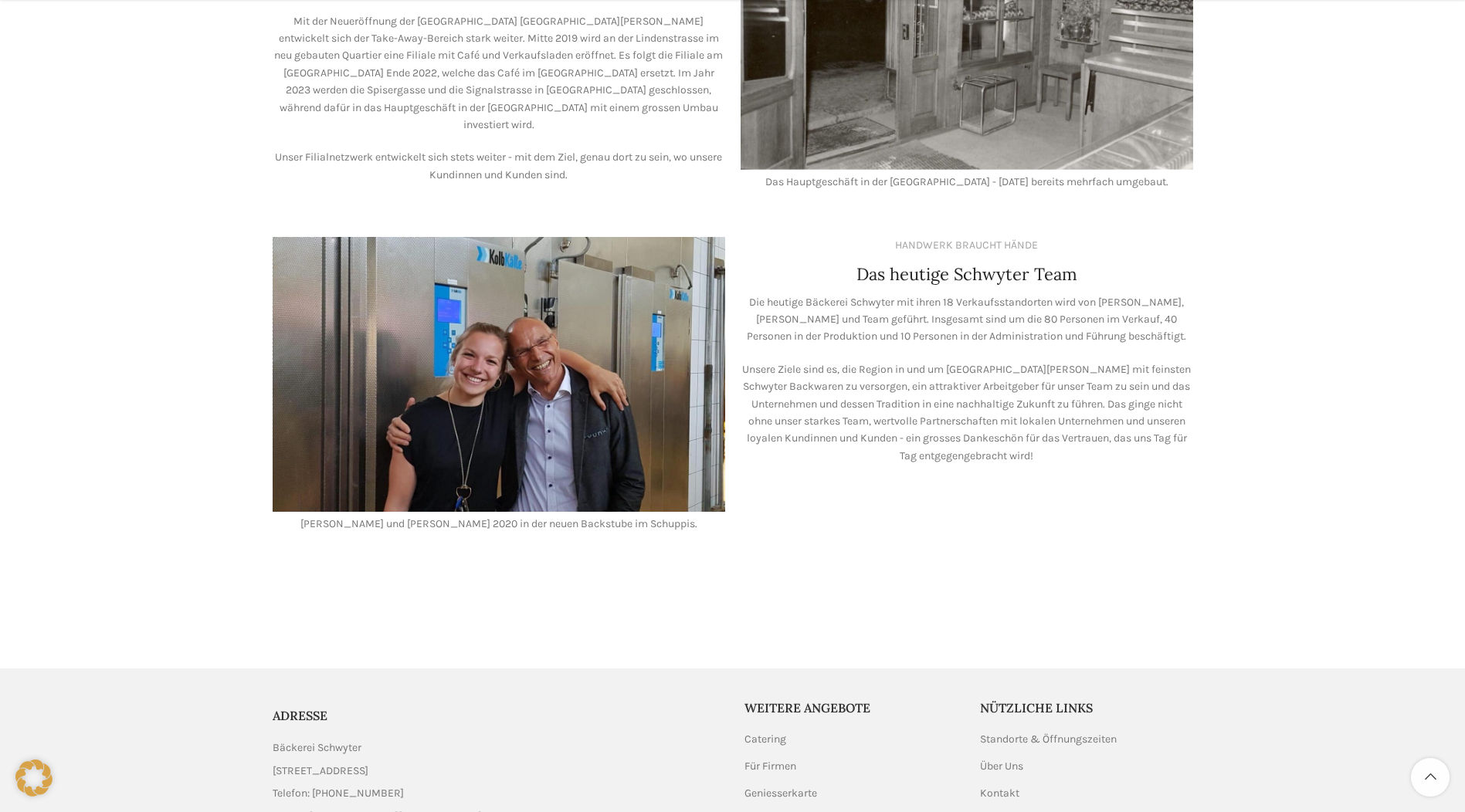
scroll to position [1265, 0]
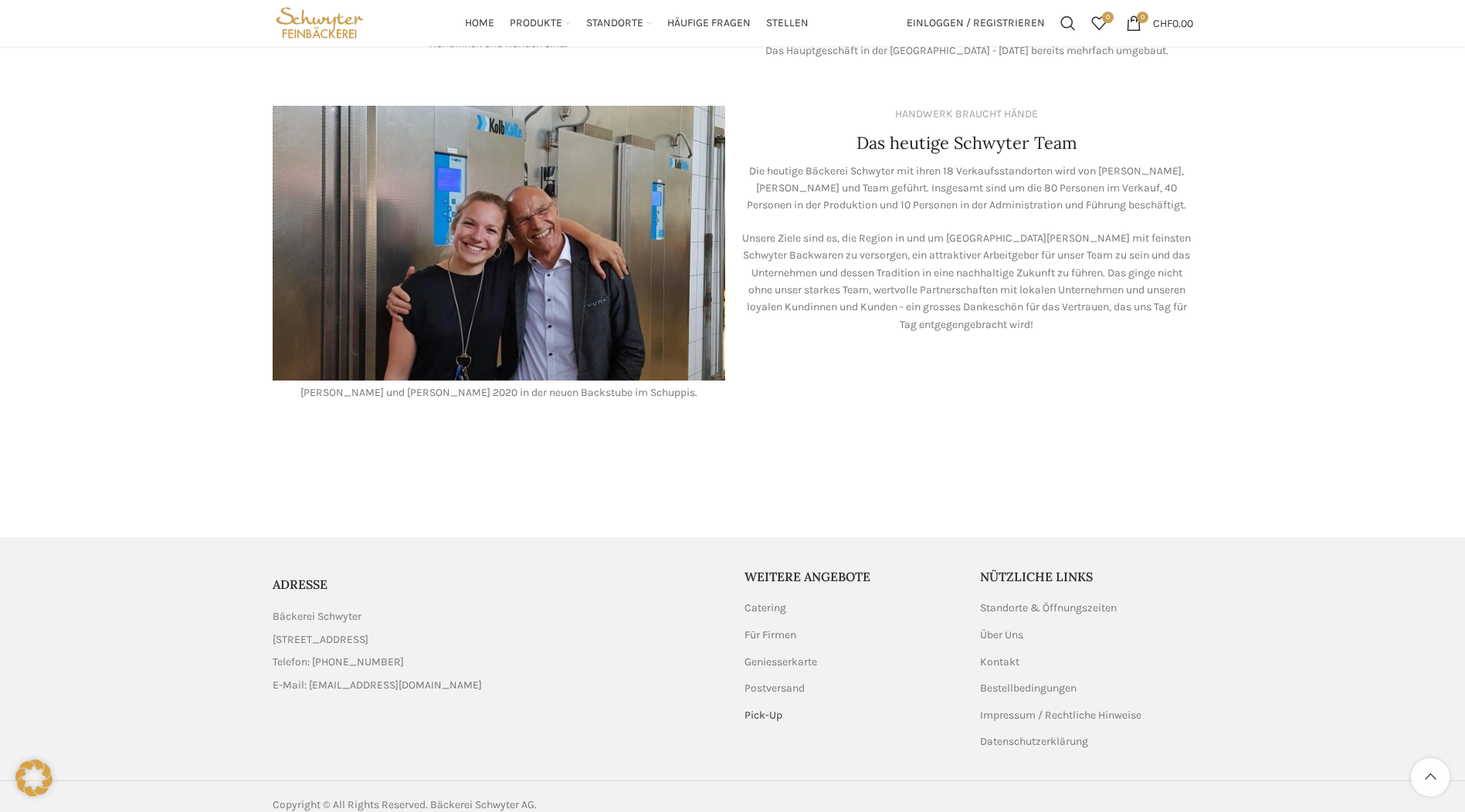
click at [774, 708] on link "Pick-Up" at bounding box center [764, 716] width 39 height 15
